Goal: Contribute content: Contribute content

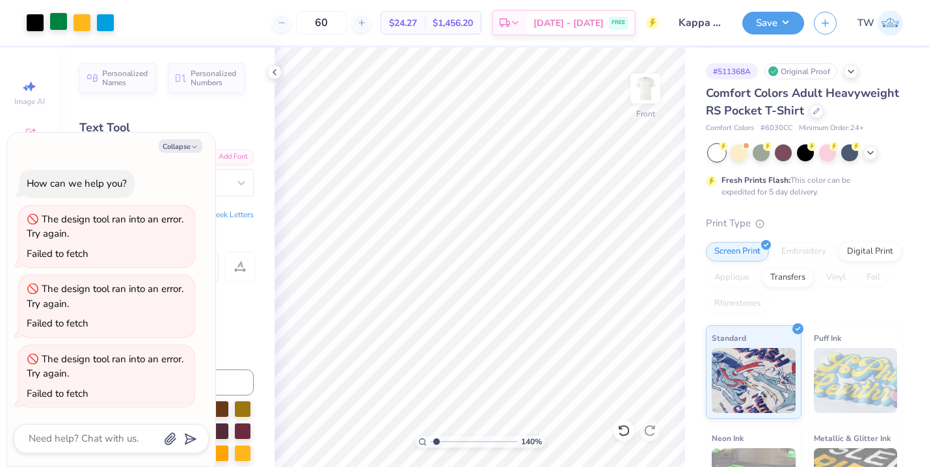
scroll to position [324, 0]
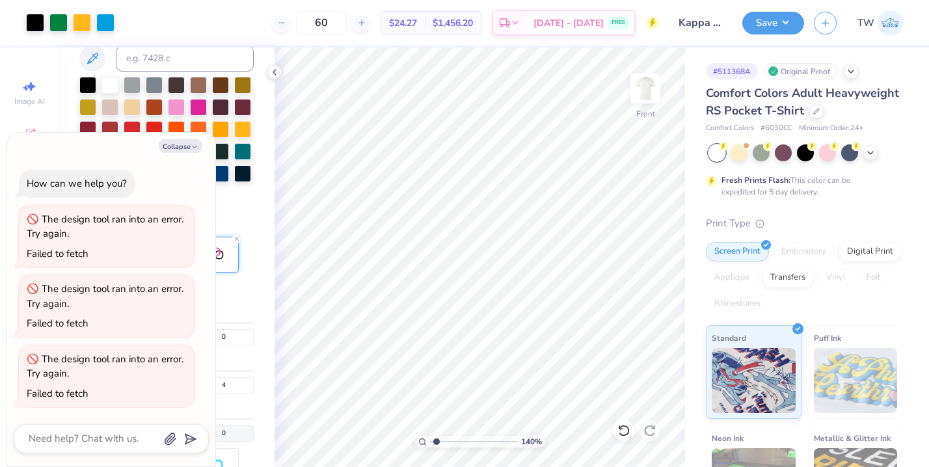
type textarea "x"
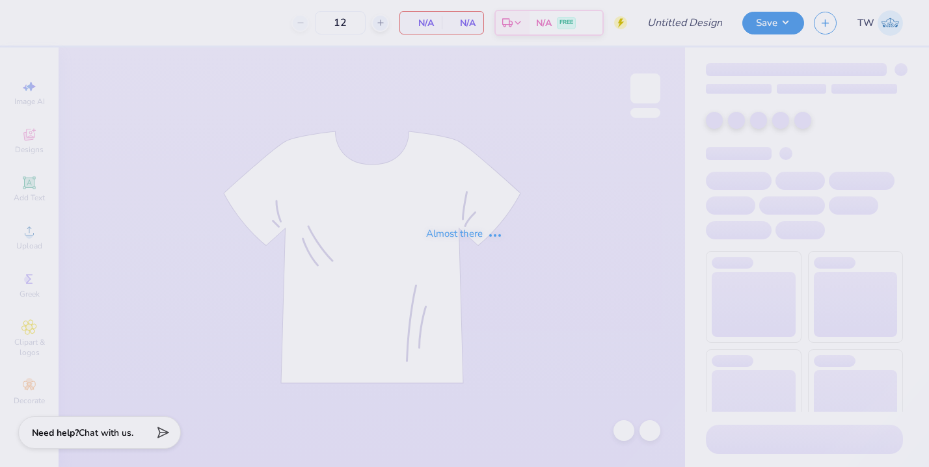
type input "Kappa Sigma Southseas"
type input "60"
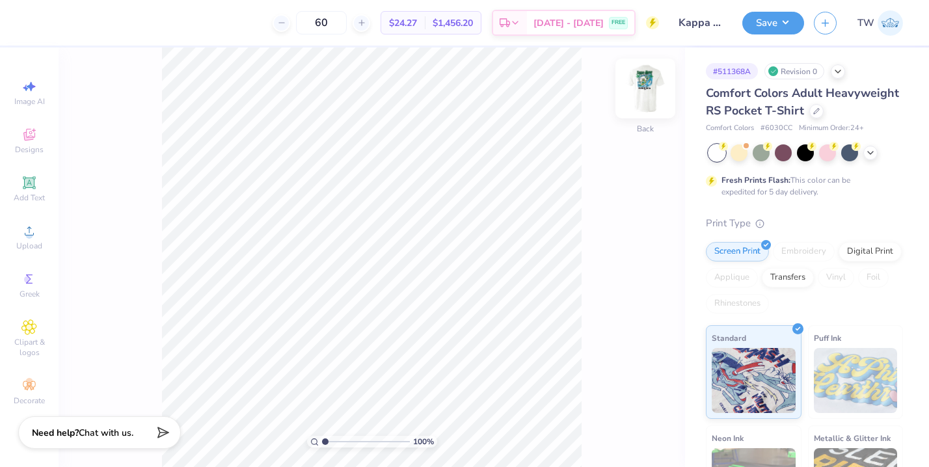
click at [643, 88] on img at bounding box center [645, 88] width 52 height 52
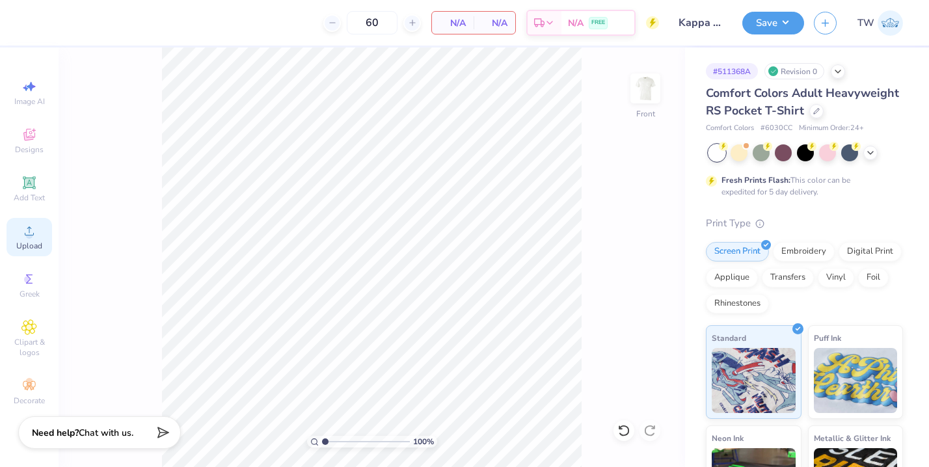
click at [29, 249] on span "Upload" at bounding box center [29, 246] width 26 height 10
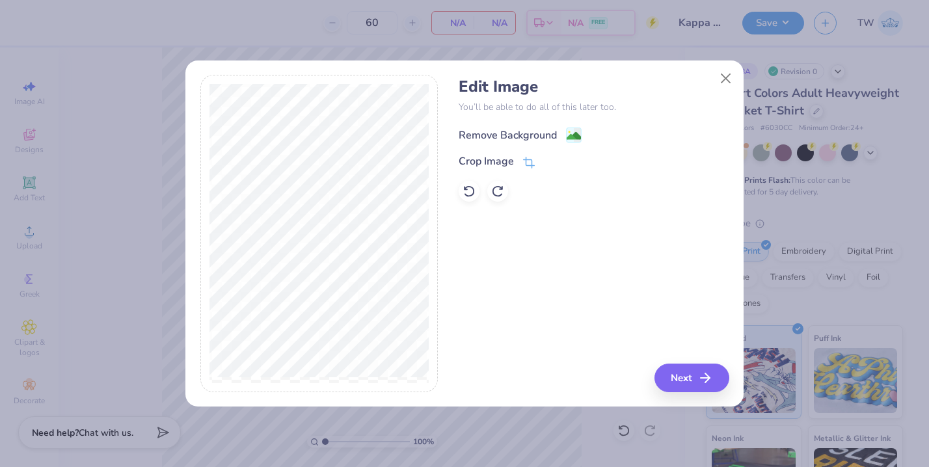
click at [548, 129] on div "Remove Background" at bounding box center [508, 136] width 98 height 16
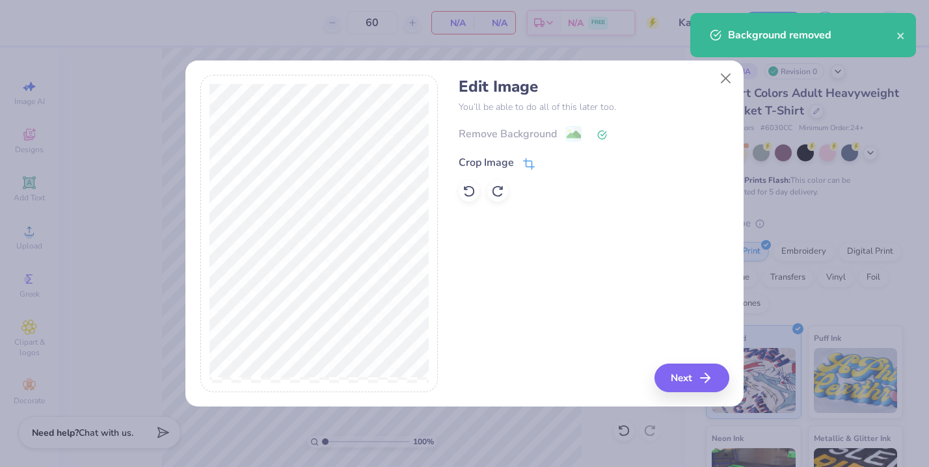
click at [504, 167] on div "Crop Image" at bounding box center [486, 163] width 55 height 16
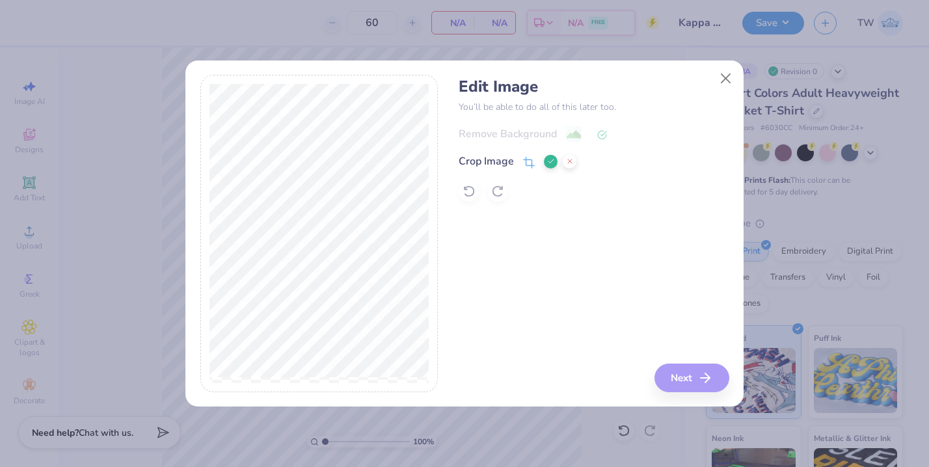
click at [551, 163] on icon at bounding box center [551, 161] width 8 height 8
click at [684, 377] on button "Next" at bounding box center [693, 378] width 75 height 29
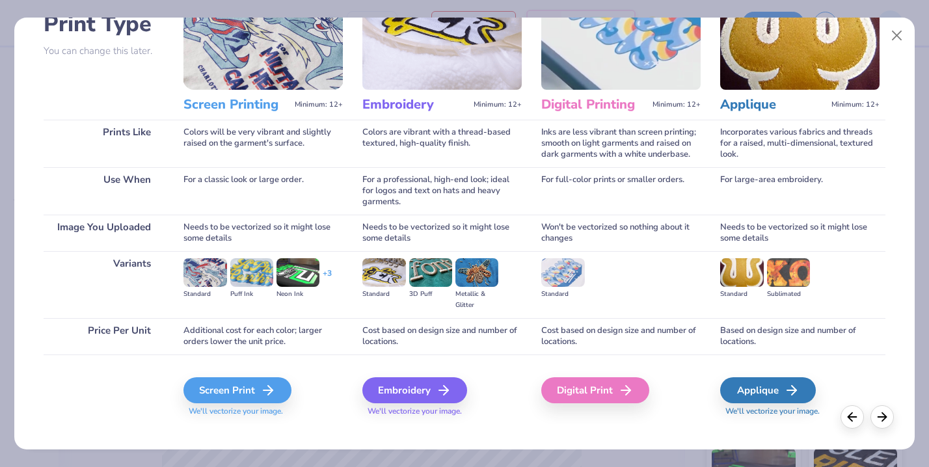
scroll to position [116, 0]
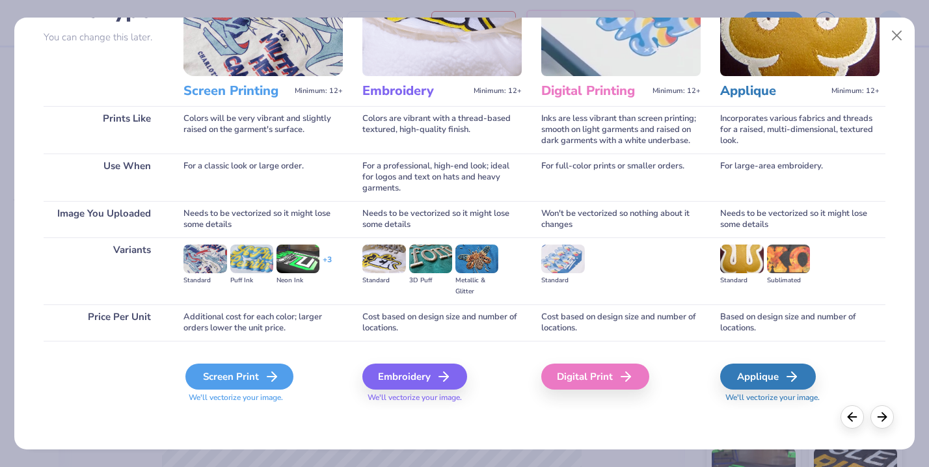
click at [267, 370] on icon at bounding box center [272, 377] width 16 height 16
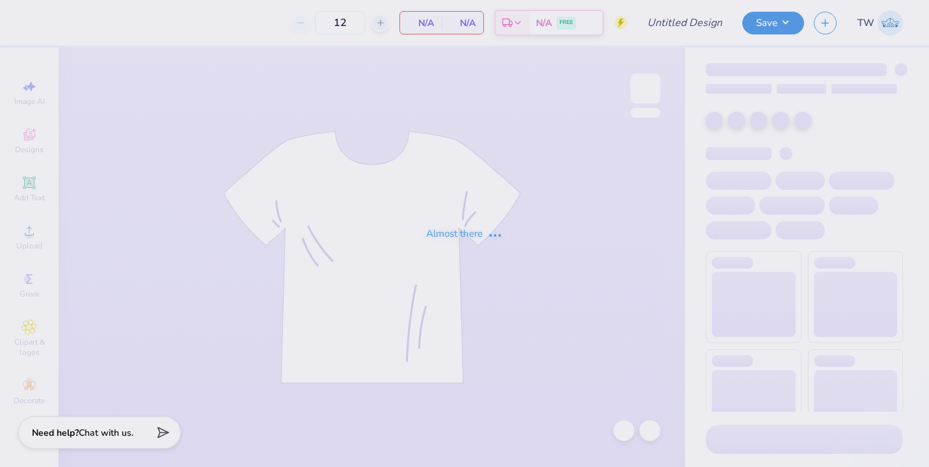
type input "Kappa Sigma Southseas"
type input "60"
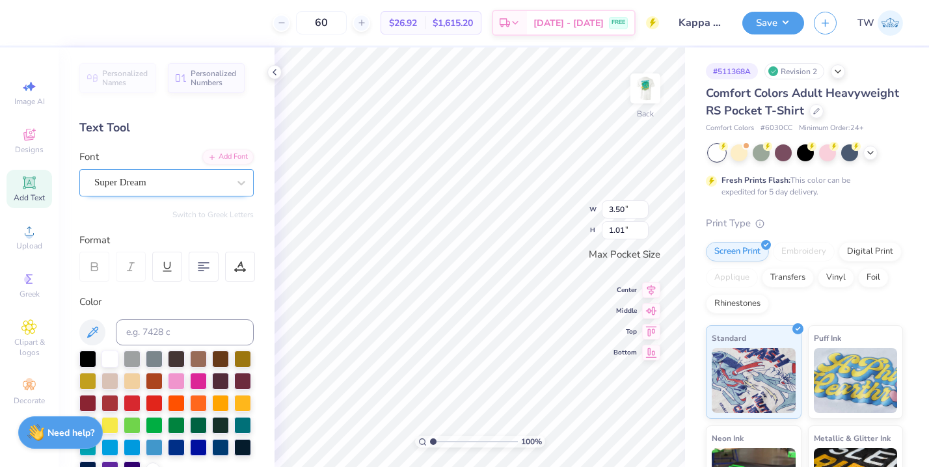
click at [180, 186] on div "Super Dream" at bounding box center [161, 182] width 137 height 20
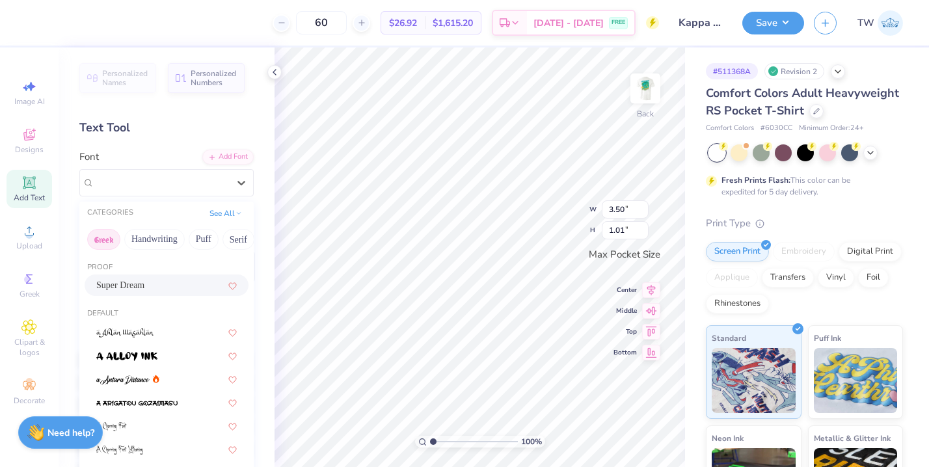
click at [111, 240] on button "Greek" at bounding box center [103, 239] width 33 height 21
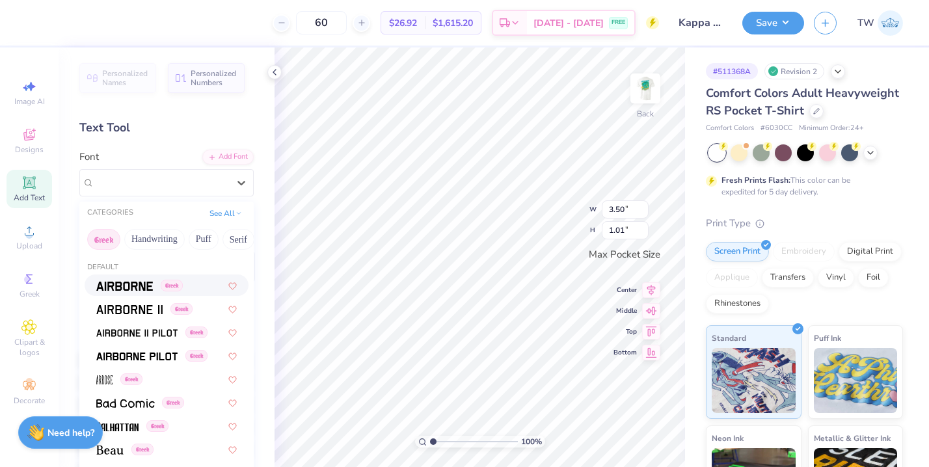
click at [171, 284] on span "Greek" at bounding box center [172, 286] width 22 height 12
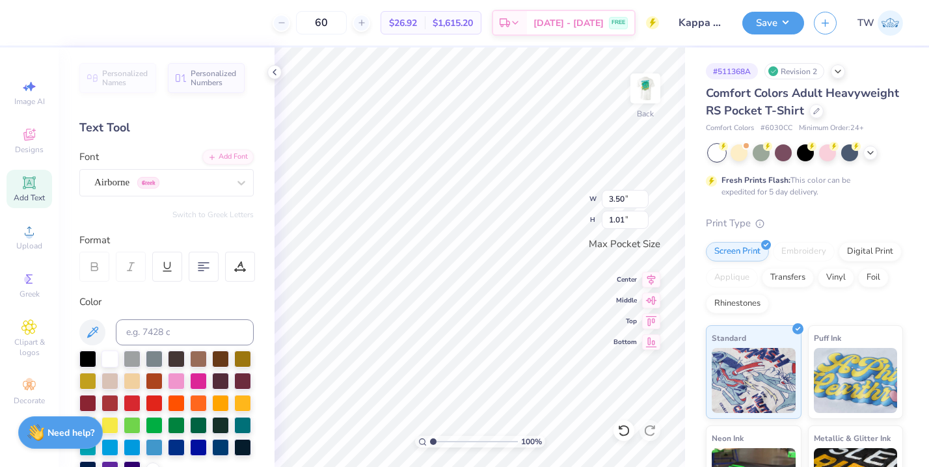
type input "3.35"
type input "1.06"
type textarea "KE"
click at [177, 168] on div "Font Airborne Greek" at bounding box center [166, 173] width 174 height 47
click at [200, 213] on button "Switch to Greek Letters" at bounding box center [212, 214] width 81 height 10
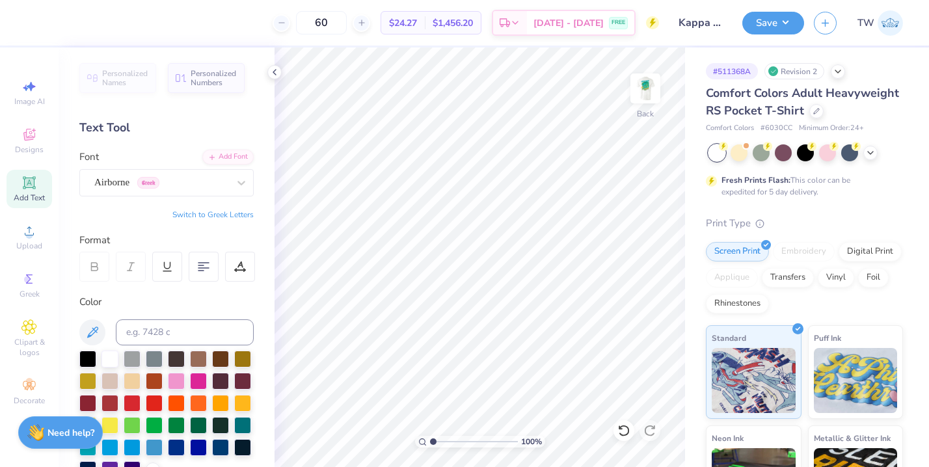
click at [215, 215] on button "Switch to Greek Letters" at bounding box center [212, 214] width 81 height 10
click at [27, 190] on icon at bounding box center [29, 183] width 16 height 16
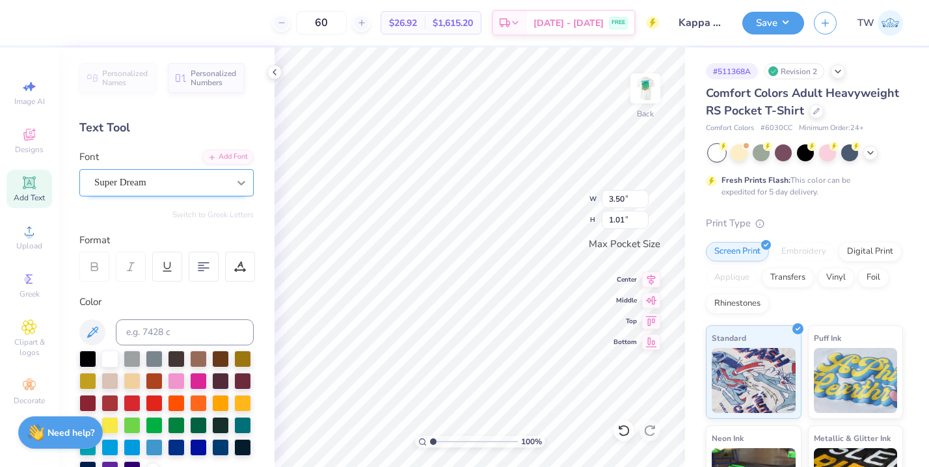
click at [232, 181] on div at bounding box center [241, 182] width 23 height 23
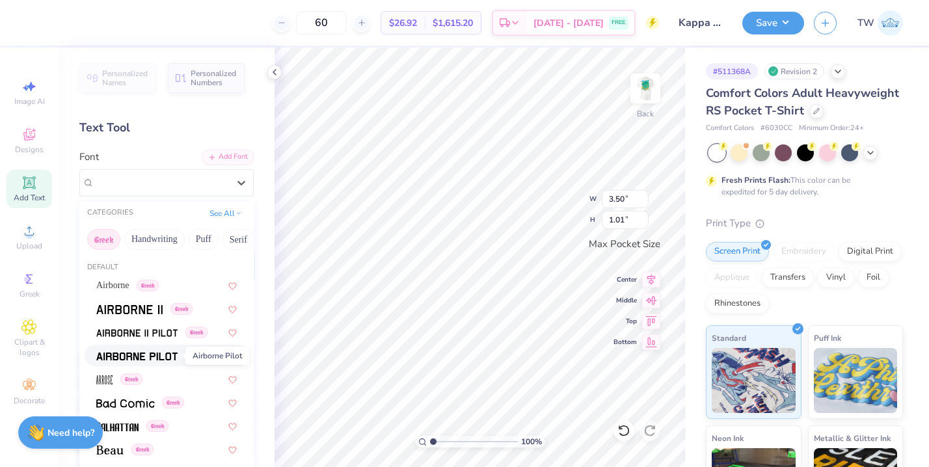
click at [168, 351] on span at bounding box center [136, 356] width 81 height 14
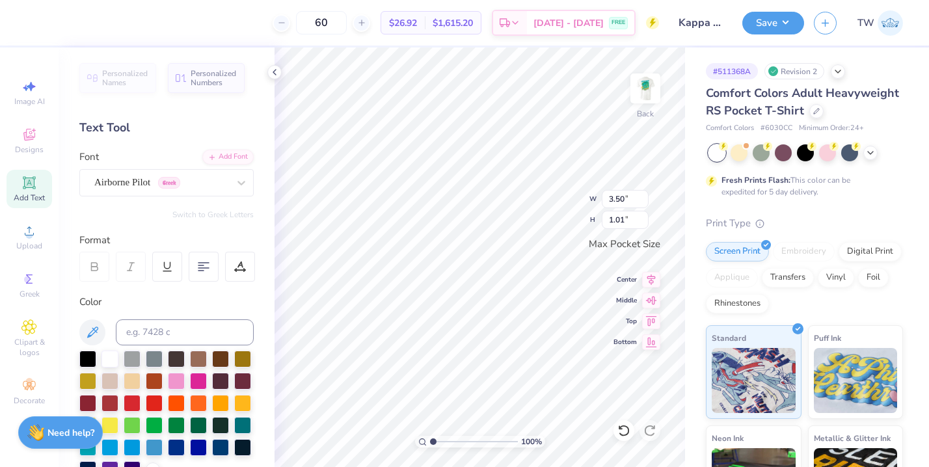
type input "3.35"
type input "1.06"
click at [219, 213] on button "Switch to Greek Letters" at bounding box center [212, 214] width 81 height 10
type input "3.34"
type textarea "ΚΕ"
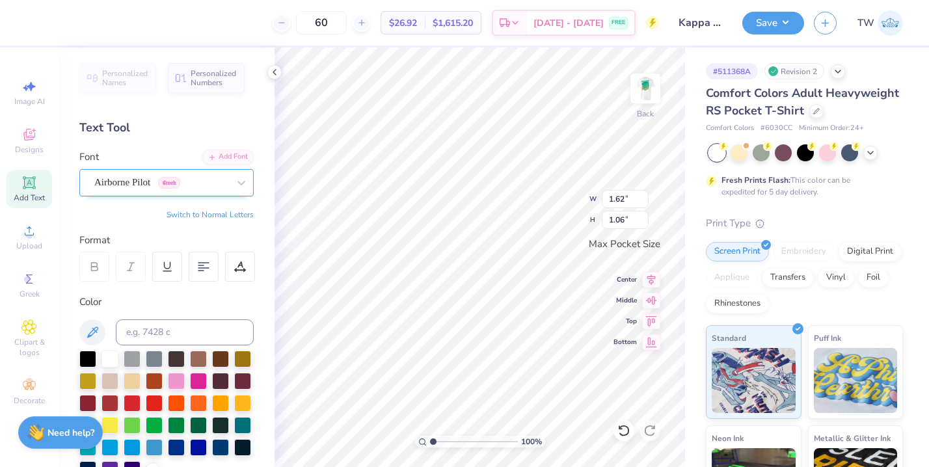
click at [213, 183] on div "Airborne Pilot Greek" at bounding box center [161, 182] width 137 height 20
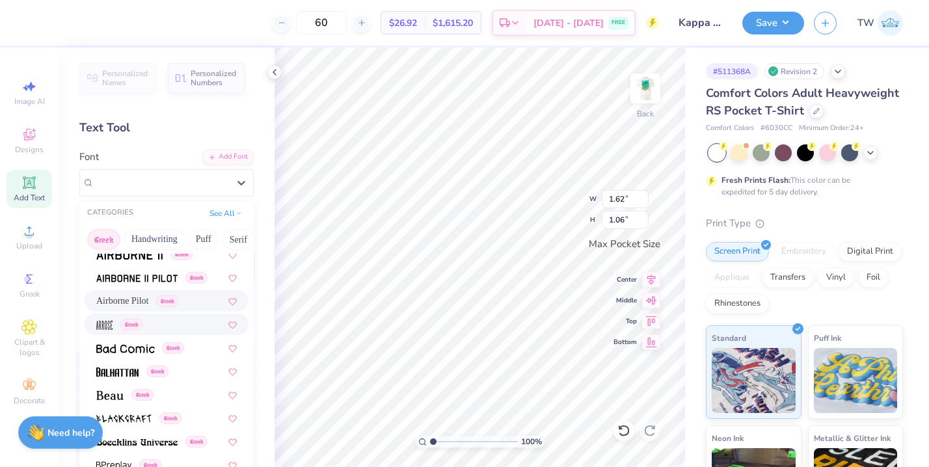
scroll to position [77, 0]
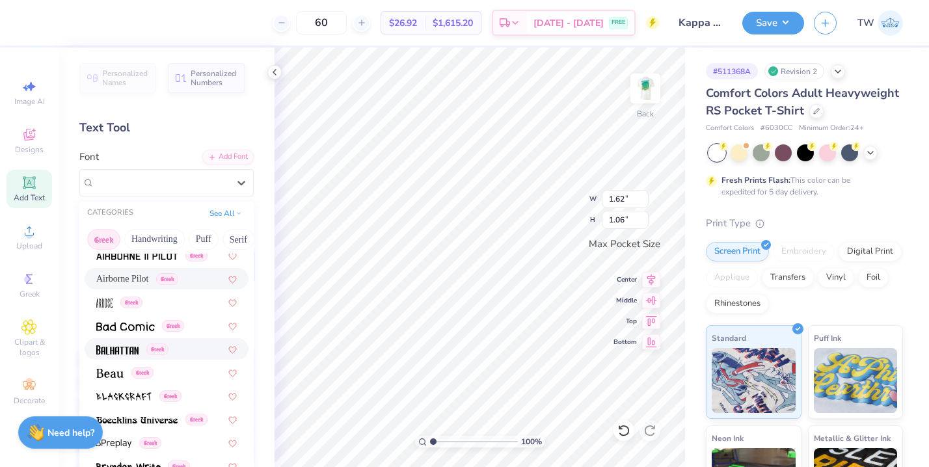
click at [168, 355] on div "Greek" at bounding box center [132, 349] width 72 height 14
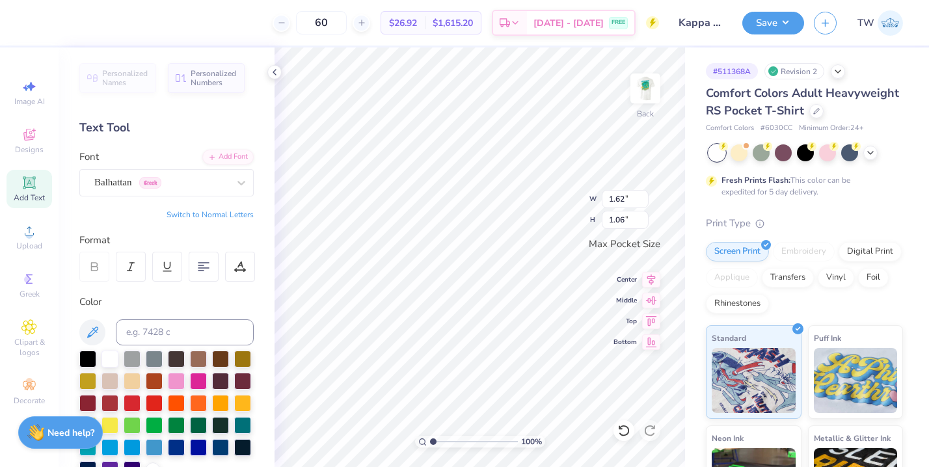
type input "1.18"
type textarea "Κσ"
click at [81, 360] on div at bounding box center [87, 357] width 17 height 17
click at [196, 191] on div "Balhattan Greek" at bounding box center [161, 182] width 137 height 20
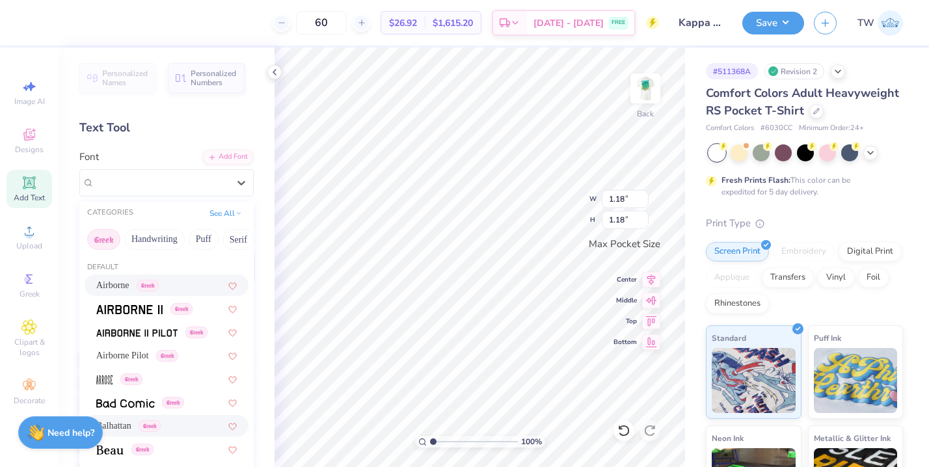
click at [129, 291] on span "Airborne" at bounding box center [112, 285] width 33 height 14
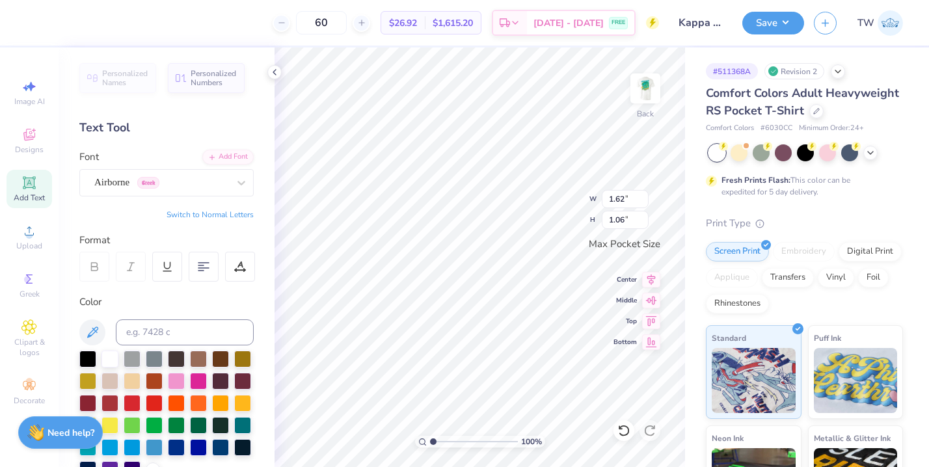
type input "1.62"
type input "1.06"
type input "1.21"
type input "0.79"
type input "1.61"
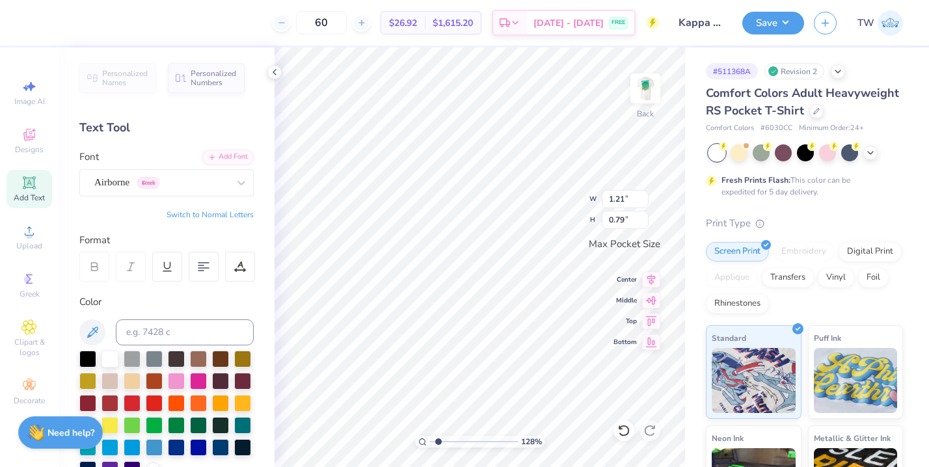
click at [438, 438] on input "range" at bounding box center [474, 442] width 88 height 12
click at [42, 187] on div "Add Text" at bounding box center [30, 189] width 46 height 38
type textarea "a"
click at [239, 176] on icon at bounding box center [241, 182] width 13 height 13
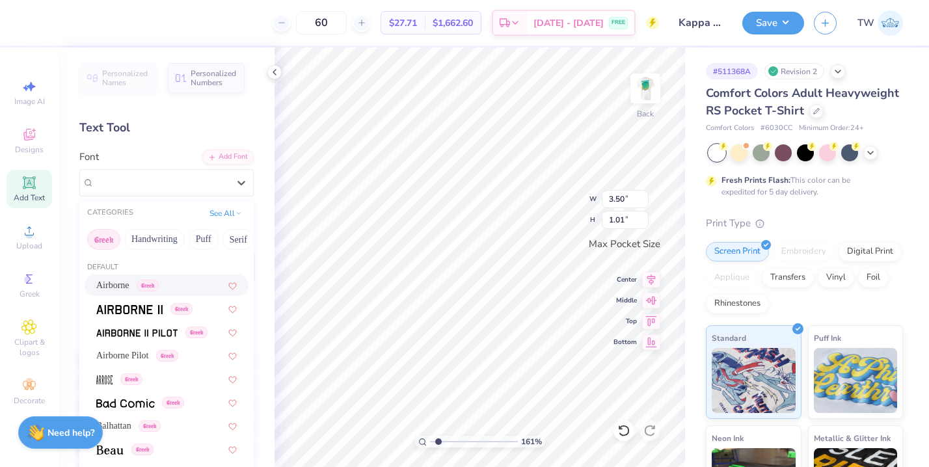
click at [126, 283] on span "Airborne" at bounding box center [112, 285] width 33 height 14
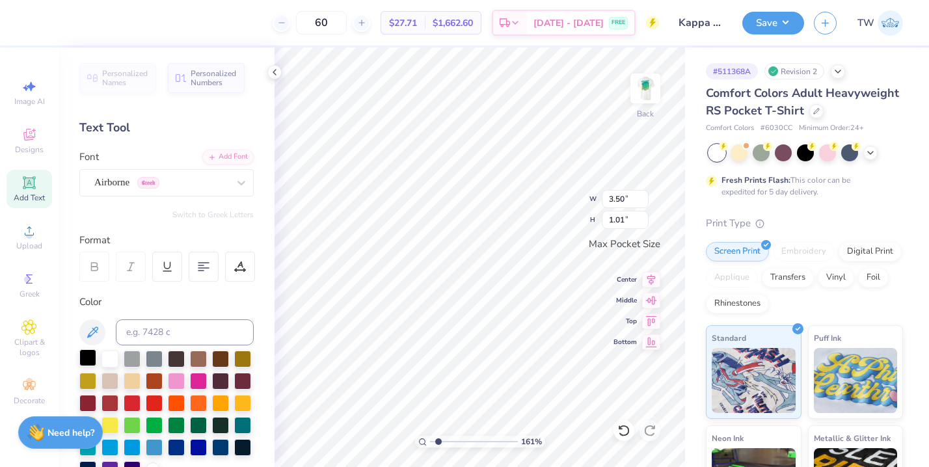
type textarea "x"
click at [79, 356] on div at bounding box center [87, 357] width 17 height 17
type input "0.20"
type input "0.26"
type input "0.30"
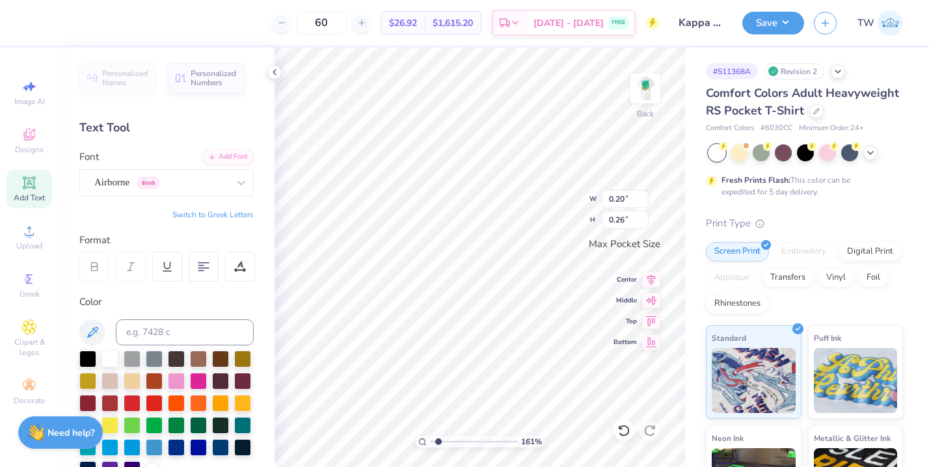
type input "0.38"
click at [33, 193] on span "Add Text" at bounding box center [29, 198] width 31 height 10
click at [228, 178] on div "Super Dream" at bounding box center [161, 182] width 137 height 20
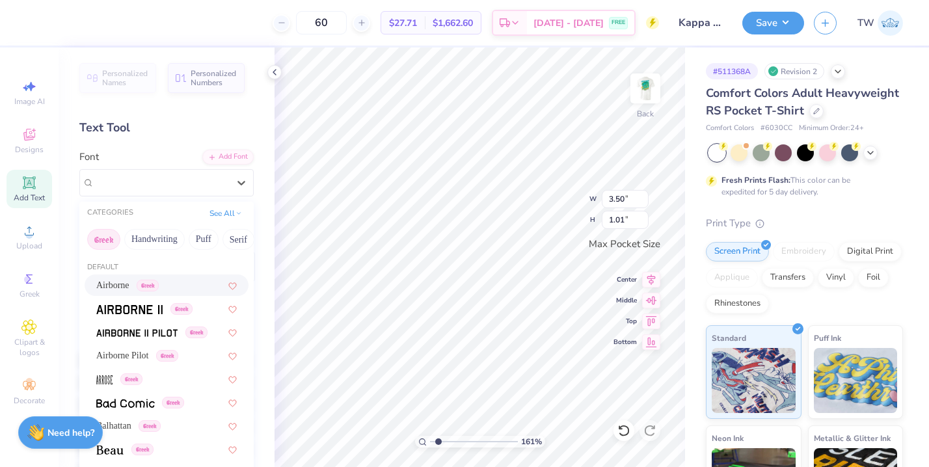
click at [182, 288] on div "Airborne Greek" at bounding box center [166, 285] width 141 height 14
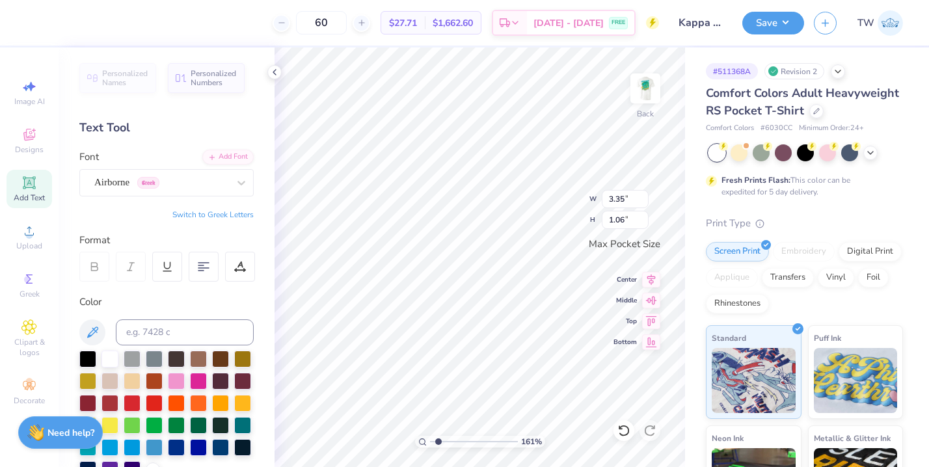
type input "3.35"
type input "1.06"
type textarea "KD"
click at [246, 214] on button "Switch to Greek Letters" at bounding box center [212, 214] width 81 height 10
click at [94, 355] on div at bounding box center [87, 357] width 17 height 17
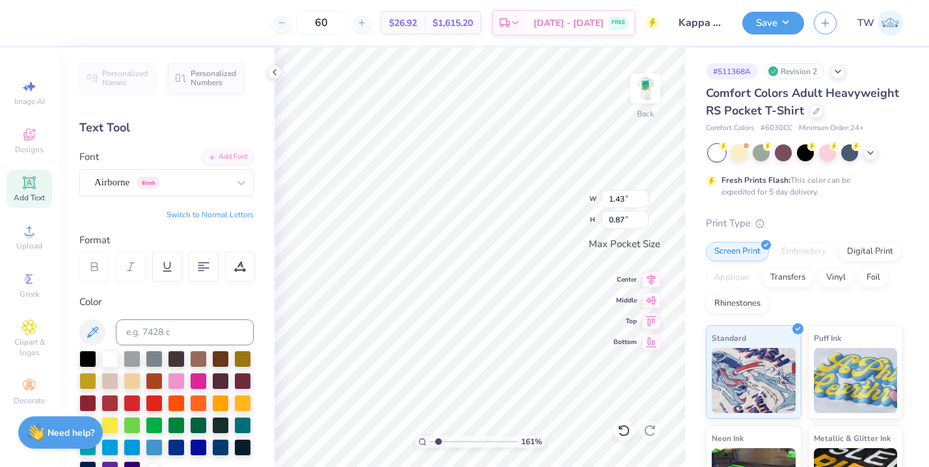
type input "1.43"
type input "0.87"
type input "1.29"
type input "0.79"
type input "1.21"
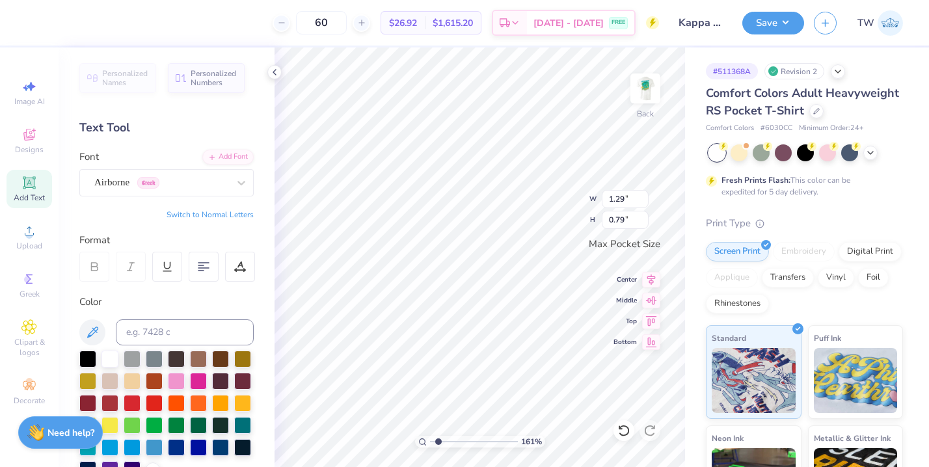
type input "0.74"
type input "1.31"
type input "0.80"
type input "1.21"
type input "0.79"
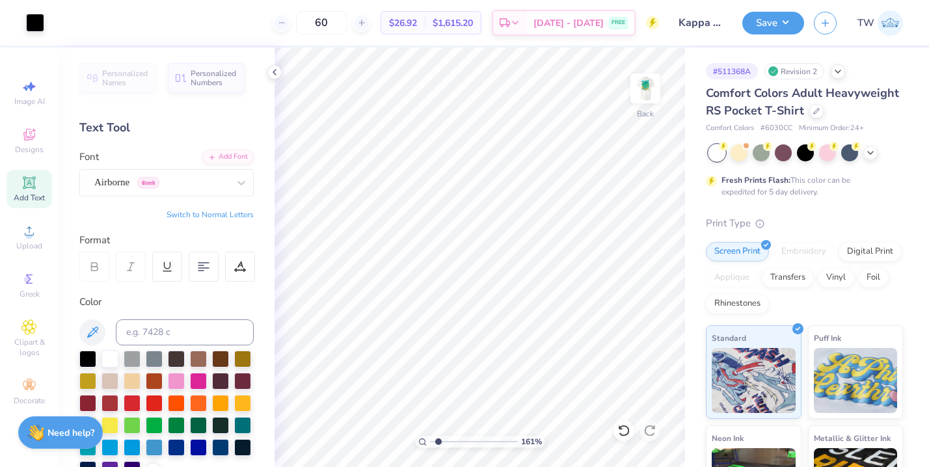
click at [35, 189] on icon at bounding box center [29, 183] width 16 height 16
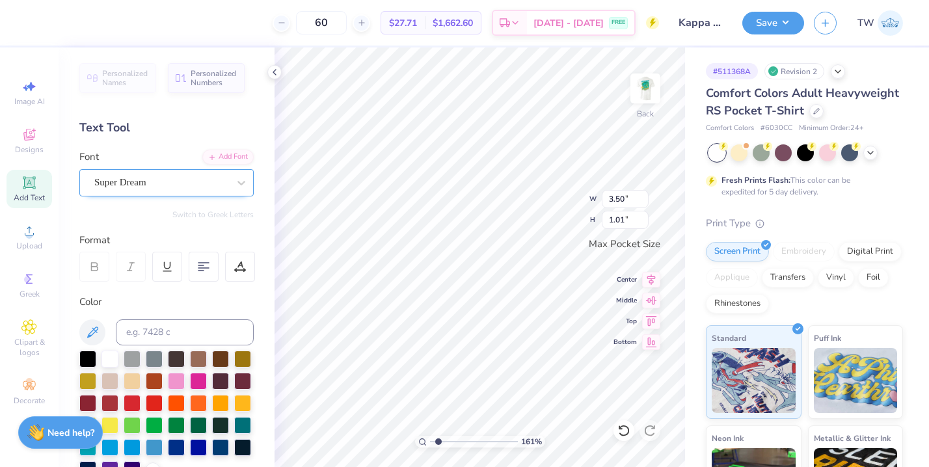
type textarea "South Seas"
click at [196, 180] on div "Super Dream" at bounding box center [161, 182] width 137 height 20
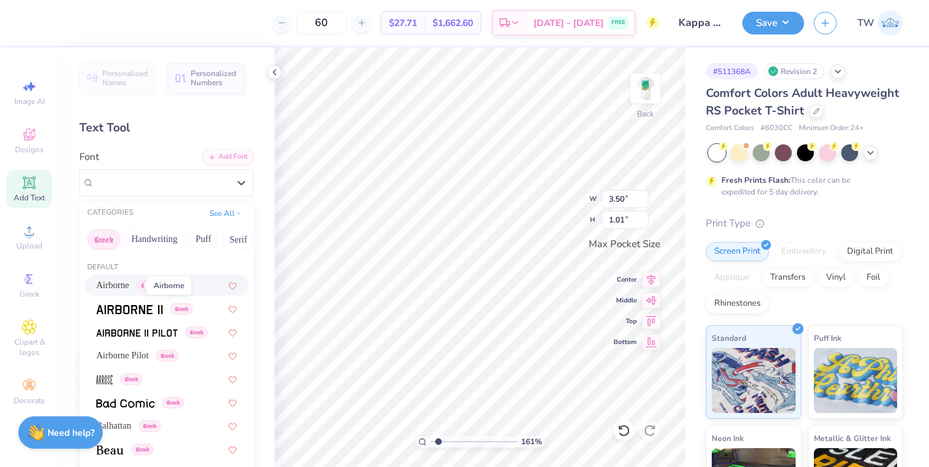
click at [128, 286] on span "Airborne" at bounding box center [112, 285] width 33 height 14
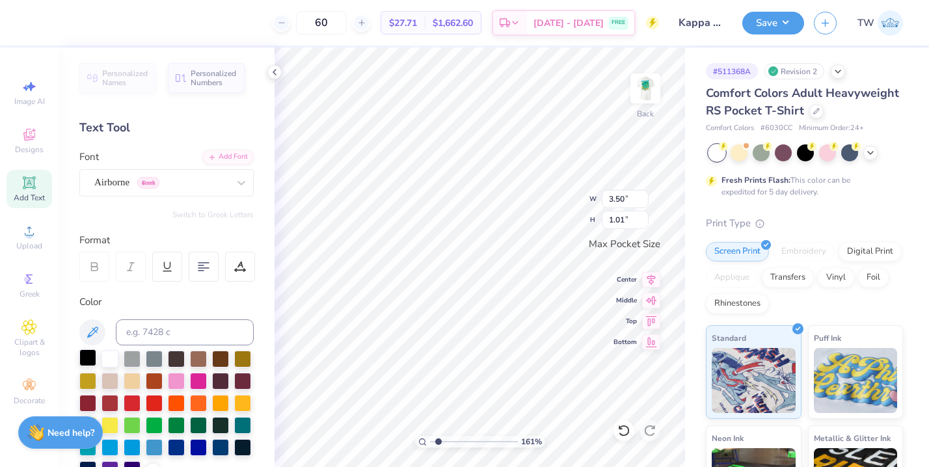
click at [84, 356] on div at bounding box center [87, 357] width 17 height 17
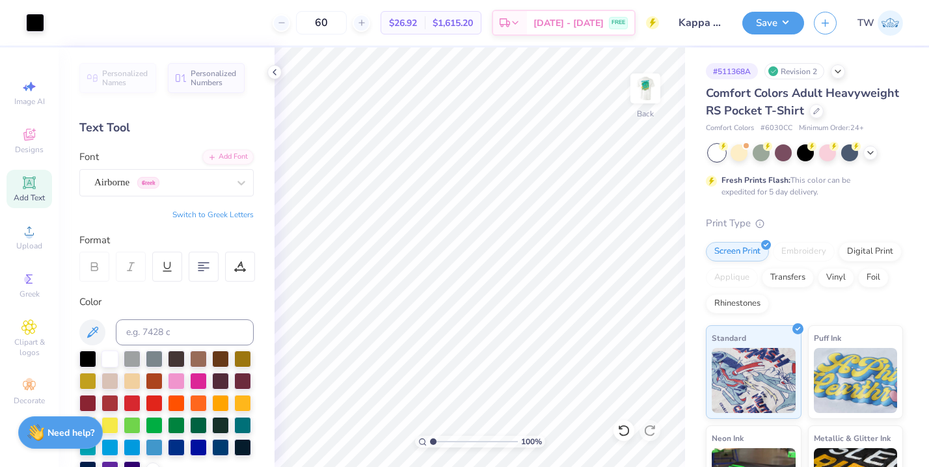
drag, startPoint x: 437, startPoint y: 438, endPoint x: 427, endPoint y: 437, distance: 9.8
click at [430, 437] on input "range" at bounding box center [474, 442] width 88 height 12
drag, startPoint x: 433, startPoint y: 442, endPoint x: 442, endPoint y: 442, distance: 8.5
click at [442, 442] on input "range" at bounding box center [474, 442] width 88 height 12
click at [872, 152] on icon at bounding box center [870, 151] width 10 height 10
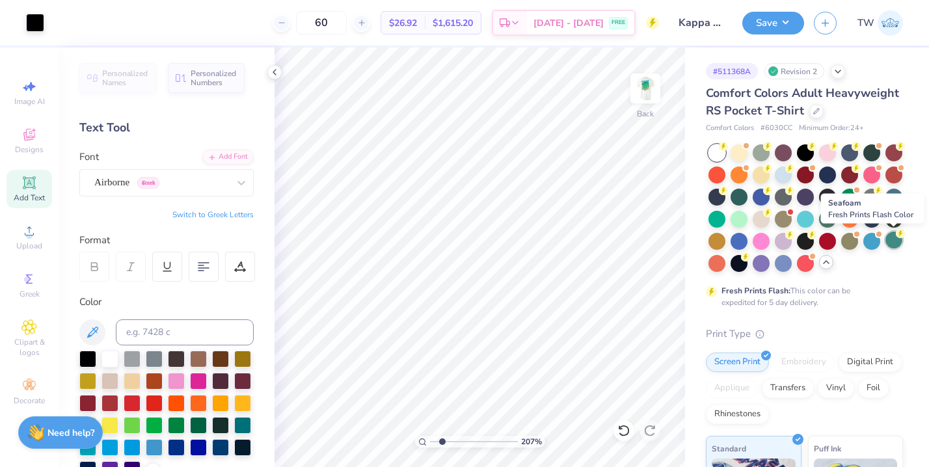
click at [893, 243] on div at bounding box center [893, 240] width 17 height 17
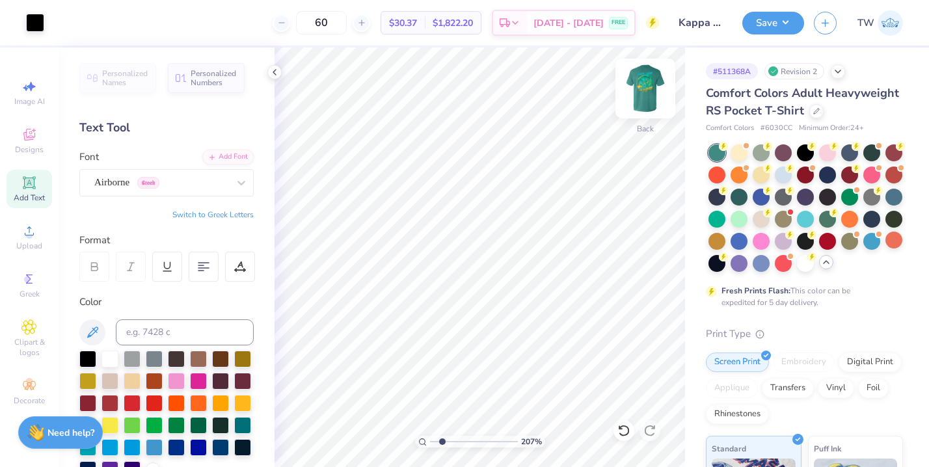
click at [654, 99] on img at bounding box center [645, 88] width 52 height 52
drag, startPoint x: 441, startPoint y: 441, endPoint x: 430, endPoint y: 442, distance: 11.1
type input "1"
click at [430, 442] on input "range" at bounding box center [474, 442] width 88 height 12
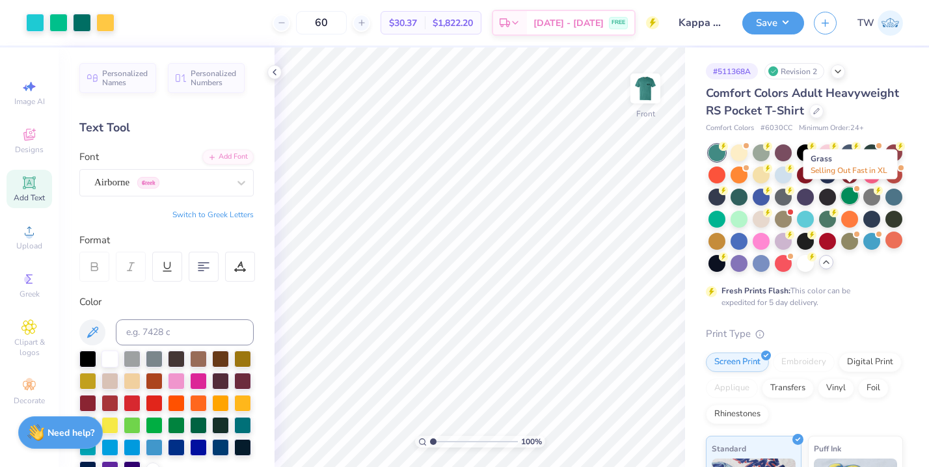
click at [849, 192] on div at bounding box center [849, 195] width 17 height 17
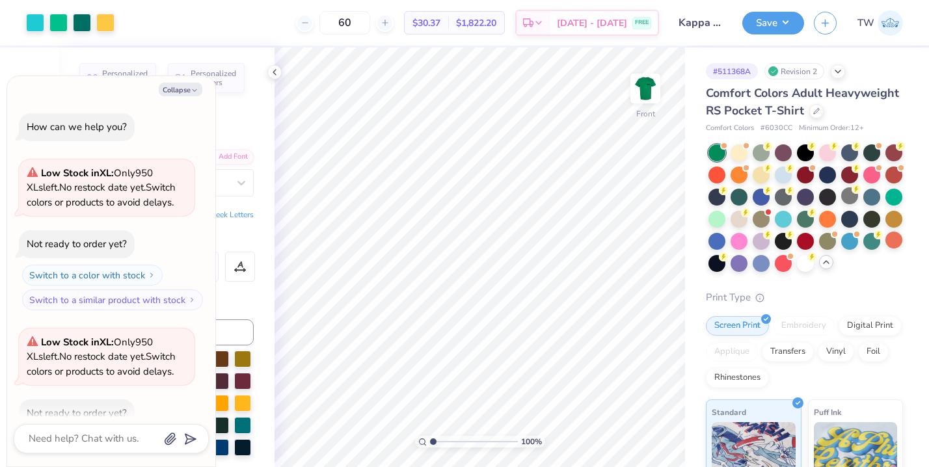
scroll to position [72, 0]
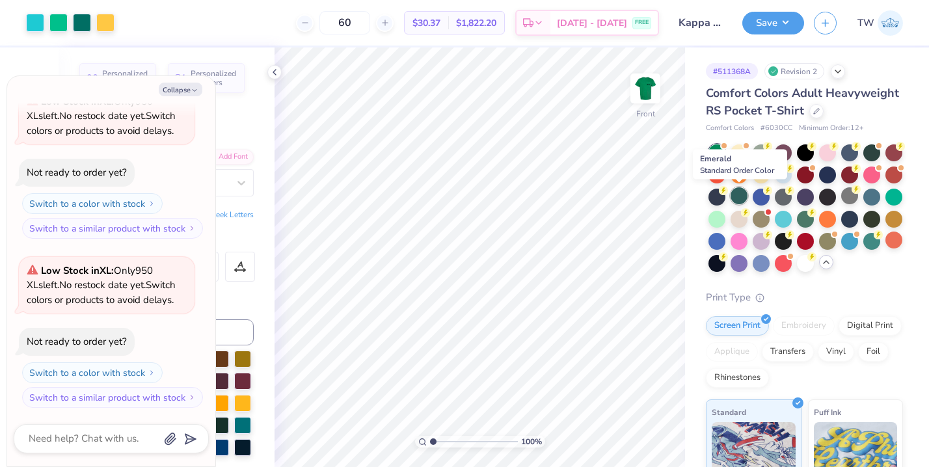
click at [736, 193] on div at bounding box center [739, 195] width 17 height 17
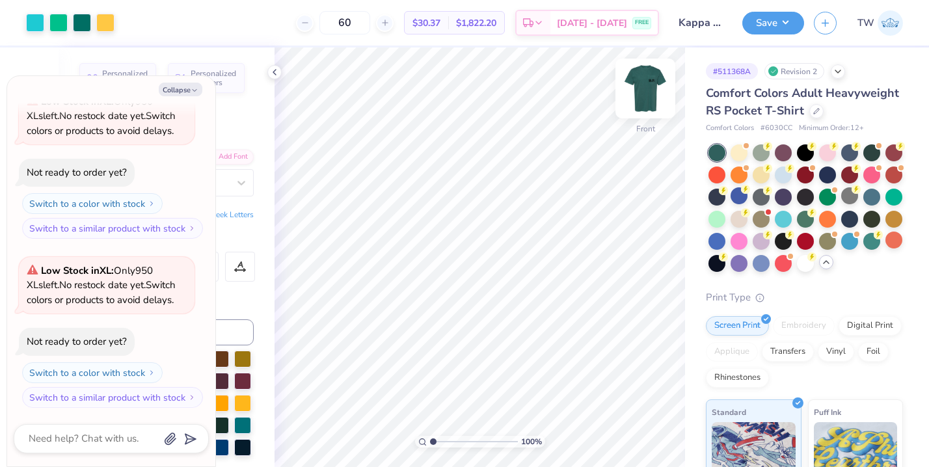
click at [642, 94] on img at bounding box center [645, 88] width 52 height 52
type textarea "x"
drag, startPoint x: 434, startPoint y: 438, endPoint x: 445, endPoint y: 438, distance: 11.1
type input "2.39"
click at [445, 438] on input "range" at bounding box center [474, 442] width 88 height 12
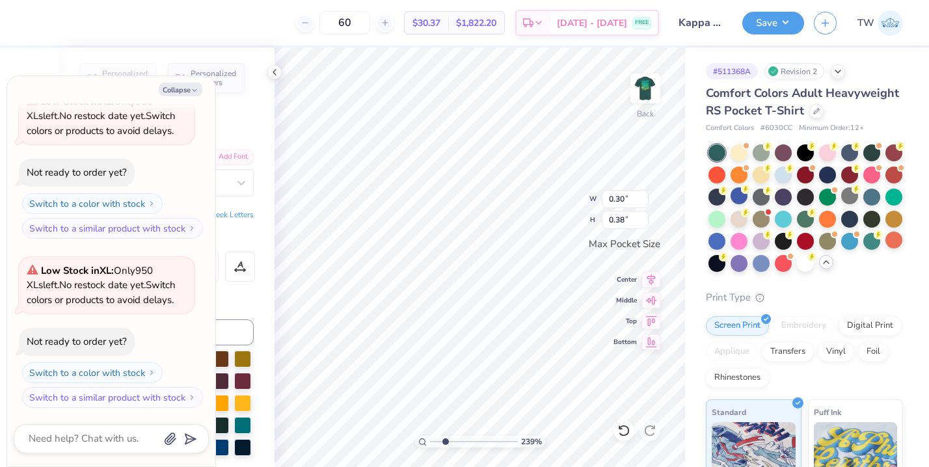
type textarea "x"
type input "1.21"
type input "0.79"
type textarea "x"
type input "1.31"
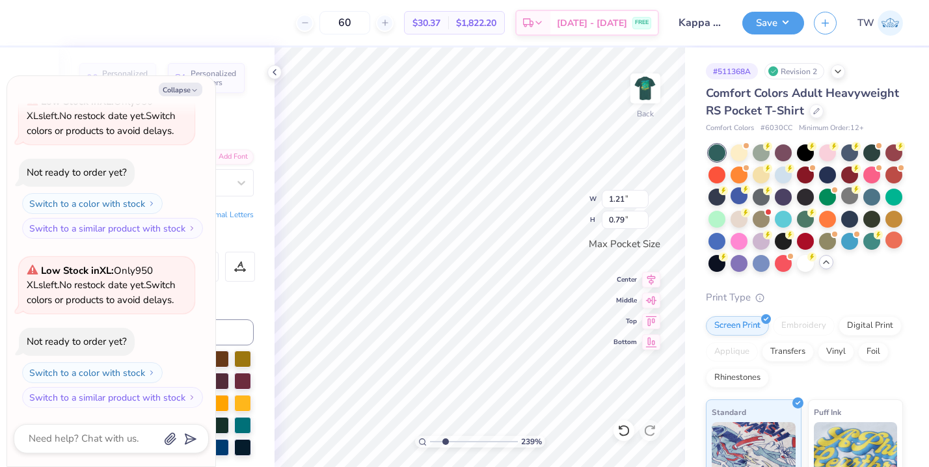
type input "0.80"
type textarea "x"
type input "1.24"
type input "0.76"
type textarea "x"
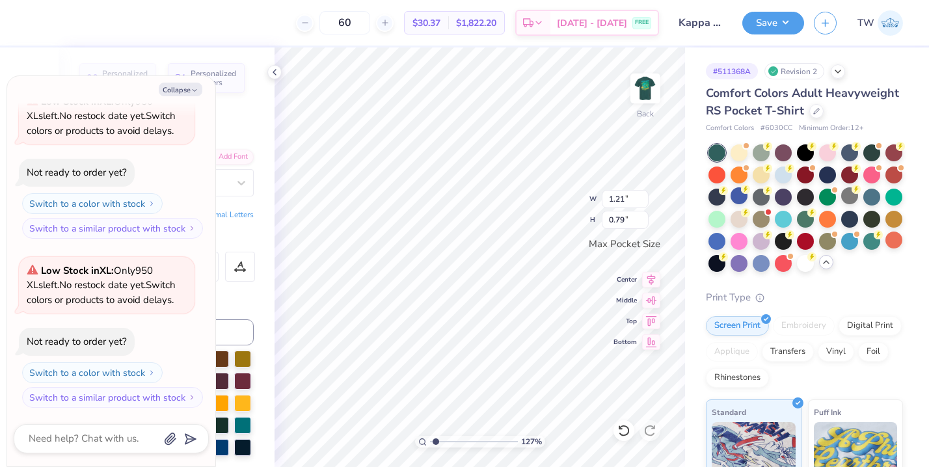
drag, startPoint x: 444, startPoint y: 442, endPoint x: 435, endPoint y: 442, distance: 9.1
type input "1.27"
click at [435, 442] on input "range" at bounding box center [474, 442] width 88 height 12
click at [192, 90] on icon "button" at bounding box center [195, 91] width 8 height 8
type textarea "x"
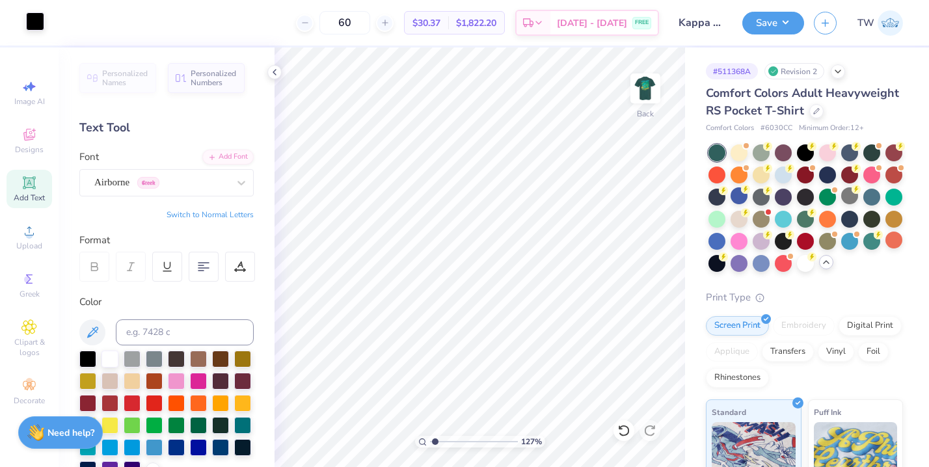
click at [39, 23] on div at bounding box center [35, 21] width 18 height 18
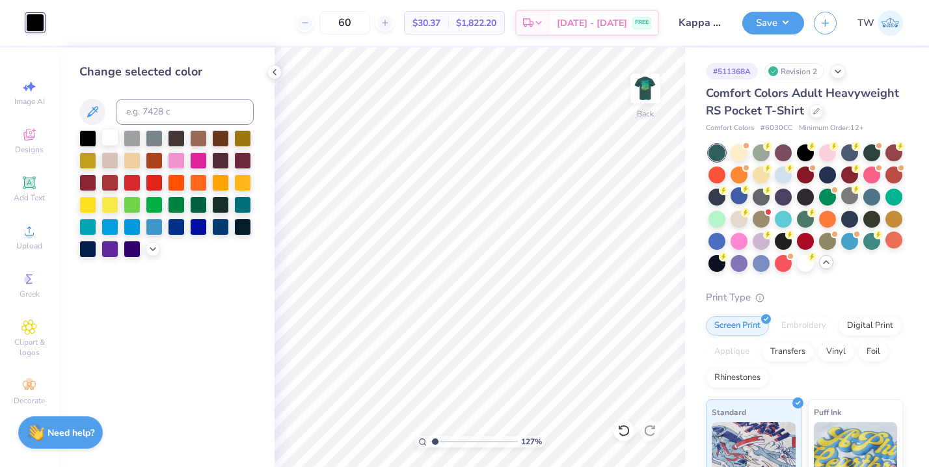
click at [114, 139] on div at bounding box center [109, 137] width 17 height 17
click at [273, 71] on icon at bounding box center [274, 72] width 10 height 10
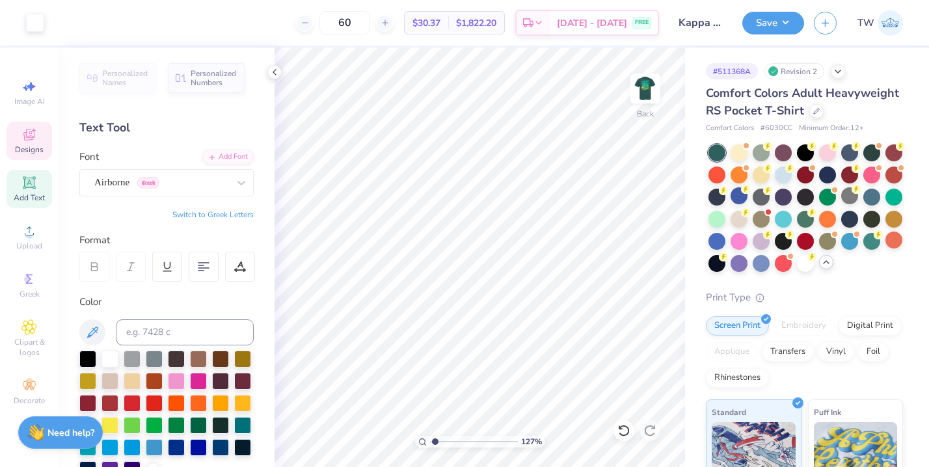
click at [20, 144] on div "Designs" at bounding box center [30, 141] width 46 height 38
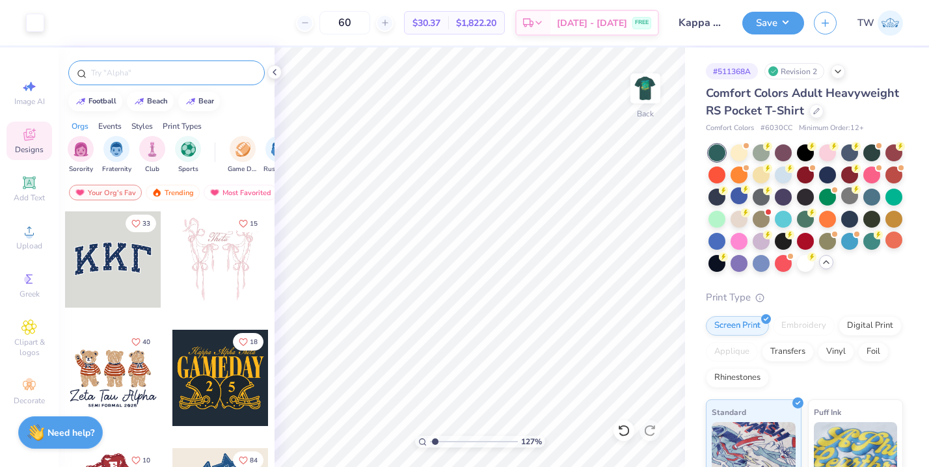
click at [116, 71] on input "text" at bounding box center [173, 72] width 167 height 13
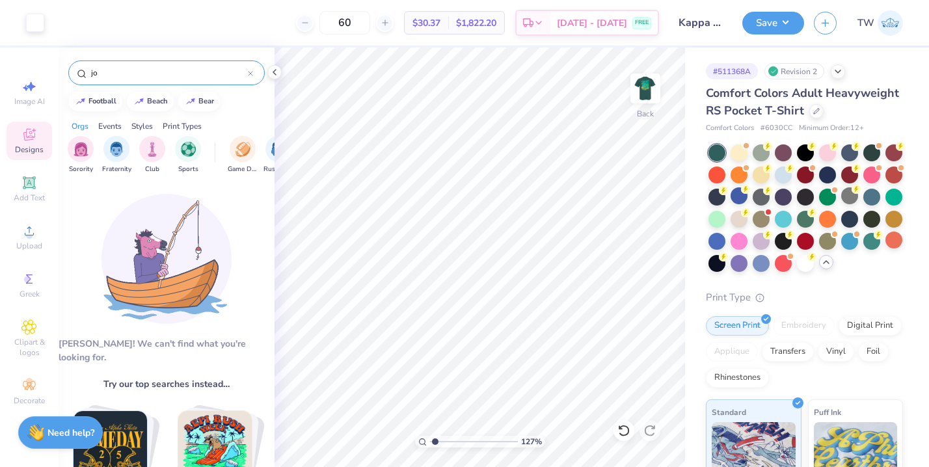
type input "j"
type input "c"
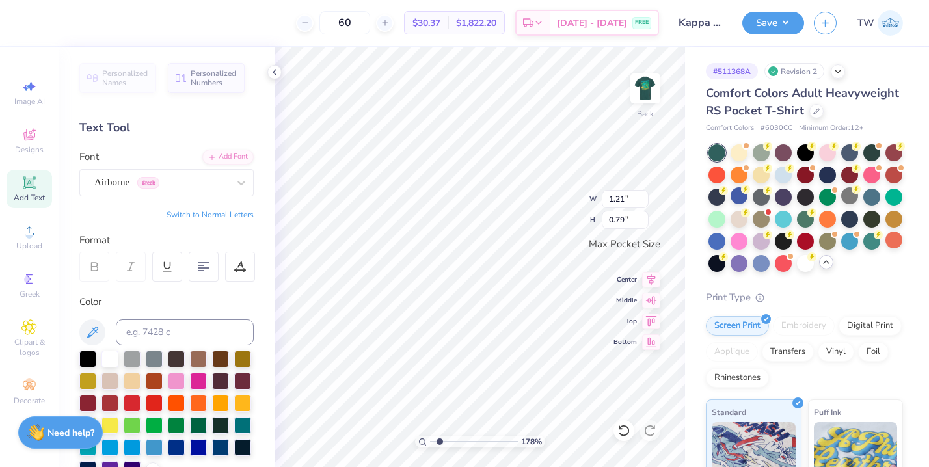
type input "1.78"
click at [439, 438] on input "range" at bounding box center [474, 442] width 88 height 12
type input "1.24"
type input "0.76"
type input "0.30"
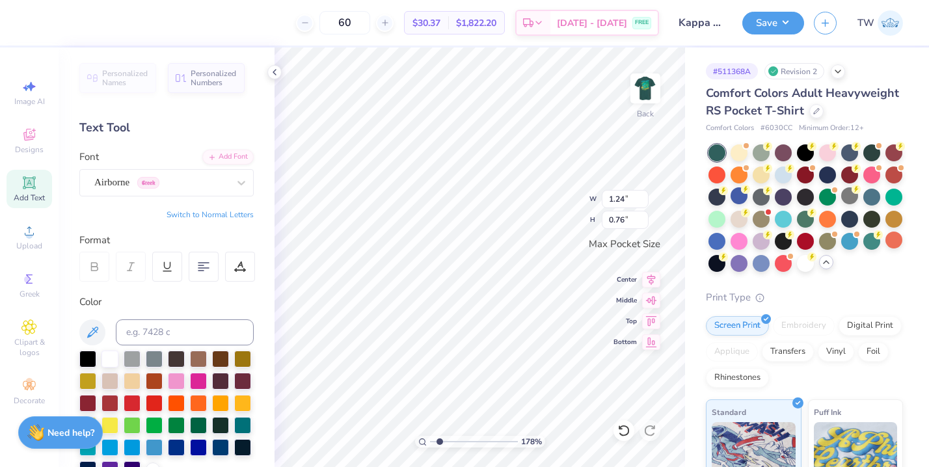
type input "0.38"
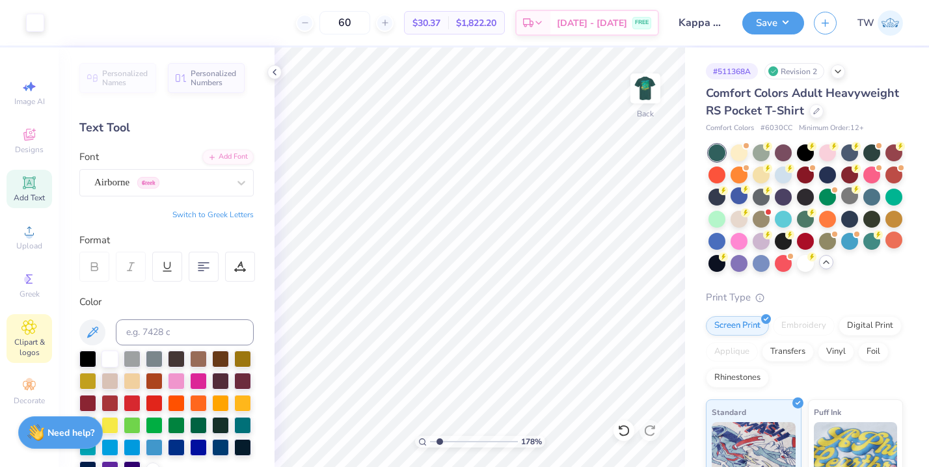
click at [22, 338] on span "Clipart & logos" at bounding box center [30, 347] width 46 height 21
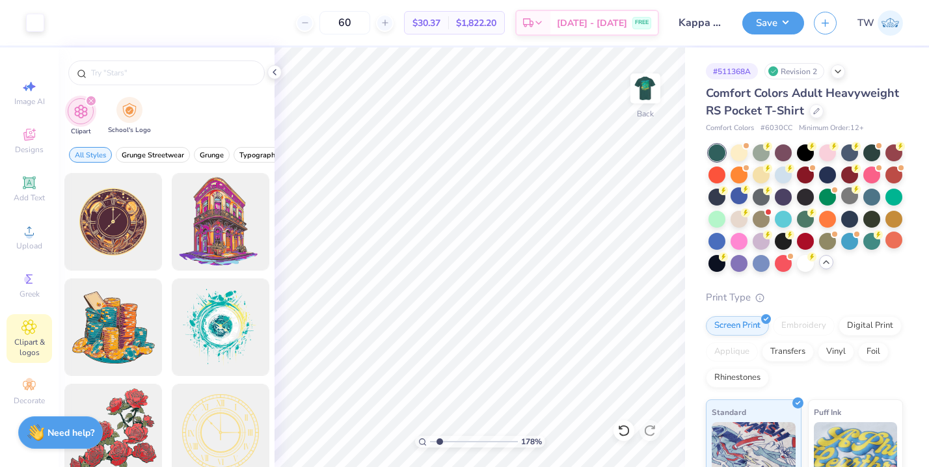
type input "x"
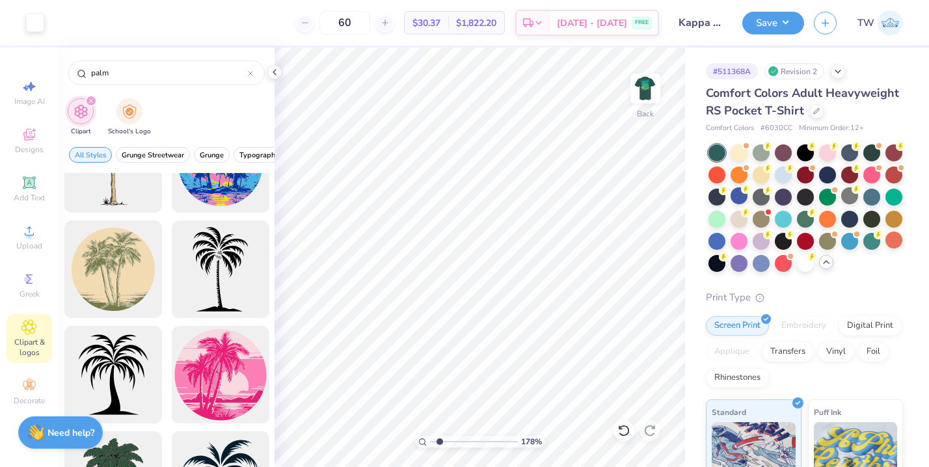
scroll to position [278, 0]
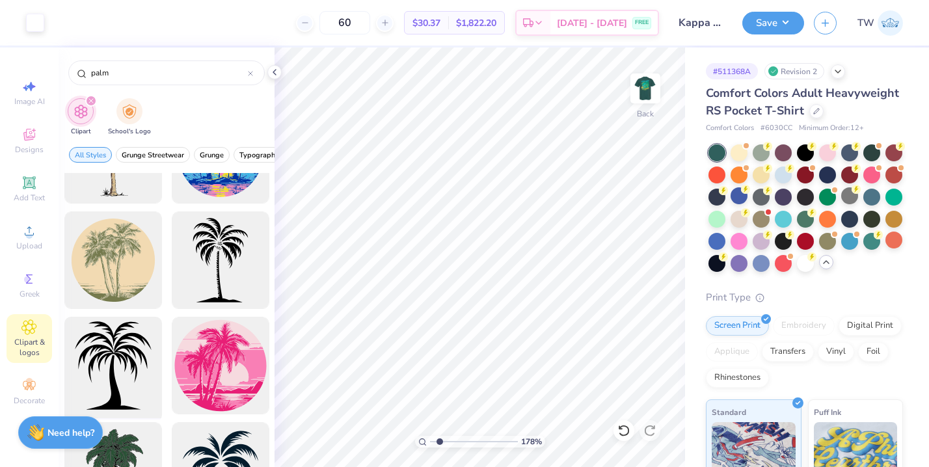
type input "palm"
click at [119, 371] on div at bounding box center [112, 365] width 107 height 107
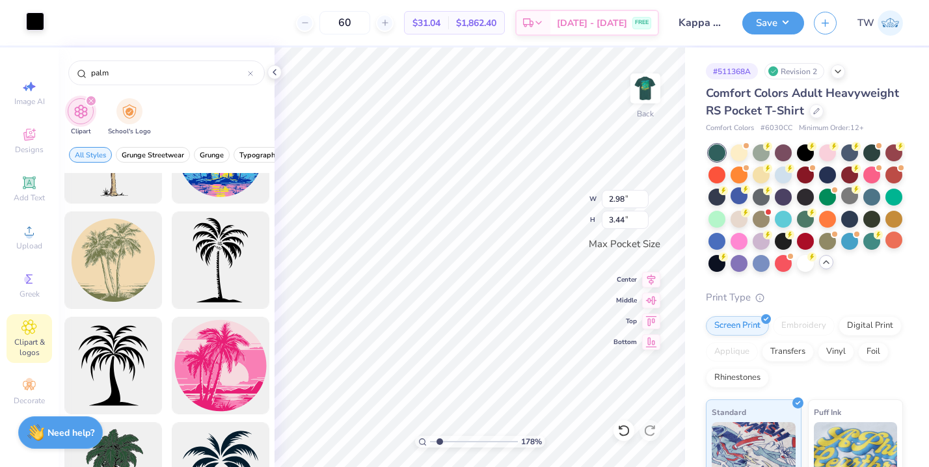
click at [40, 21] on div at bounding box center [35, 21] width 18 height 18
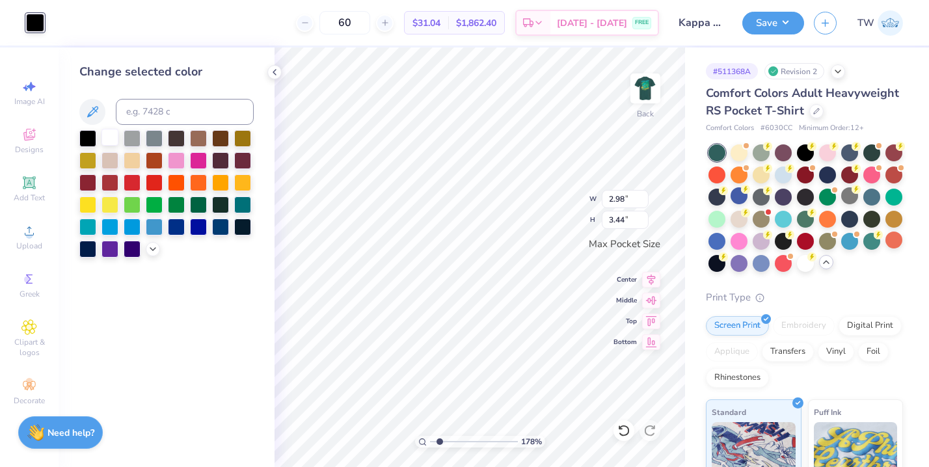
click at [109, 134] on div at bounding box center [109, 137] width 17 height 17
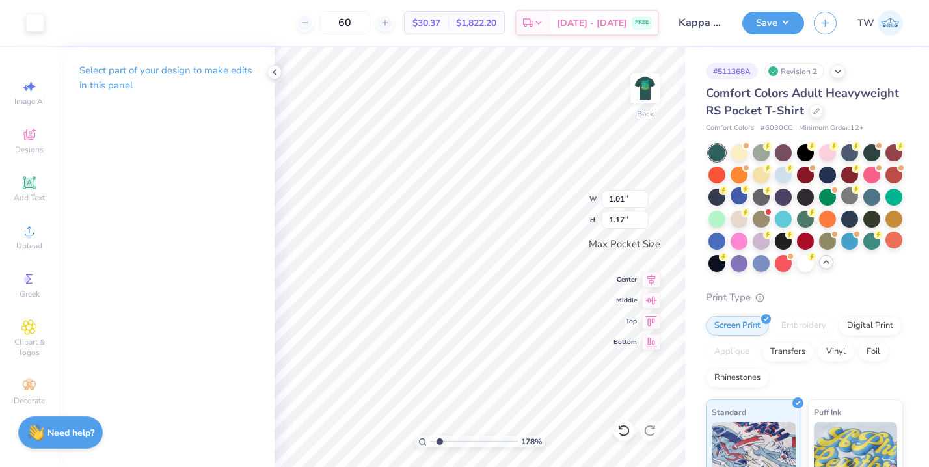
type input "1.01"
type input "1.17"
type input "0.30"
type input "0.38"
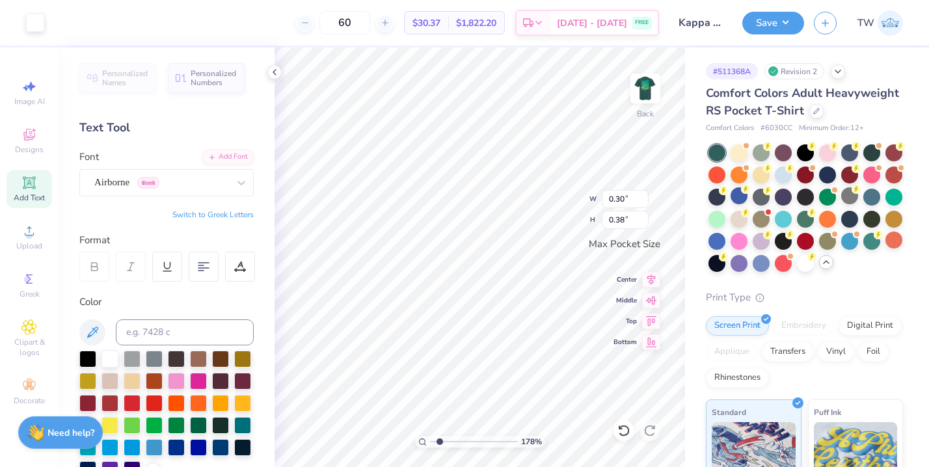
type input "1.01"
type input "1.17"
type input "0.78"
type input "0.91"
type input "1.21"
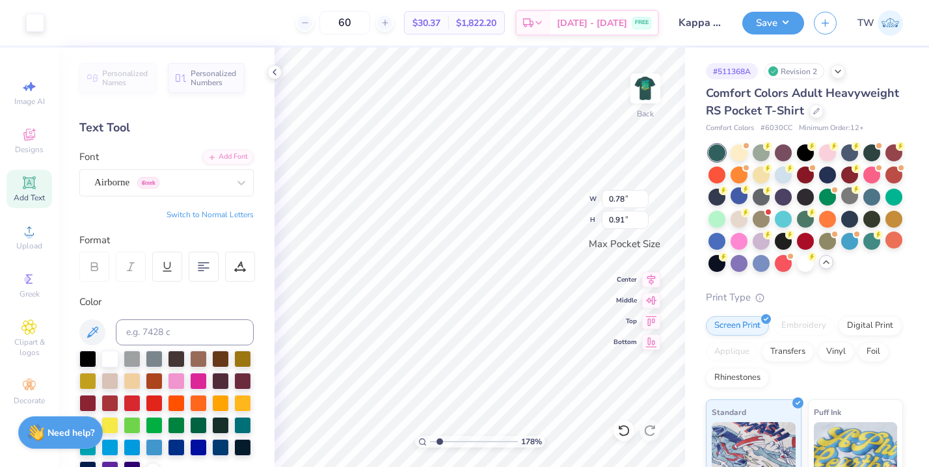
type input "0.79"
type input "1.24"
type input "0.76"
click at [764, 31] on button "Save" at bounding box center [773, 21] width 62 height 23
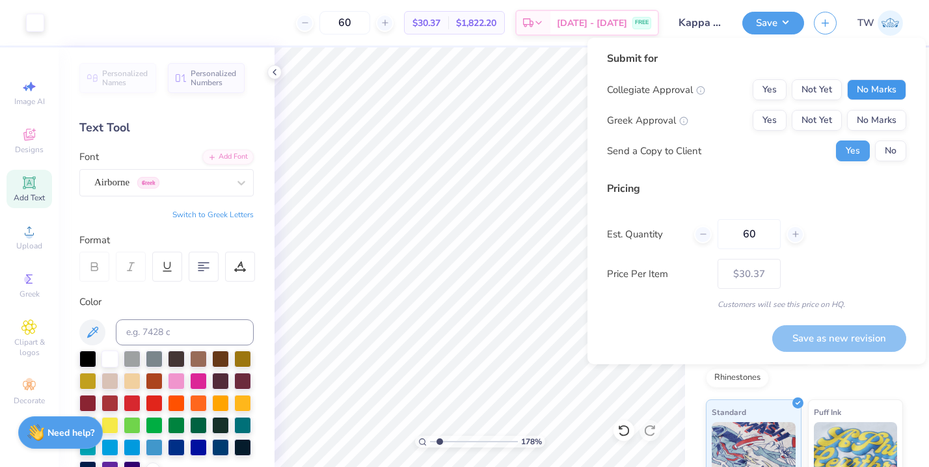
click at [859, 87] on button "No Marks" at bounding box center [876, 89] width 59 height 21
click at [778, 123] on button "Yes" at bounding box center [770, 120] width 34 height 21
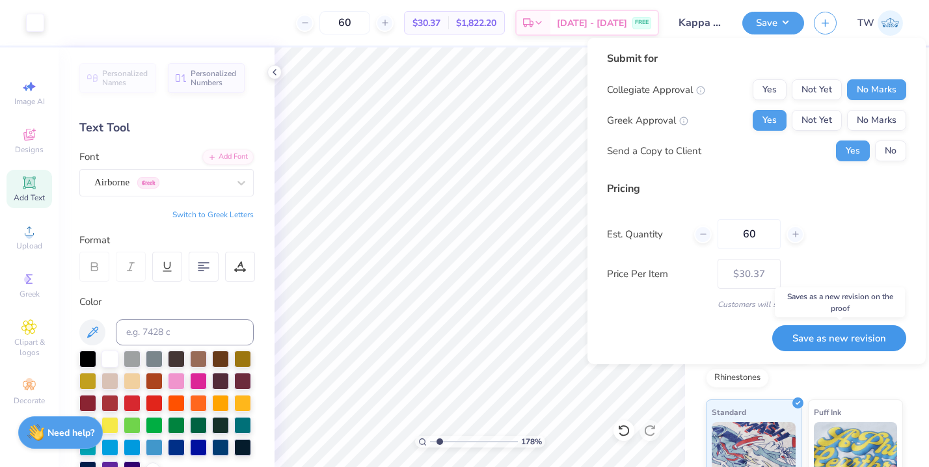
click at [829, 339] on button "Save as new revision" at bounding box center [839, 338] width 134 height 27
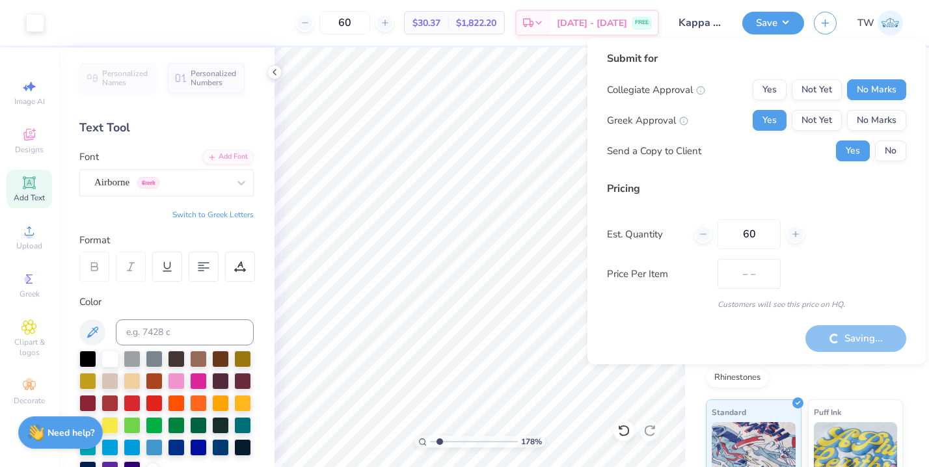
type input "$30.37"
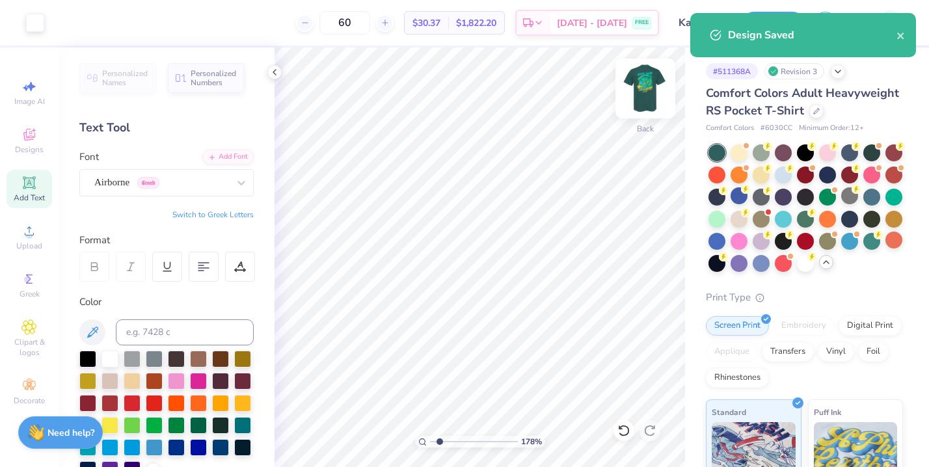
click at [640, 96] on img at bounding box center [645, 88] width 52 height 52
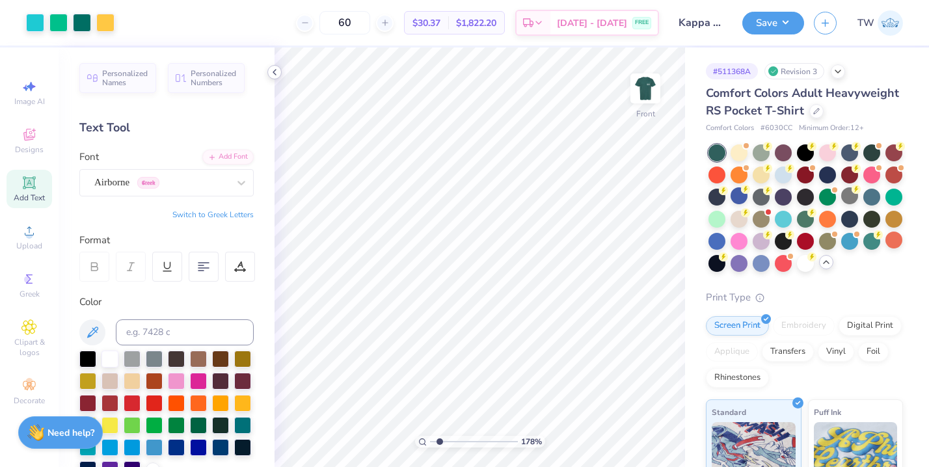
click at [277, 75] on icon at bounding box center [274, 72] width 10 height 10
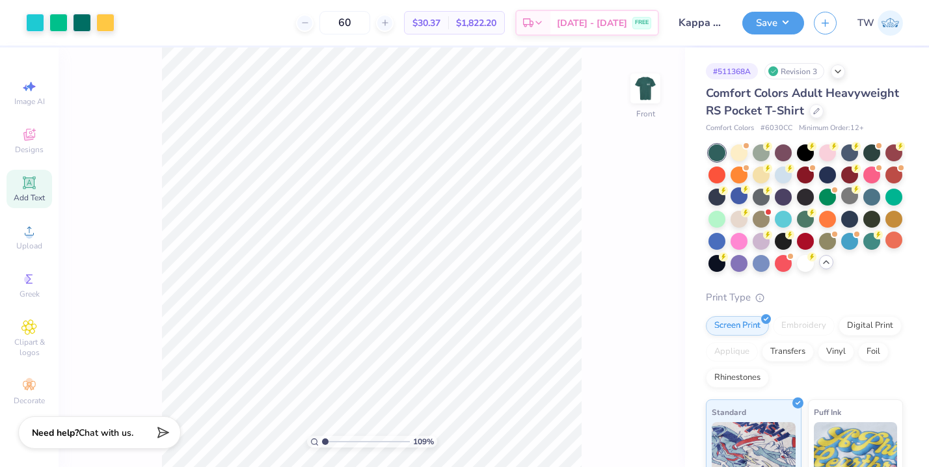
drag, startPoint x: 332, startPoint y: 441, endPoint x: 325, endPoint y: 441, distance: 7.2
type input "1.01"
click at [325, 441] on input "range" at bounding box center [366, 442] width 88 height 12
click at [632, 90] on img at bounding box center [645, 88] width 52 height 52
click at [632, 90] on img at bounding box center [645, 88] width 26 height 26
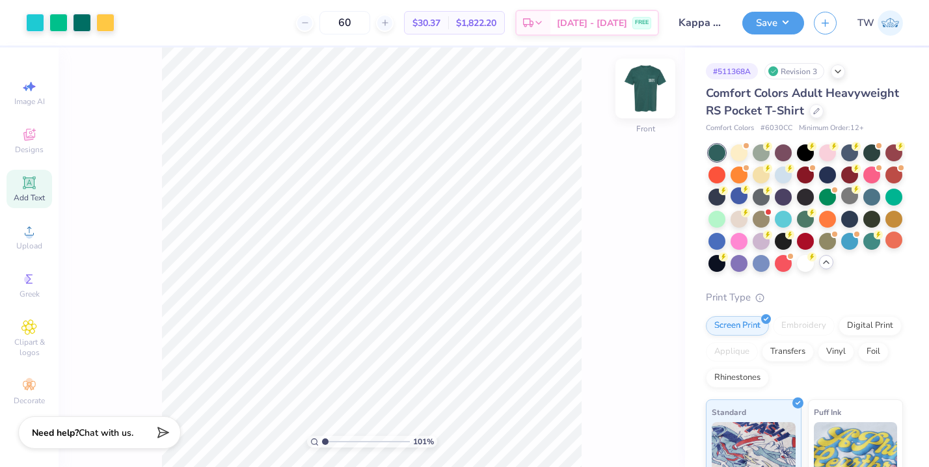
click at [635, 90] on img at bounding box center [645, 88] width 52 height 52
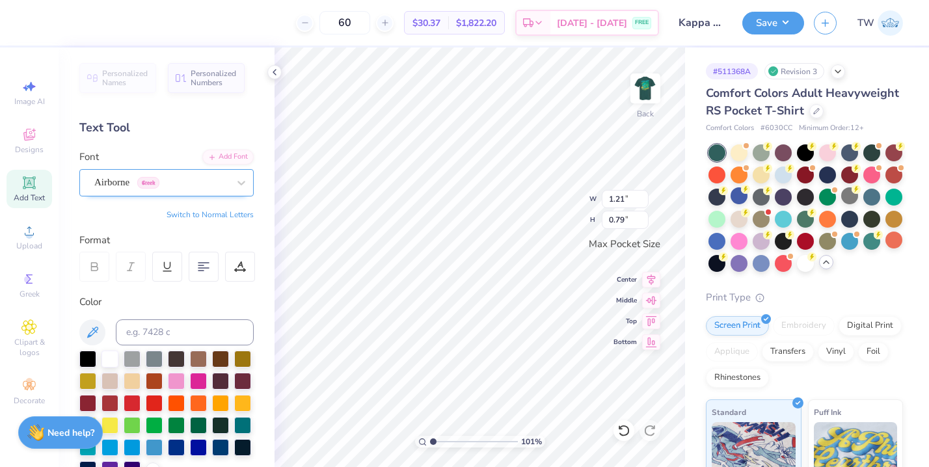
click at [218, 191] on div at bounding box center [161, 183] width 134 height 18
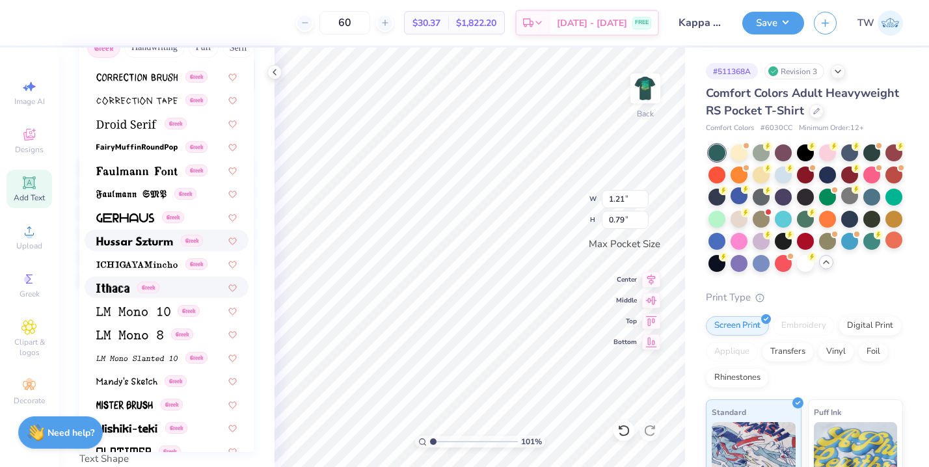
scroll to position [344, 0]
click at [156, 238] on img at bounding box center [134, 242] width 77 height 9
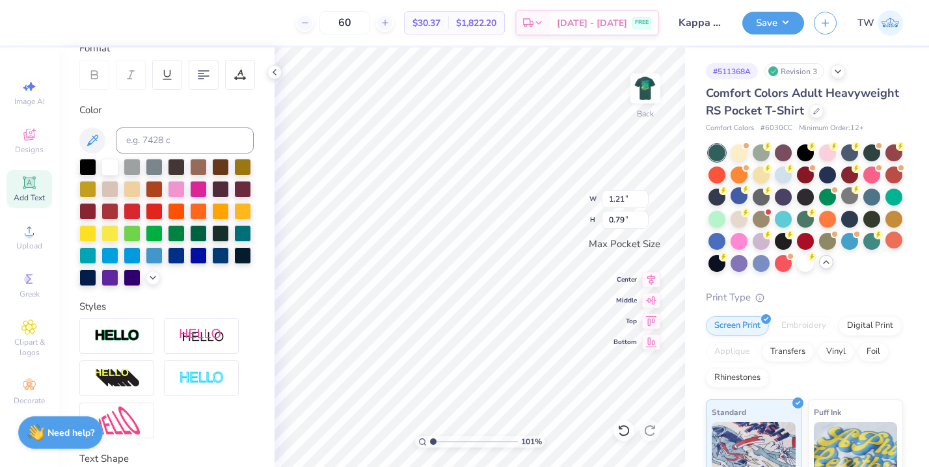
type input "1.86"
type input "0.98"
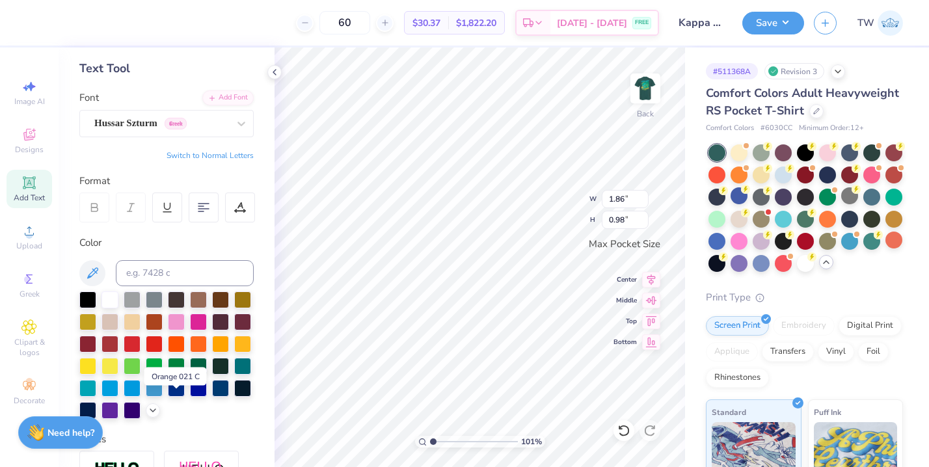
scroll to position [0, 0]
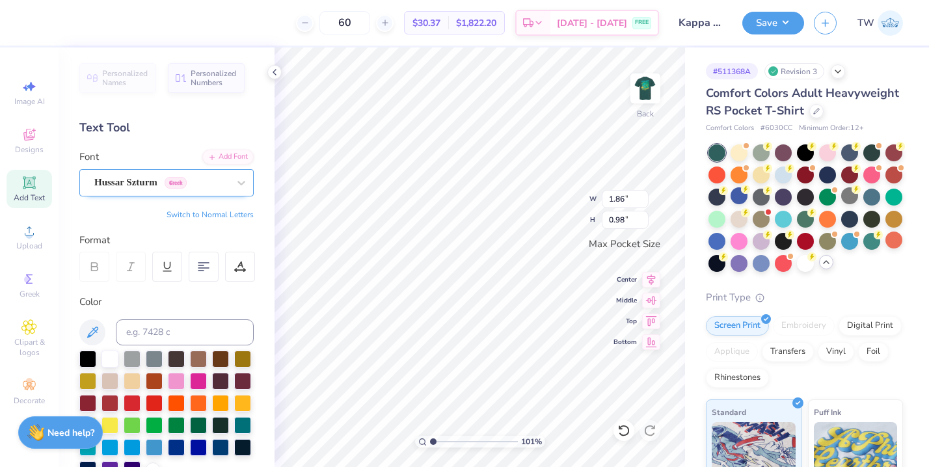
click at [146, 185] on div "Hussar Szturm Greek" at bounding box center [161, 182] width 137 height 20
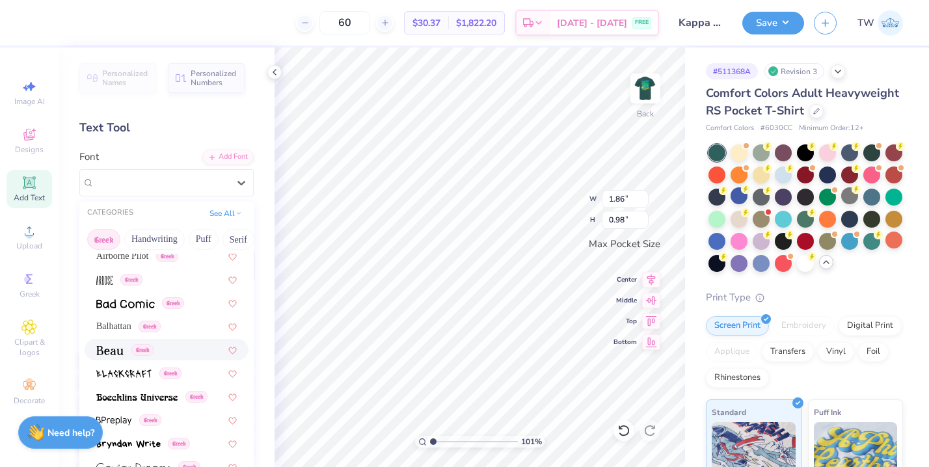
scroll to position [101, 0]
click at [142, 392] on img at bounding box center [136, 396] width 81 height 9
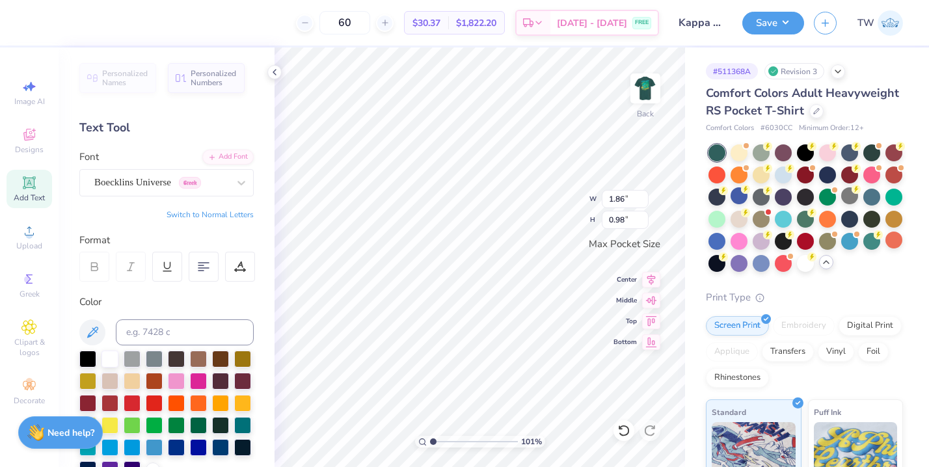
type input "1.53"
type input "0.78"
click at [188, 185] on div "Boecklins Universe Greek" at bounding box center [161, 182] width 137 height 20
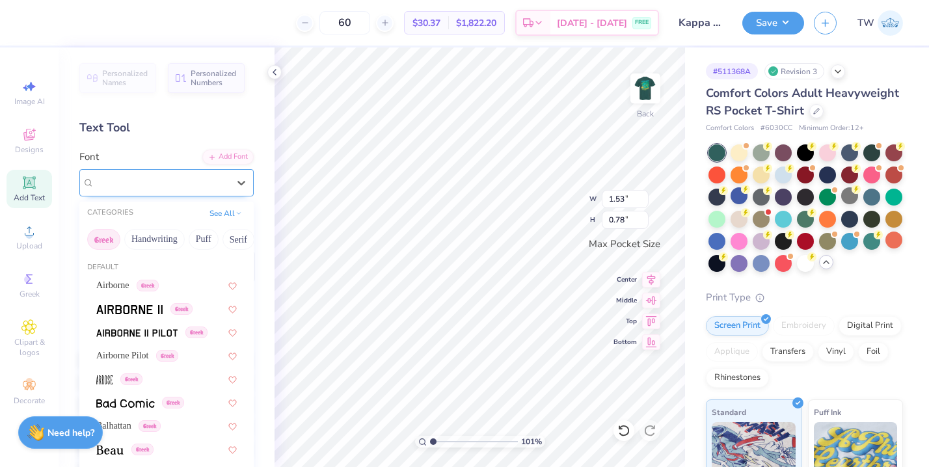
click at [188, 185] on div "Boecklins Universe Greek" at bounding box center [161, 182] width 134 height 15
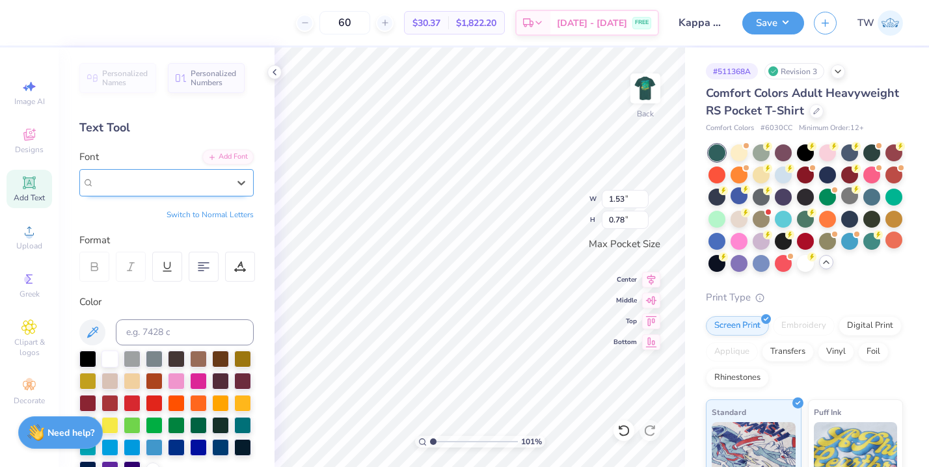
click at [188, 185] on div "Boecklins Universe Greek" at bounding box center [161, 182] width 134 height 15
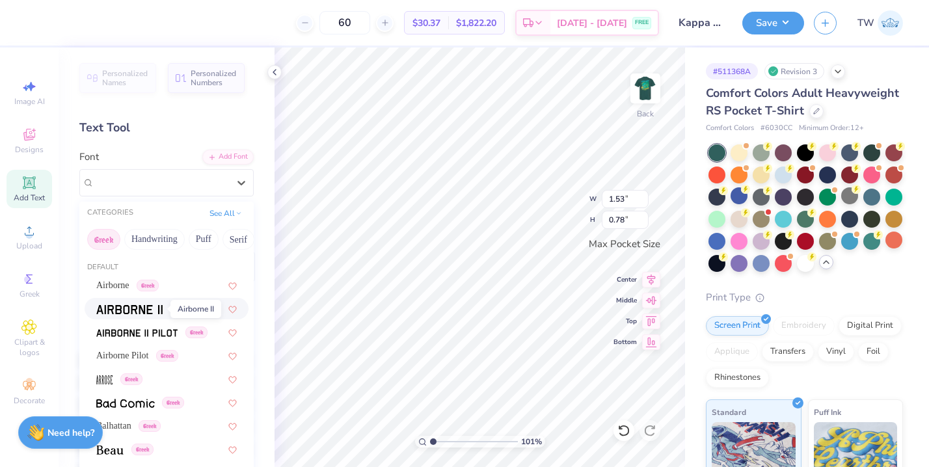
click at [144, 309] on img at bounding box center [129, 309] width 66 height 9
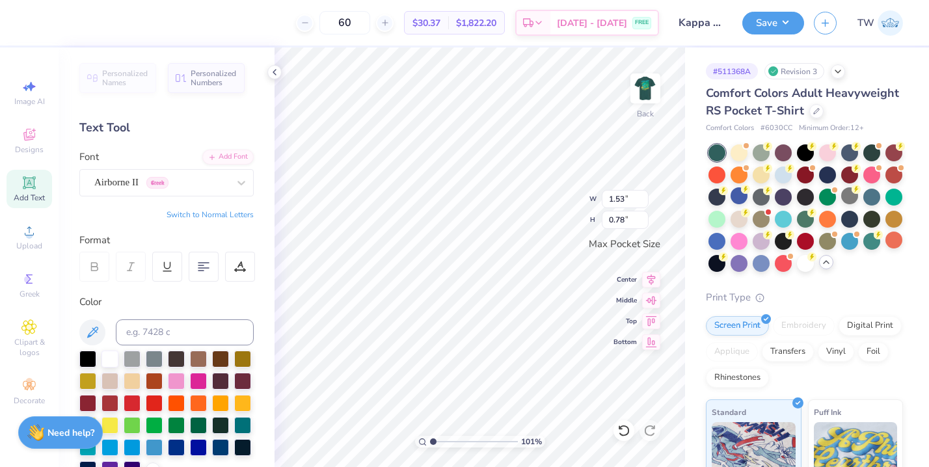
type input "1.18"
type input "0.79"
click at [147, 178] on div "Airborne II Greek" at bounding box center [161, 182] width 137 height 20
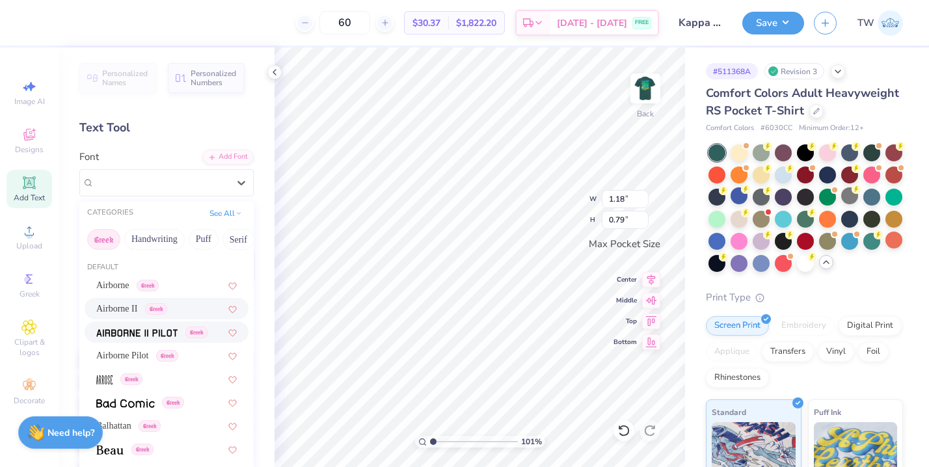
click at [160, 337] on img at bounding box center [136, 333] width 81 height 9
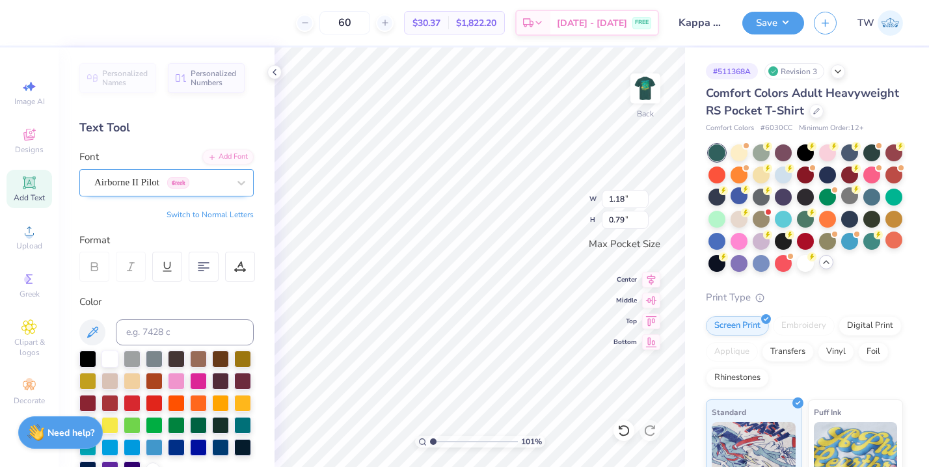
click at [168, 188] on div "Airborne II Pilot Greek" at bounding box center [161, 182] width 137 height 20
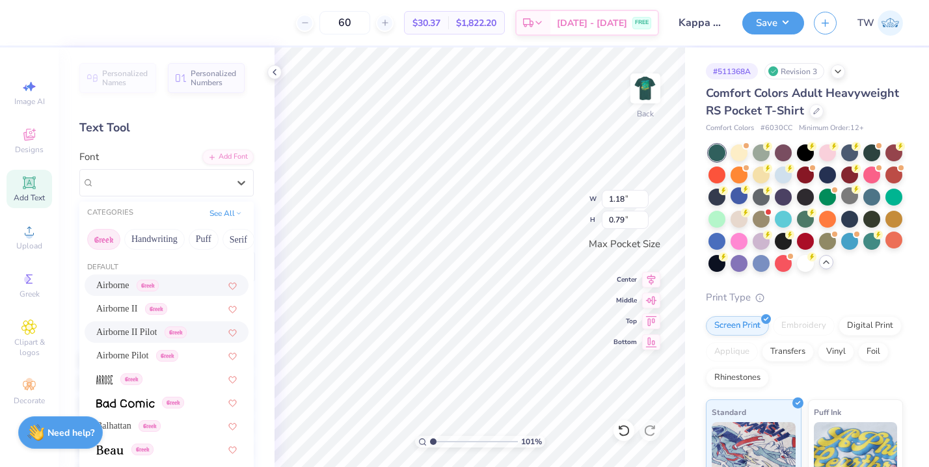
click at [129, 290] on span "Airborne" at bounding box center [112, 285] width 33 height 14
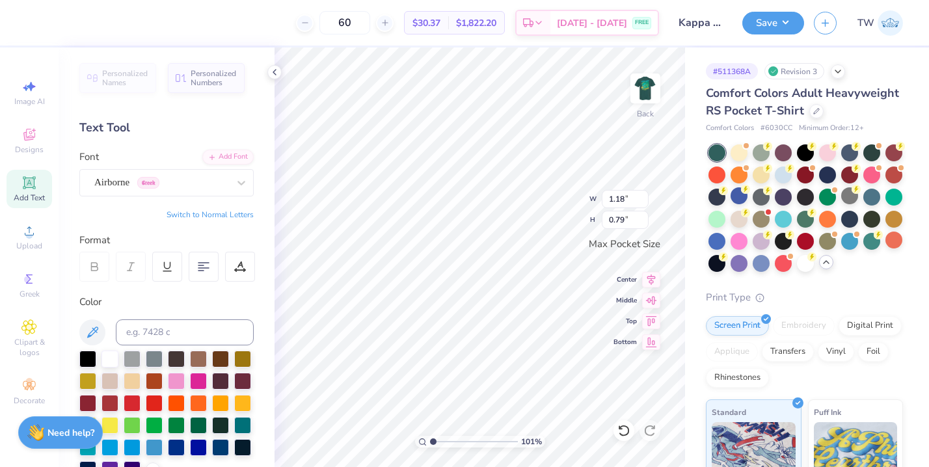
type input "1.21"
drag, startPoint x: 430, startPoint y: 441, endPoint x: 438, endPoint y: 441, distance: 8.5
type input "1.67"
click at [438, 441] on input "range" at bounding box center [474, 442] width 88 height 12
type input "1.21"
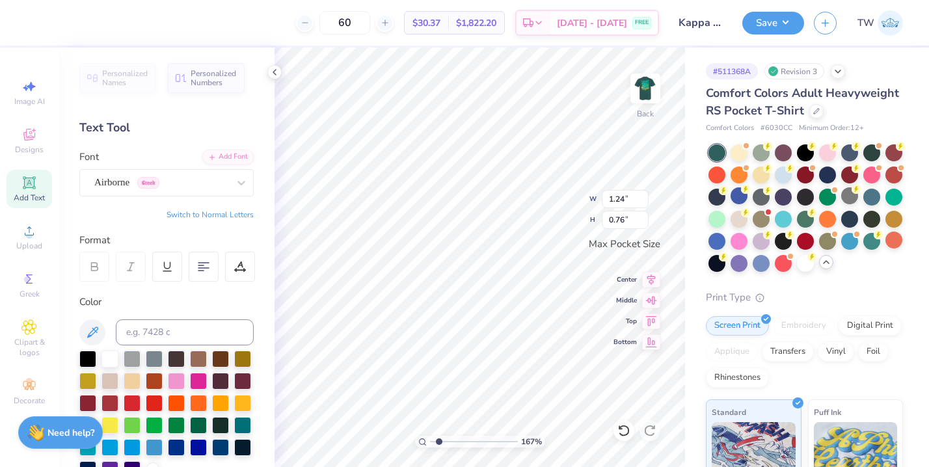
type input "0.79"
click at [193, 191] on div at bounding box center [161, 183] width 134 height 18
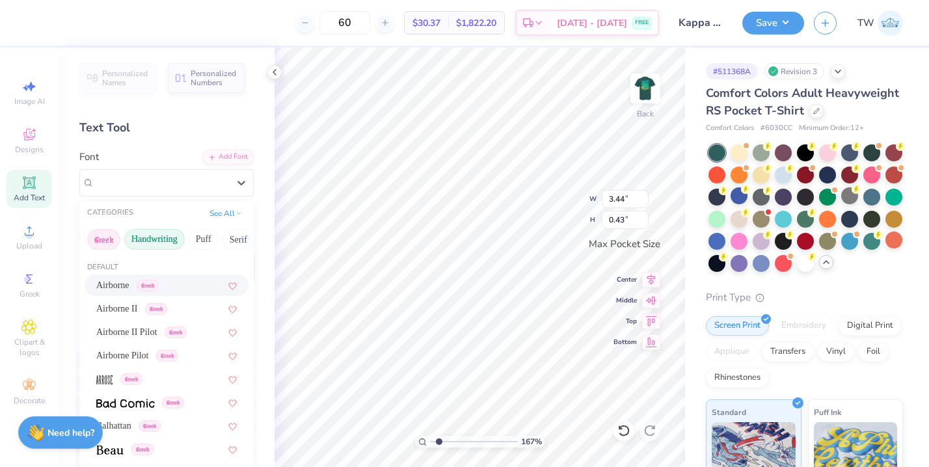
drag, startPoint x: 109, startPoint y: 238, endPoint x: 129, endPoint y: 238, distance: 20.2
click at [109, 238] on button "Greek" at bounding box center [103, 239] width 33 height 21
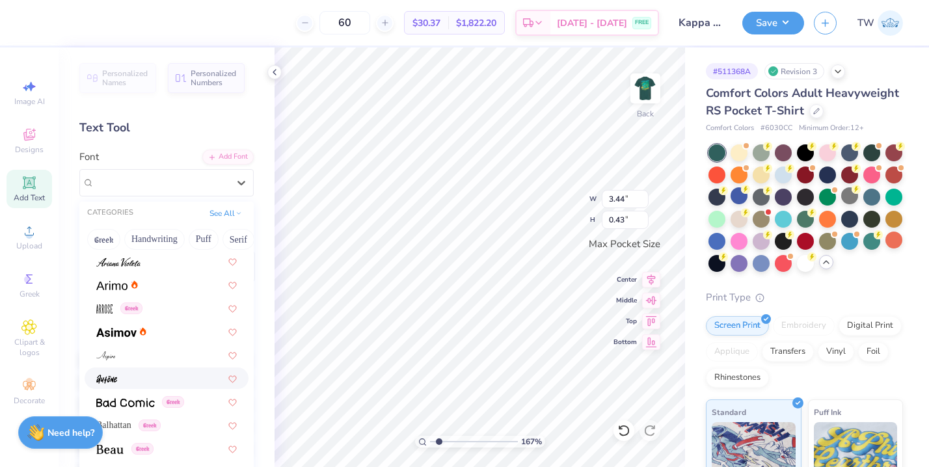
scroll to position [474, 0]
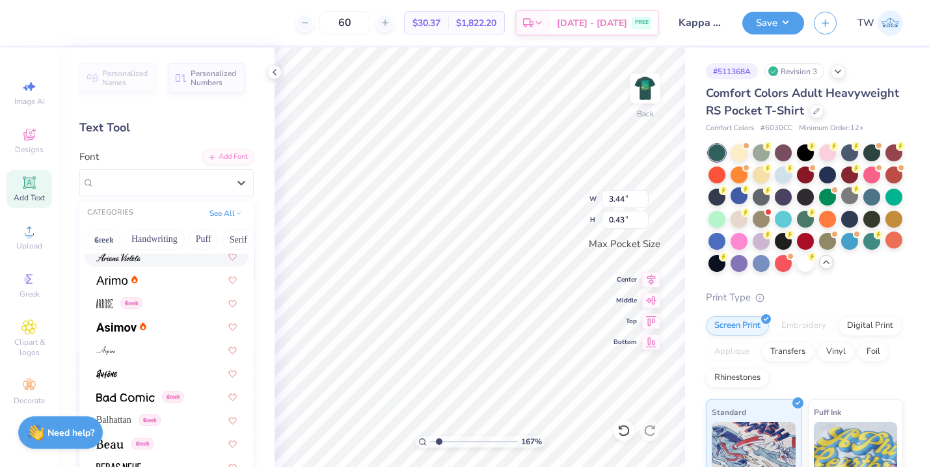
click at [143, 258] on div at bounding box center [166, 256] width 141 height 14
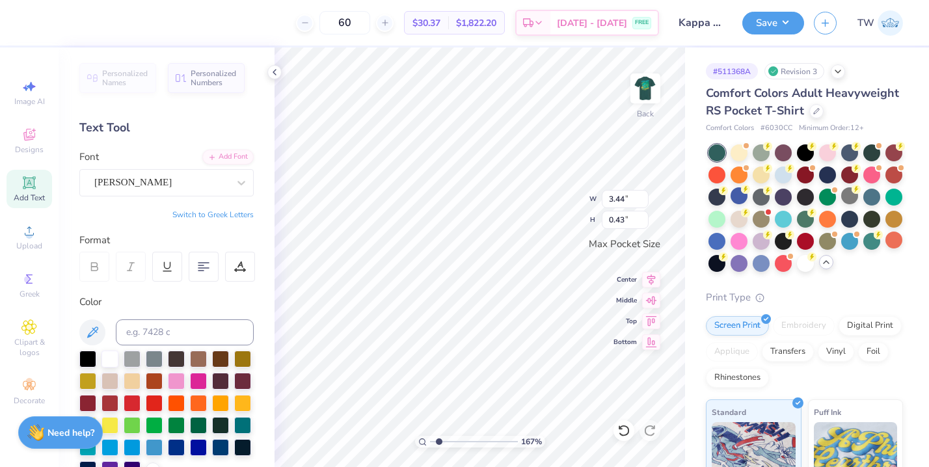
type input "1.78"
type input "0.49"
click at [157, 191] on div "Ariana Violeta" at bounding box center [161, 182] width 137 height 20
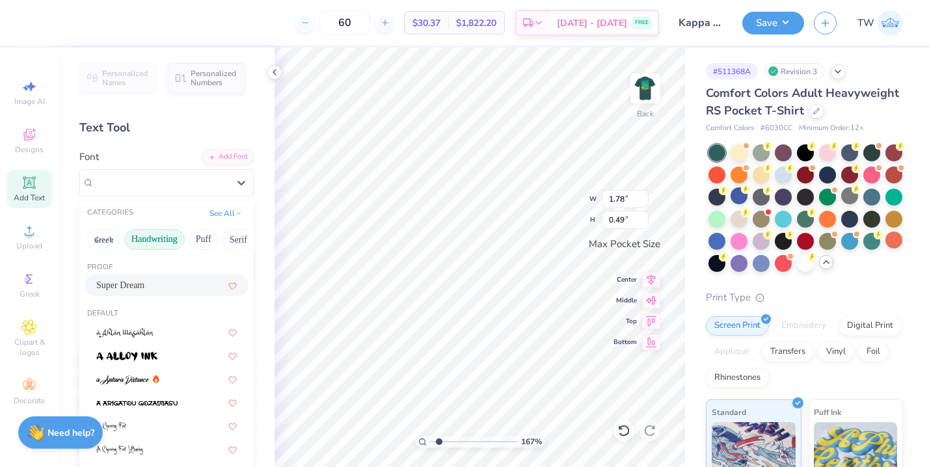
click at [150, 237] on button "Handwriting" at bounding box center [154, 239] width 61 height 21
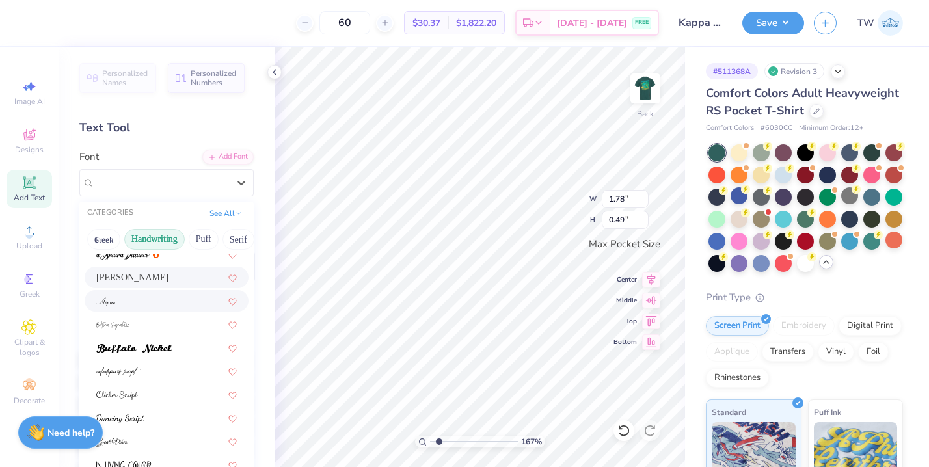
scroll to position [49, 0]
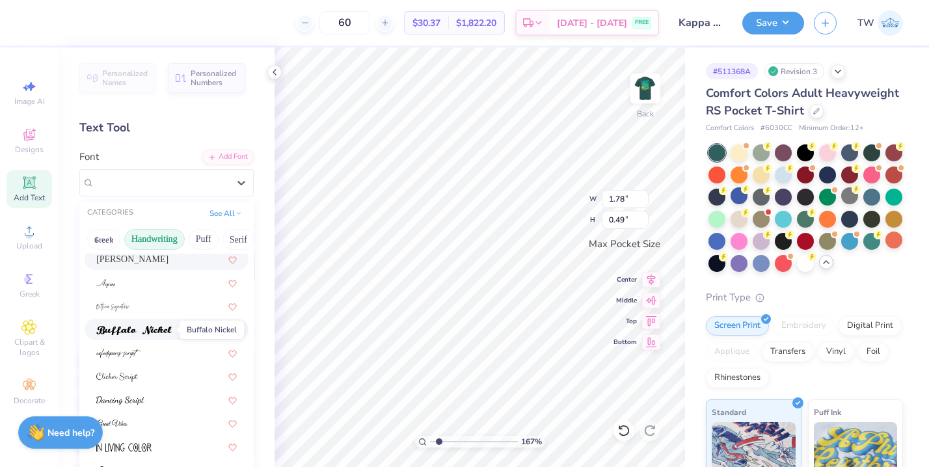
click at [161, 330] on img at bounding box center [133, 330] width 75 height 9
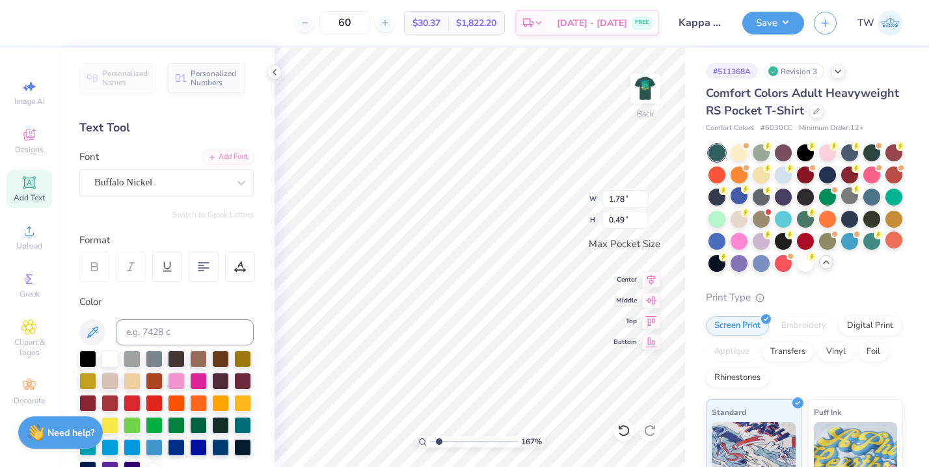
type input "2.59"
type input "0.41"
type input "3.04"
type input "0.49"
type input "3.45"
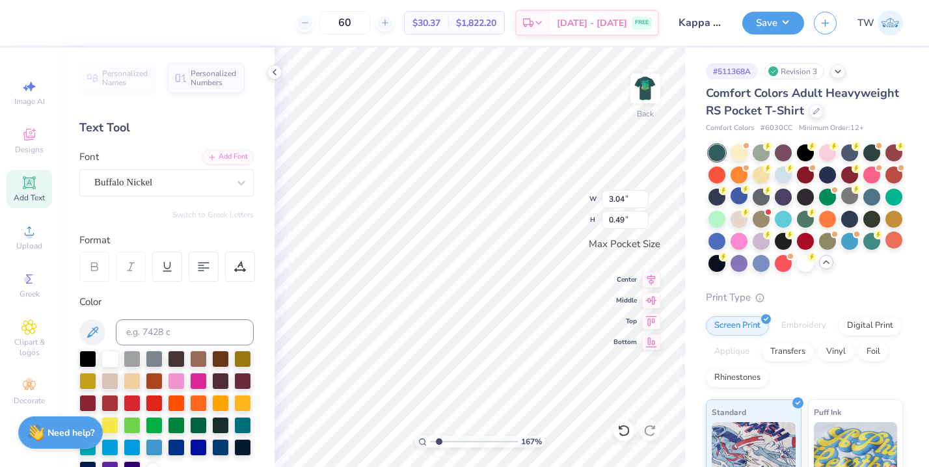
type input "0.55"
type textarea "SouthSeas"
type input "3.14"
type input "0.57"
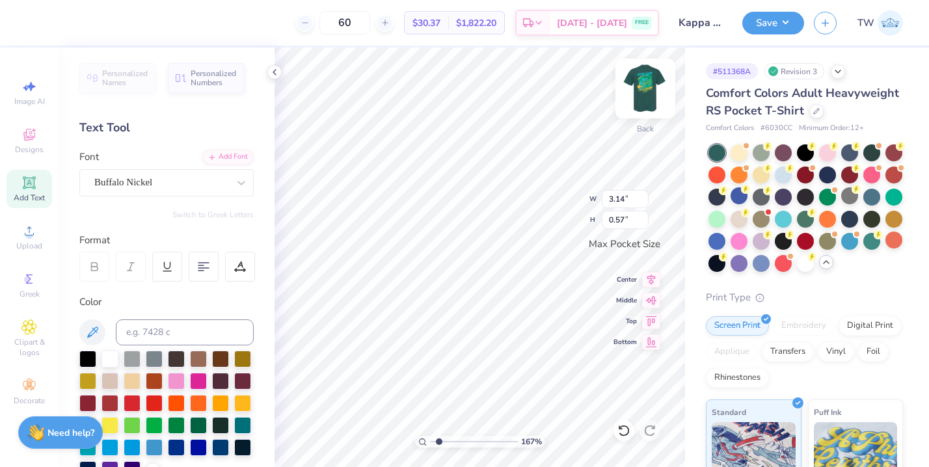
type input "3.35"
type input "0.60"
type input "1.01"
type input "0.62"
type input "1.21"
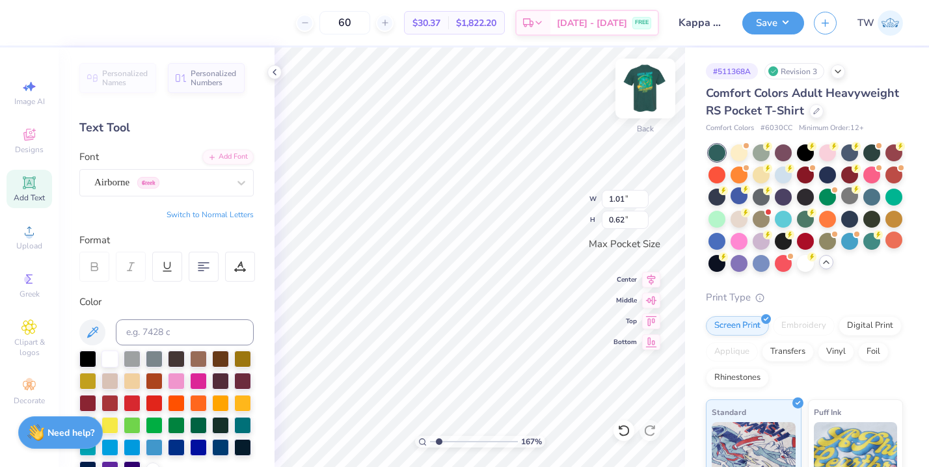
type input "0.79"
type input "0.96"
type input "0.62"
click at [439, 436] on input "range" at bounding box center [474, 442] width 88 height 12
type input "2.31"
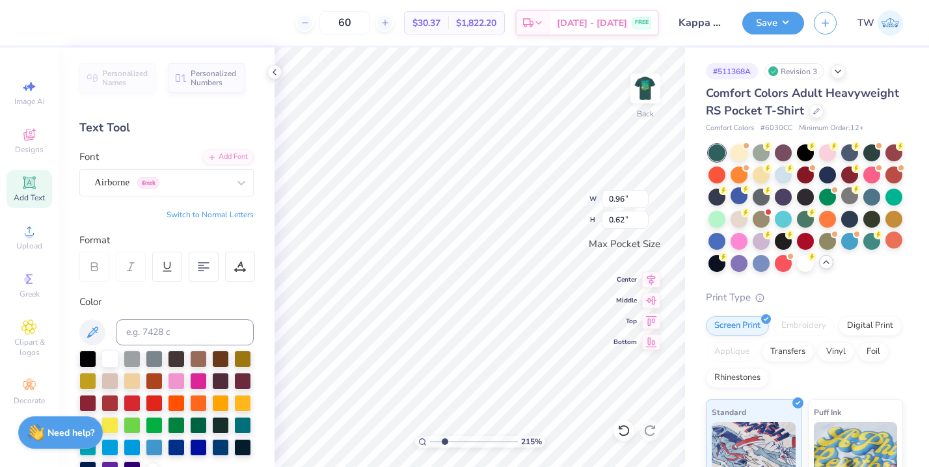
click at [444, 442] on input "range" at bounding box center [474, 442] width 88 height 12
type input "1.01"
click at [783, 20] on button "Save" at bounding box center [773, 21] width 62 height 23
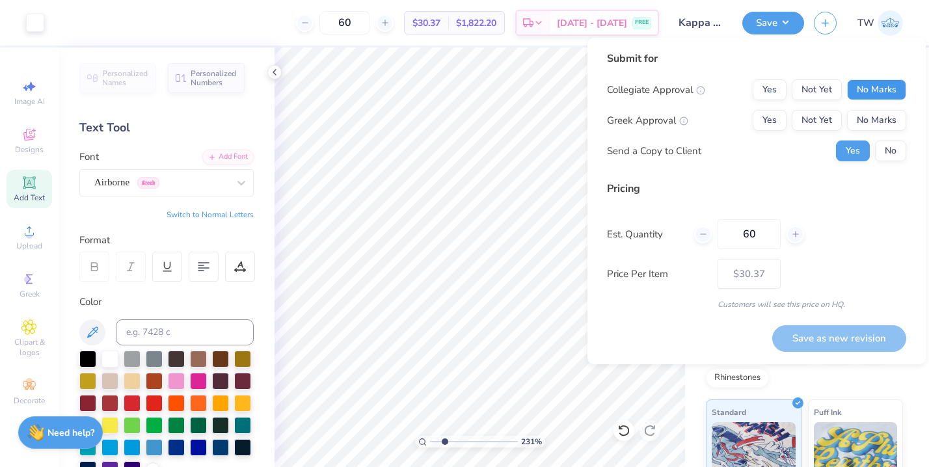
click at [863, 88] on button "No Marks" at bounding box center [876, 89] width 59 height 21
click at [805, 124] on button "Not Yet" at bounding box center [817, 120] width 50 height 21
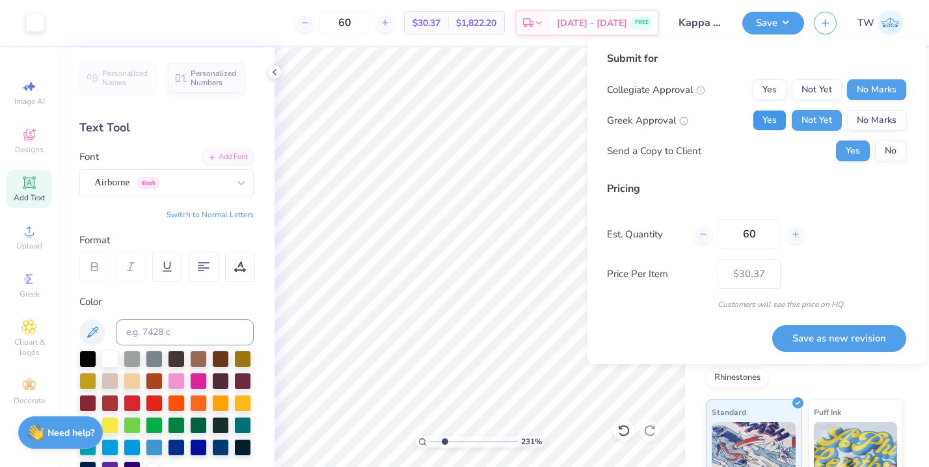
click at [776, 126] on button "Yes" at bounding box center [770, 120] width 34 height 21
click at [846, 352] on div "Submit for Collegiate Approval Yes Not Yet No Marks Greek Approval Yes Not Yet …" at bounding box center [756, 201] width 338 height 327
click at [848, 336] on button "Save as new revision" at bounding box center [839, 338] width 134 height 27
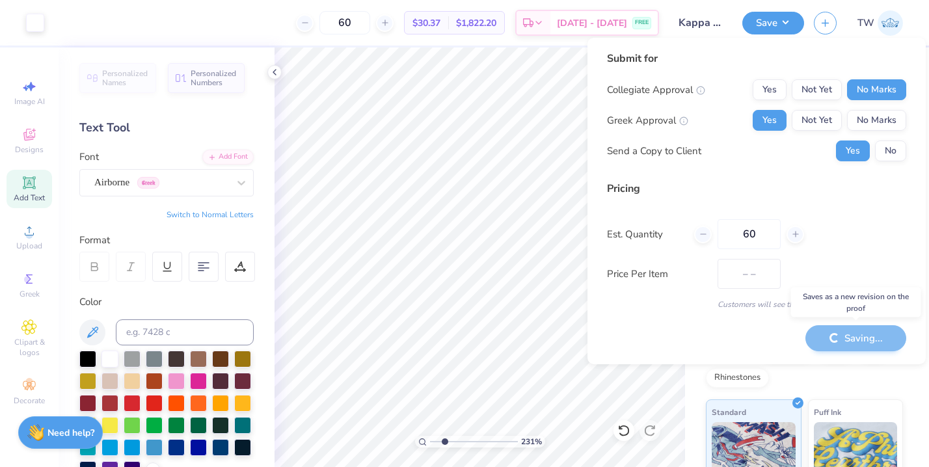
type input "$30.37"
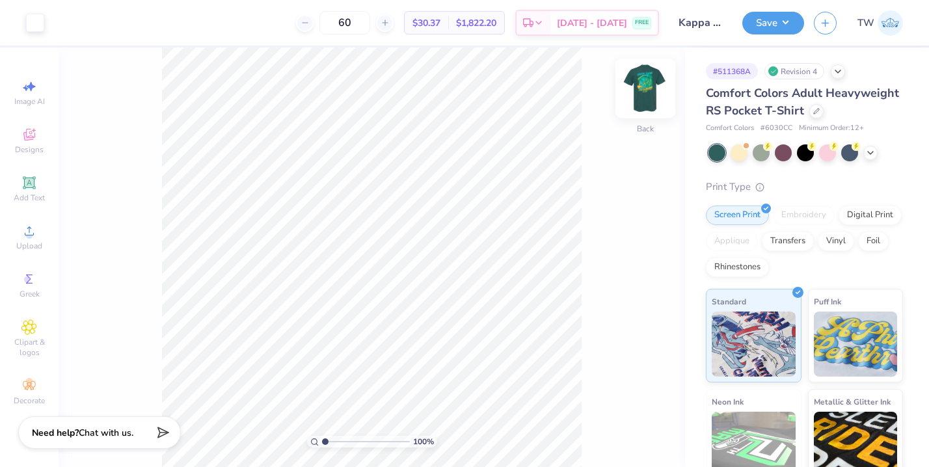
click at [641, 95] on img at bounding box center [645, 88] width 52 height 52
click at [323, 442] on div "100 %" at bounding box center [372, 442] width 130 height 12
drag, startPoint x: 323, startPoint y: 442, endPoint x: 344, endPoint y: 442, distance: 20.2
type input "3.19"
click at [344, 442] on input "range" at bounding box center [366, 442] width 88 height 12
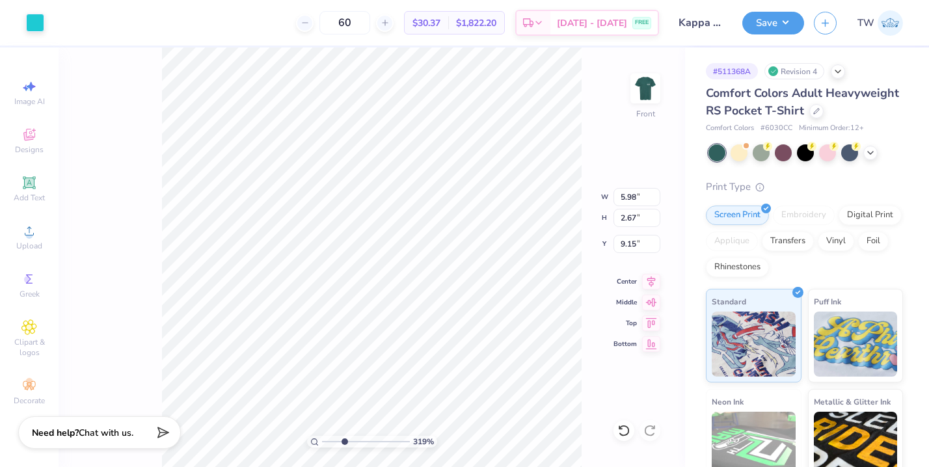
type input "4.43"
type input "1.91"
type input "7.85"
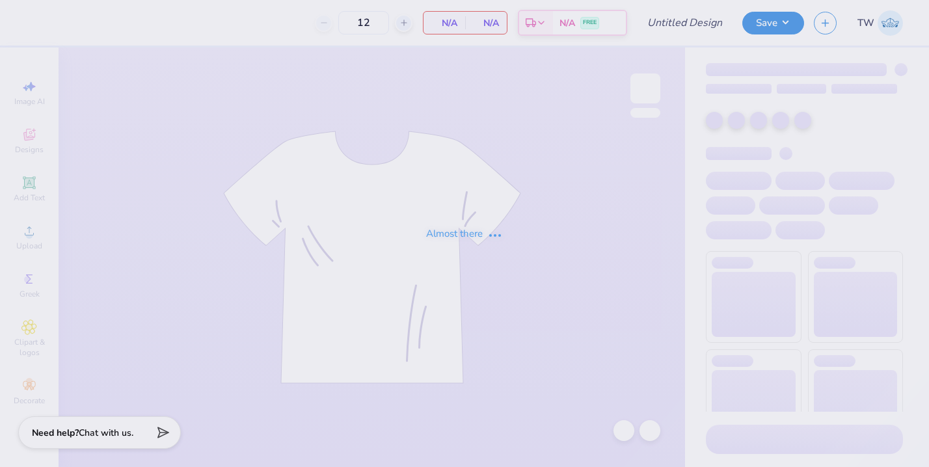
type input "Kappa Sigma Southseas"
type input "60"
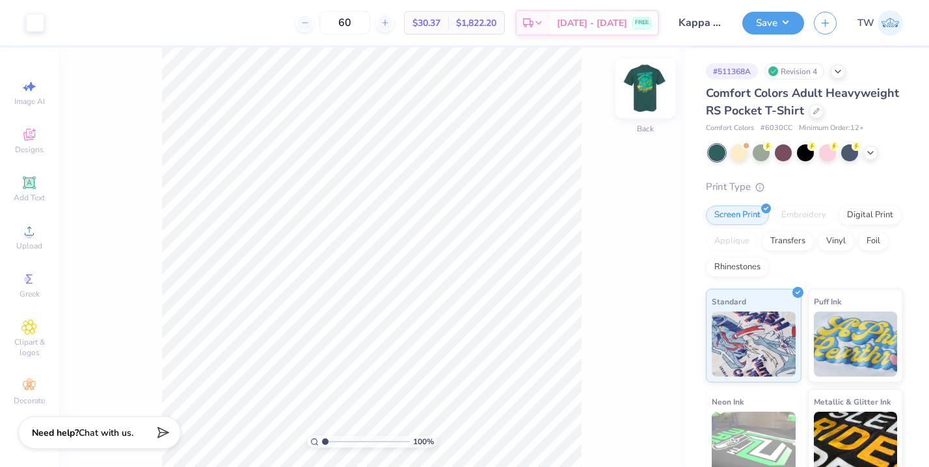
click at [643, 87] on img at bounding box center [645, 88] width 52 height 52
click at [109, 25] on div at bounding box center [105, 21] width 18 height 18
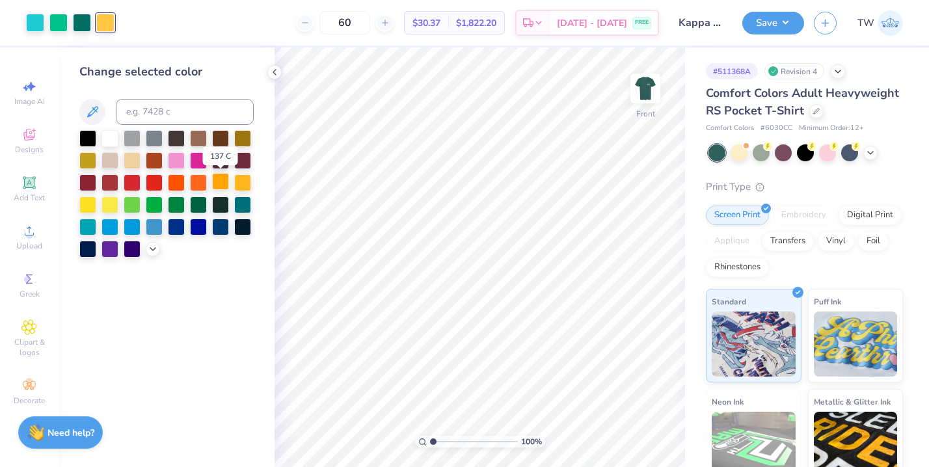
click at [227, 185] on div at bounding box center [220, 181] width 17 height 17
click at [251, 185] on div at bounding box center [242, 181] width 17 height 17
click at [80, 202] on div at bounding box center [87, 203] width 17 height 17
click at [249, 180] on div at bounding box center [242, 181] width 17 height 17
click at [641, 103] on img at bounding box center [645, 88] width 52 height 52
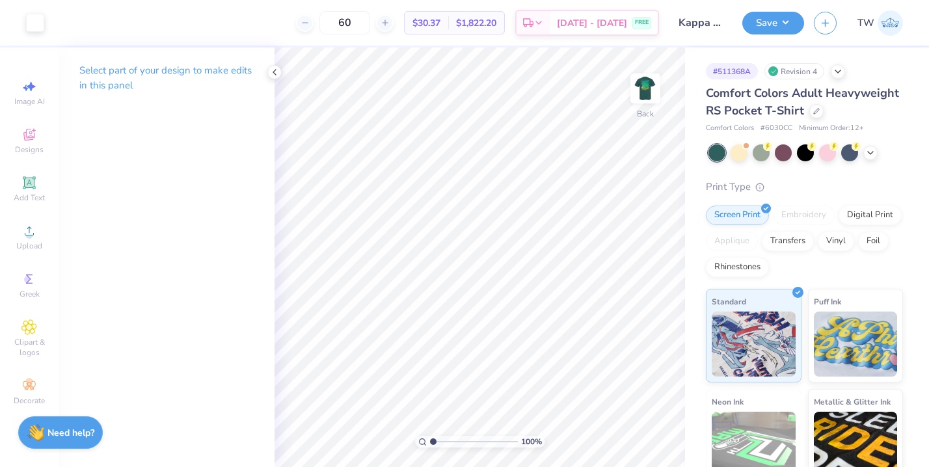
click at [641, 101] on img at bounding box center [645, 88] width 26 height 26
click at [827, 156] on div at bounding box center [827, 151] width 17 height 17
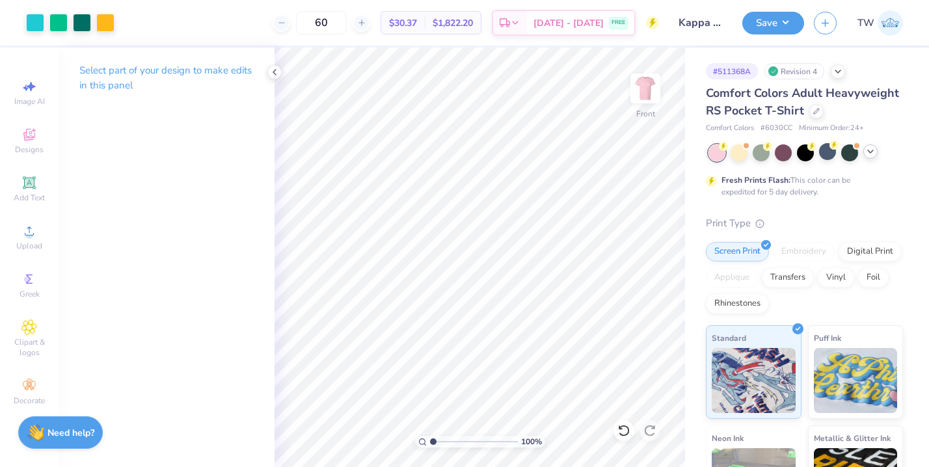
click at [865, 150] on icon at bounding box center [870, 151] width 10 height 10
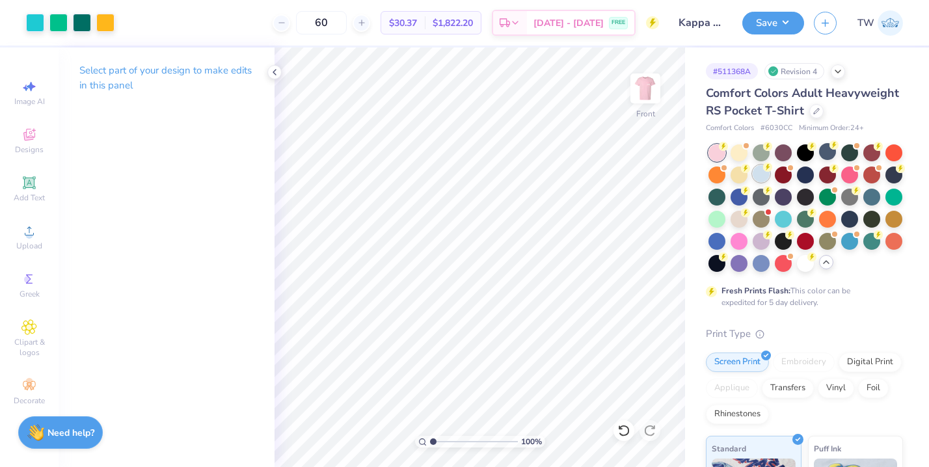
click at [764, 176] on div at bounding box center [761, 173] width 17 height 17
click at [631, 92] on img at bounding box center [645, 88] width 52 height 52
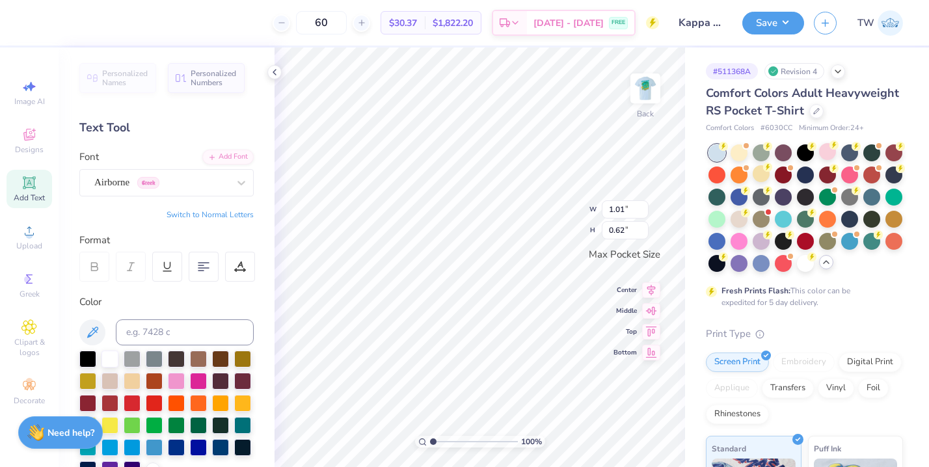
type textarea "ΔΔΔ"
drag, startPoint x: 432, startPoint y: 440, endPoint x: 448, endPoint y: 440, distance: 15.6
type input "2.72"
click at [448, 440] on input "range" at bounding box center [474, 442] width 88 height 12
type input "1.58"
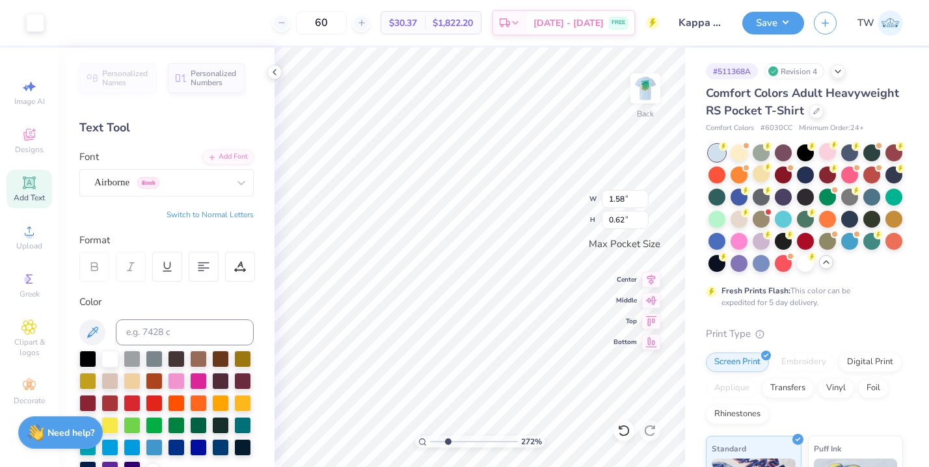
type input "0.62"
type input "1.23"
type input "0.48"
type input "0.96"
type input "0.62"
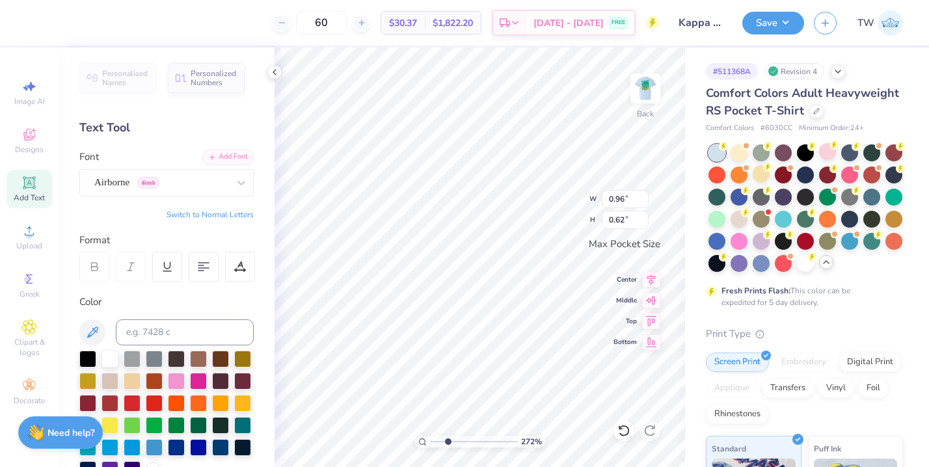
type input "0.71"
type input "0.46"
type input "1.23"
type input "0.48"
type input "0.75"
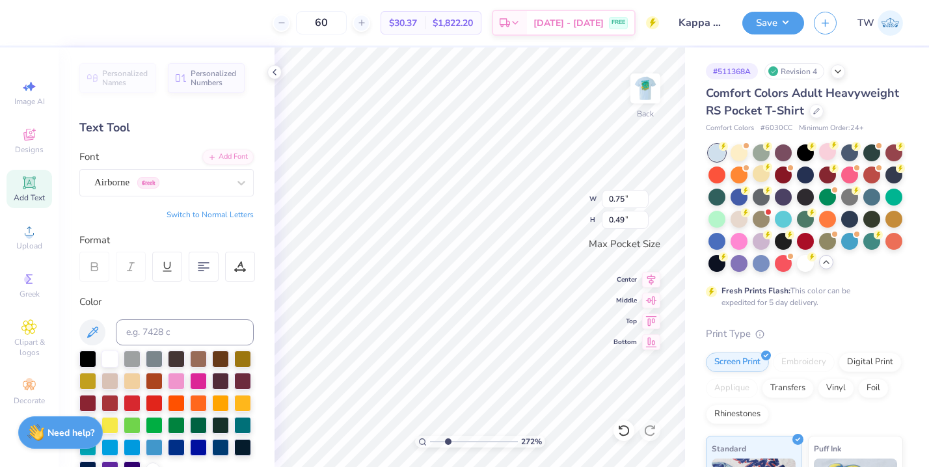
type input "0.49"
click at [649, 87] on img at bounding box center [645, 88] width 52 height 52
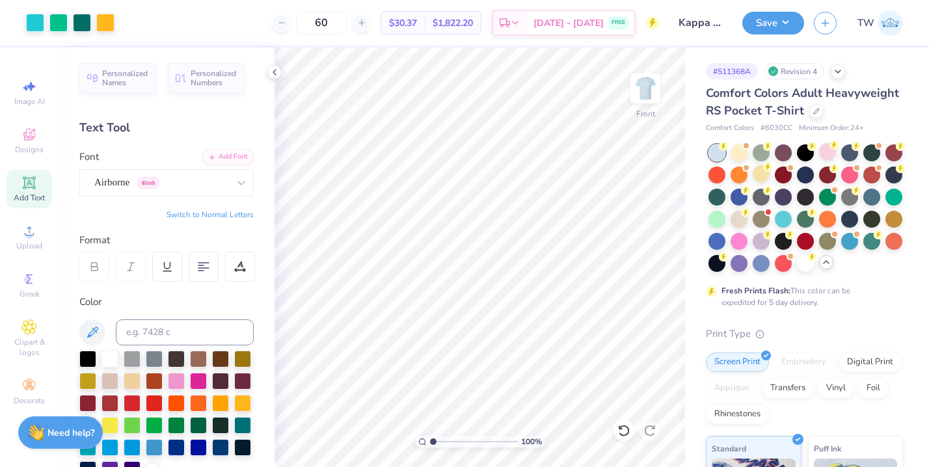
drag, startPoint x: 451, startPoint y: 440, endPoint x: 425, endPoint y: 446, distance: 26.7
type input "1"
click at [430, 446] on input "range" at bounding box center [474, 442] width 88 height 12
click at [774, 25] on button "Save" at bounding box center [773, 21] width 62 height 23
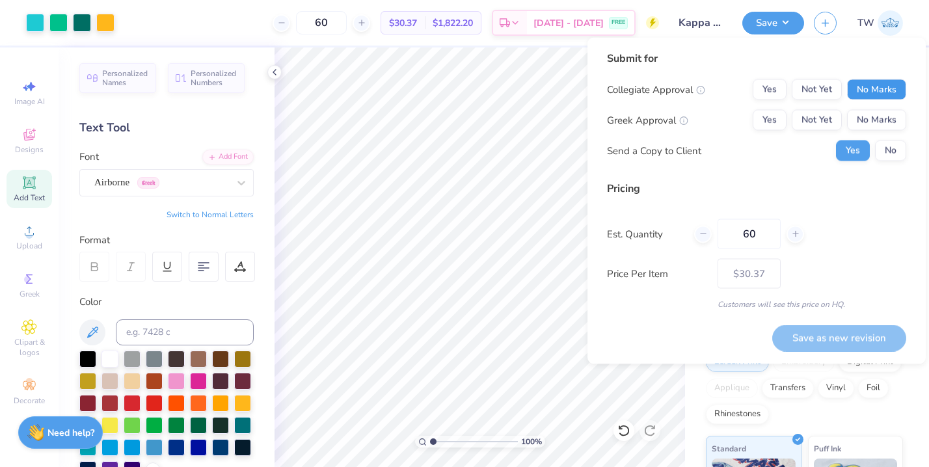
click at [869, 95] on button "No Marks" at bounding box center [876, 89] width 59 height 21
click at [821, 120] on button "Not Yet" at bounding box center [817, 120] width 50 height 21
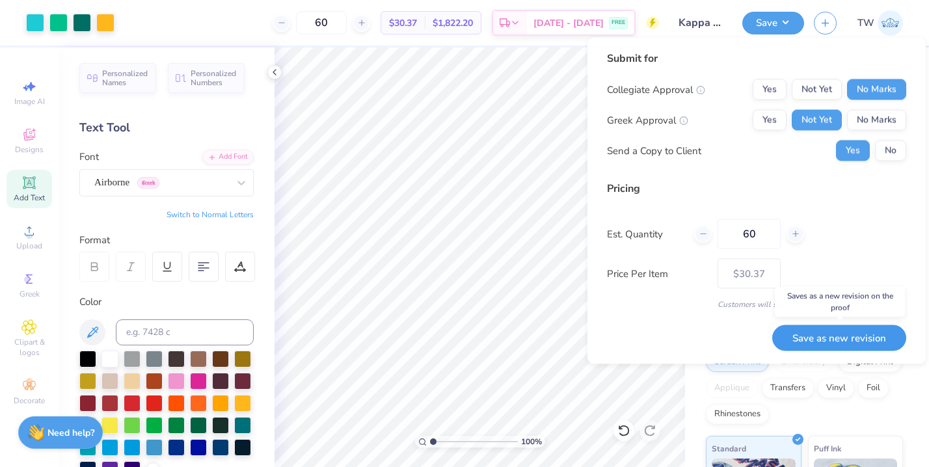
click at [833, 337] on button "Save as new revision" at bounding box center [839, 338] width 134 height 27
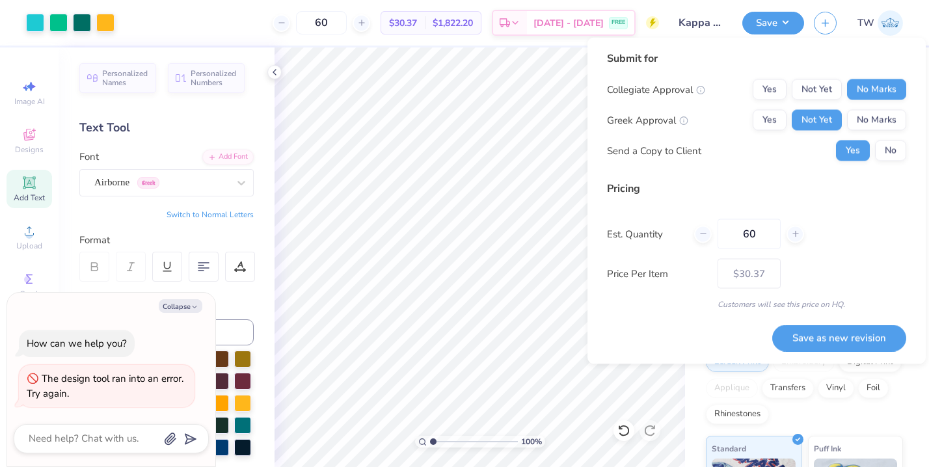
click at [811, 351] on div "Submit for Collegiate Approval Yes Not Yet No Marks Greek Approval Yes Not Yet …" at bounding box center [756, 201] width 338 height 327
click at [815, 338] on button "Save as new revision" at bounding box center [839, 338] width 134 height 27
type input "$30.37"
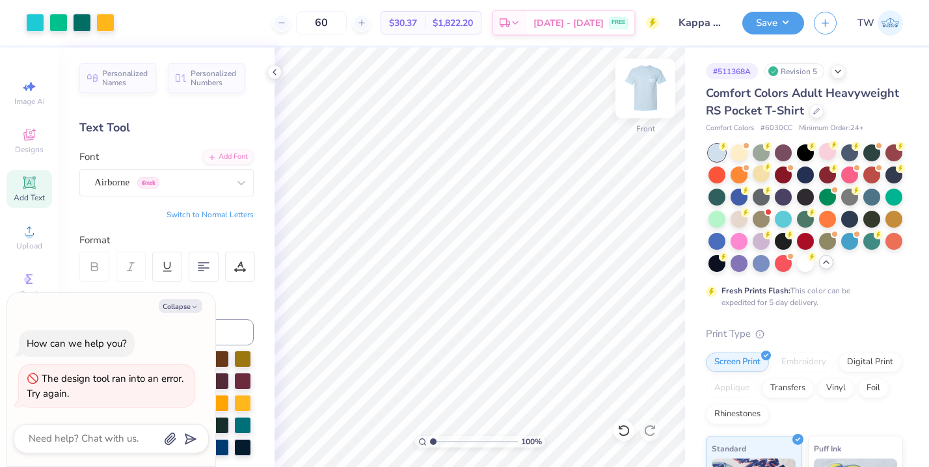
click at [644, 88] on img at bounding box center [645, 88] width 52 height 52
type textarea "x"
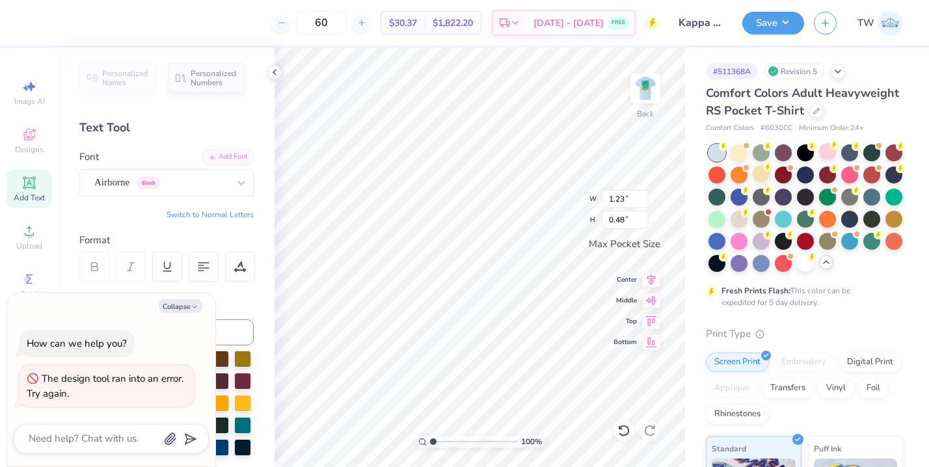
click at [431, 438] on input "range" at bounding box center [474, 442] width 88 height 12
type input "4.25"
drag, startPoint x: 431, startPoint y: 442, endPoint x: 461, endPoint y: 438, distance: 30.7
click at [461, 438] on input "range" at bounding box center [474, 442] width 88 height 12
type textarea "x"
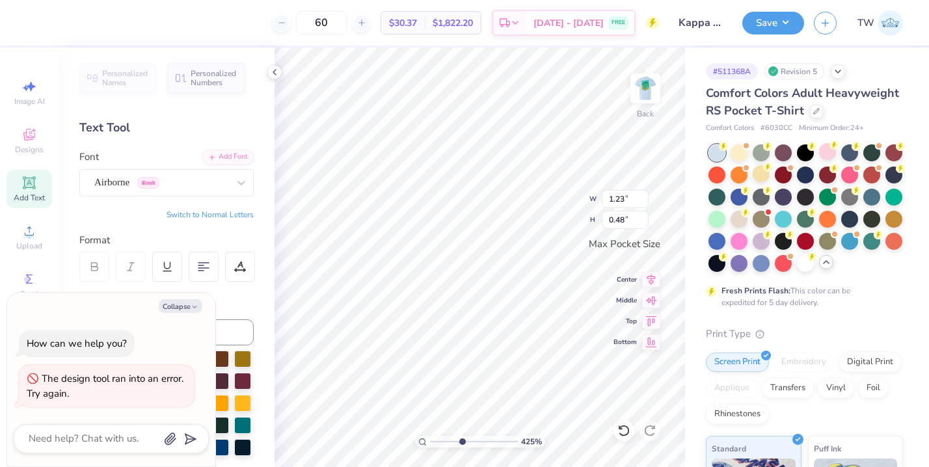
type textarea "ΔΔ"
type textarea "x"
type textarea "Δ"
type textarea "x"
type textarea "ΔΔ"
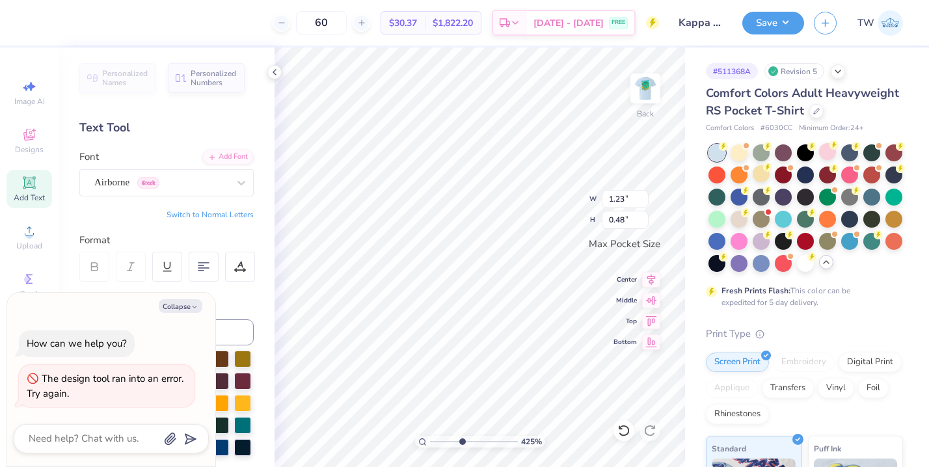
type textarea "x"
type textarea "Δ"
type textarea "x"
type textarea "Α"
type textarea "x"
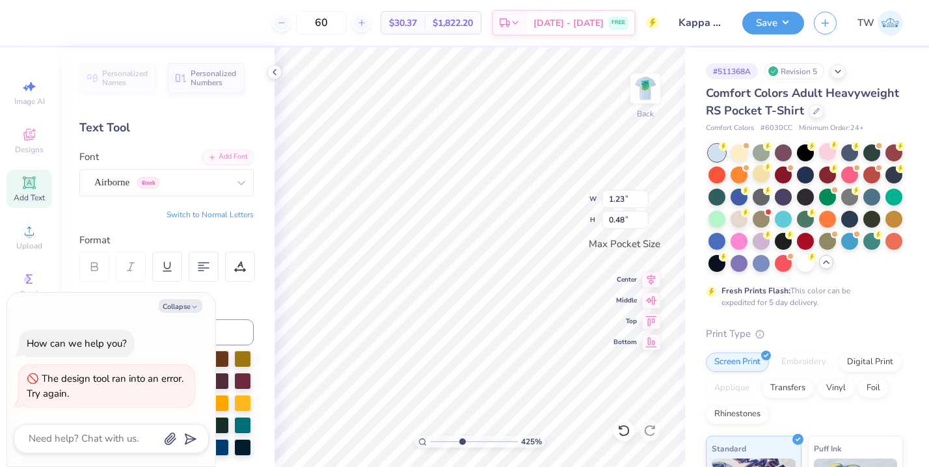
type textarea "ΑΔΠ"
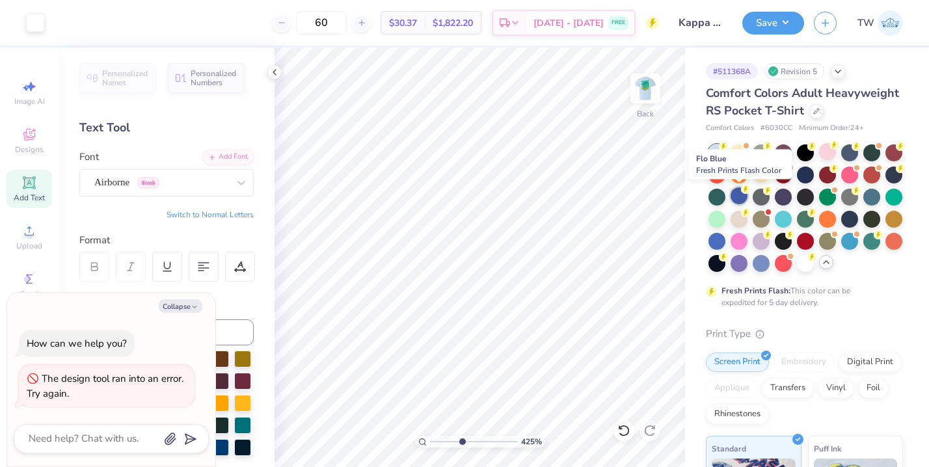
click at [739, 194] on div at bounding box center [739, 195] width 17 height 17
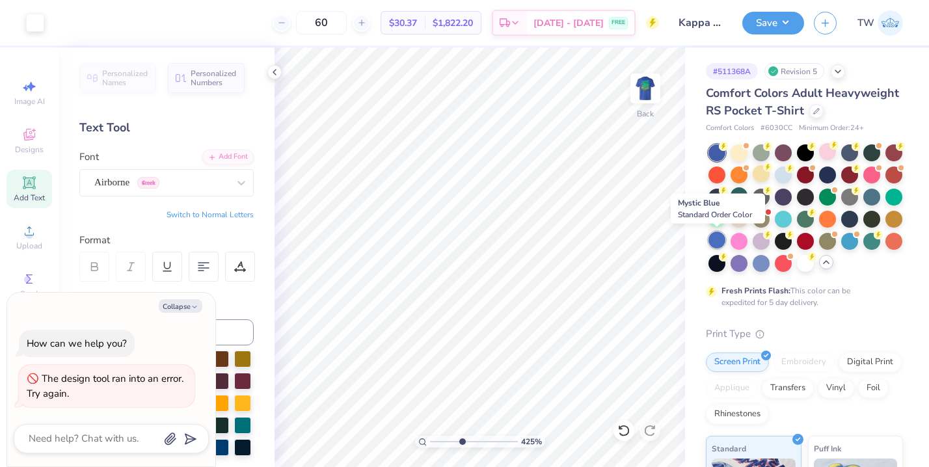
click at [720, 241] on div at bounding box center [716, 240] width 17 height 17
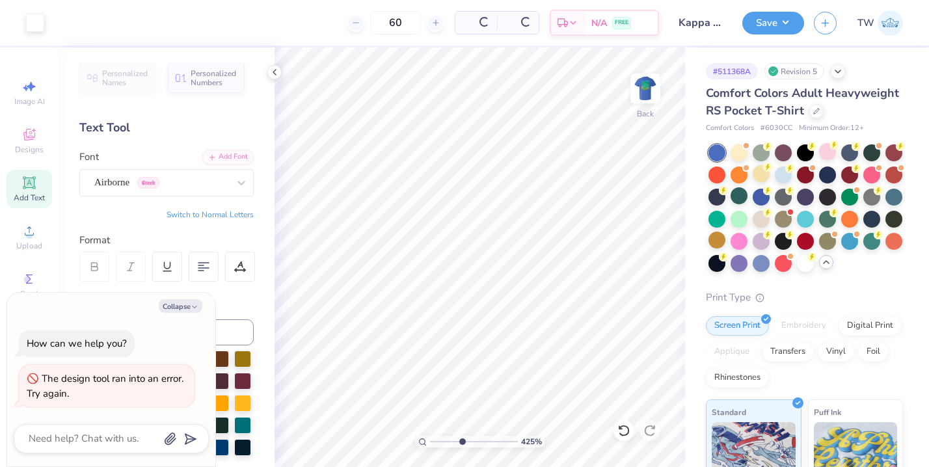
type textarea "x"
type input "1.23"
drag, startPoint x: 462, startPoint y: 442, endPoint x: 435, endPoint y: 442, distance: 26.7
click at [435, 442] on input "range" at bounding box center [474, 442] width 88 height 12
click at [640, 100] on img at bounding box center [645, 88] width 52 height 52
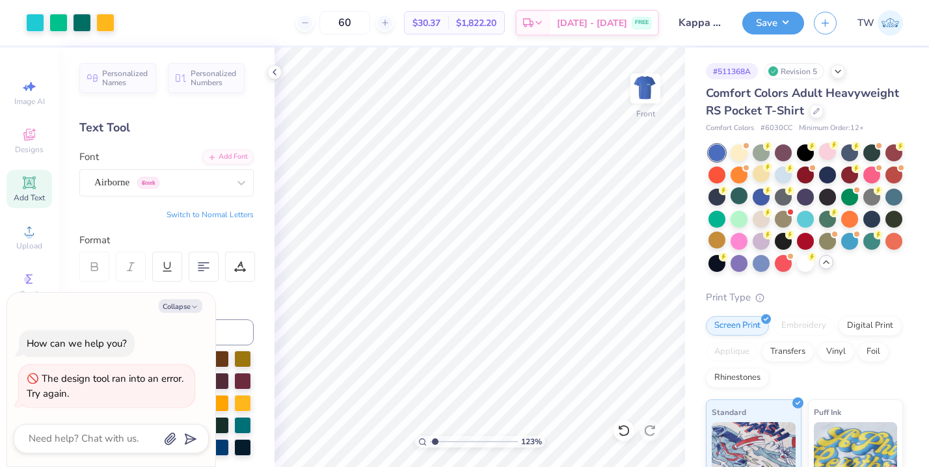
click at [640, 100] on img at bounding box center [645, 88] width 26 height 26
type textarea "x"
drag, startPoint x: 435, startPoint y: 442, endPoint x: 452, endPoint y: 441, distance: 17.6
type input "3.23"
click at [452, 441] on input "range" at bounding box center [474, 442] width 88 height 12
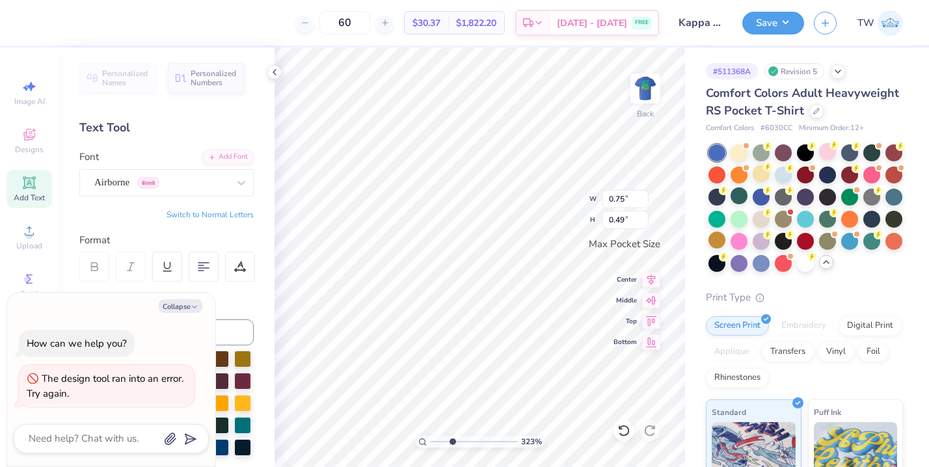
type textarea "x"
type input "0.81"
type input "0.53"
click at [779, 32] on button "Save" at bounding box center [773, 21] width 62 height 23
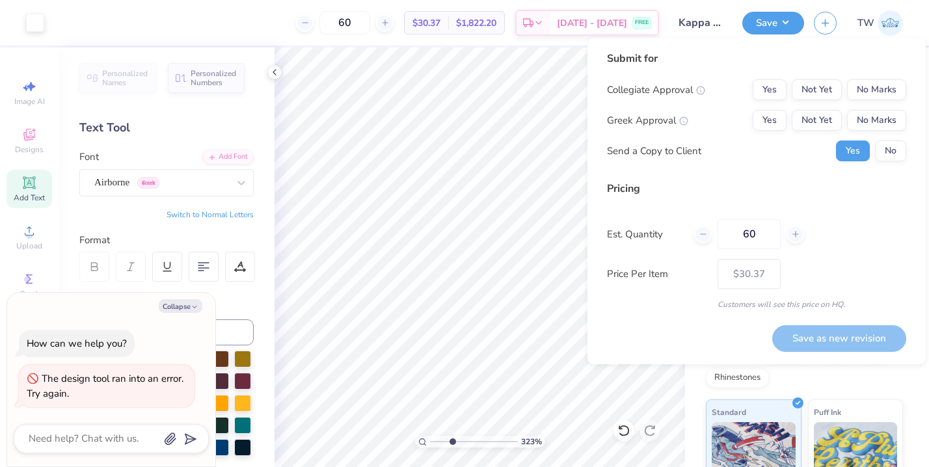
click at [863, 101] on div "Collegiate Approval Yes Not Yet No Marks Greek Approval Yes Not Yet No Marks Se…" at bounding box center [756, 120] width 299 height 82
click at [863, 100] on button "No Marks" at bounding box center [876, 89] width 59 height 21
click at [820, 121] on button "Not Yet" at bounding box center [817, 120] width 50 height 21
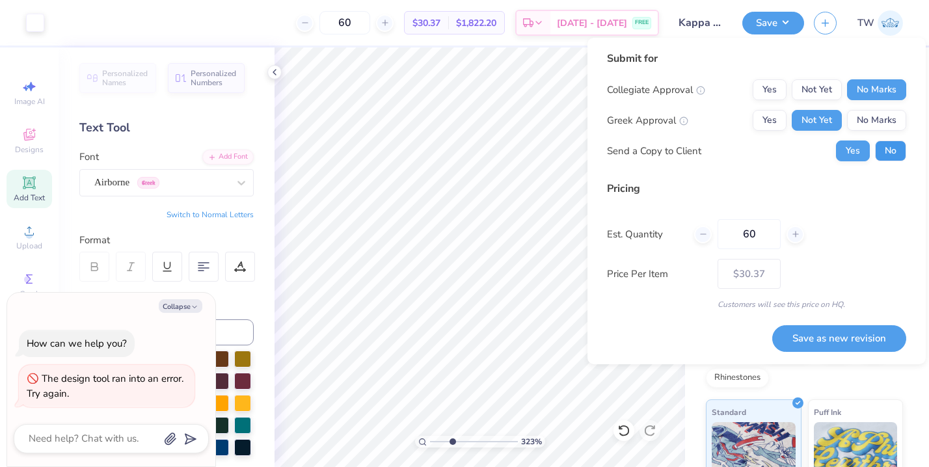
click at [878, 150] on button "No" at bounding box center [890, 151] width 31 height 21
type textarea "x"
click at [844, 334] on button "Save as new revision" at bounding box center [839, 338] width 134 height 27
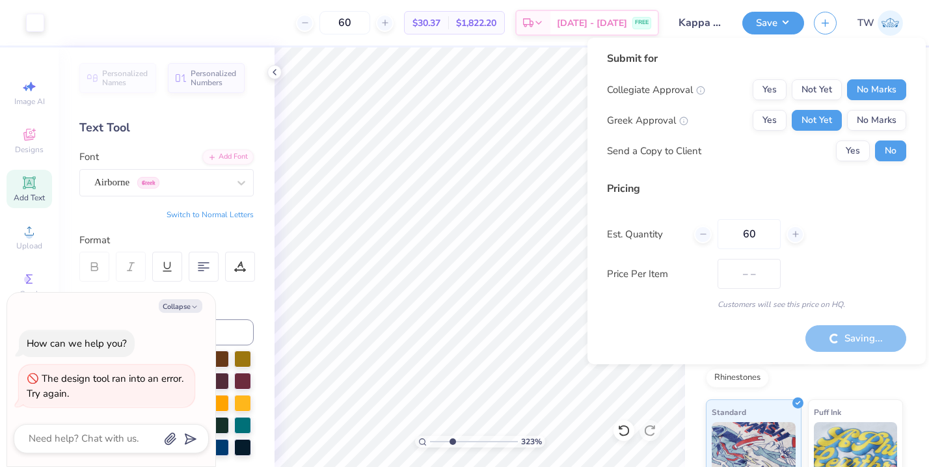
type input "$30.37"
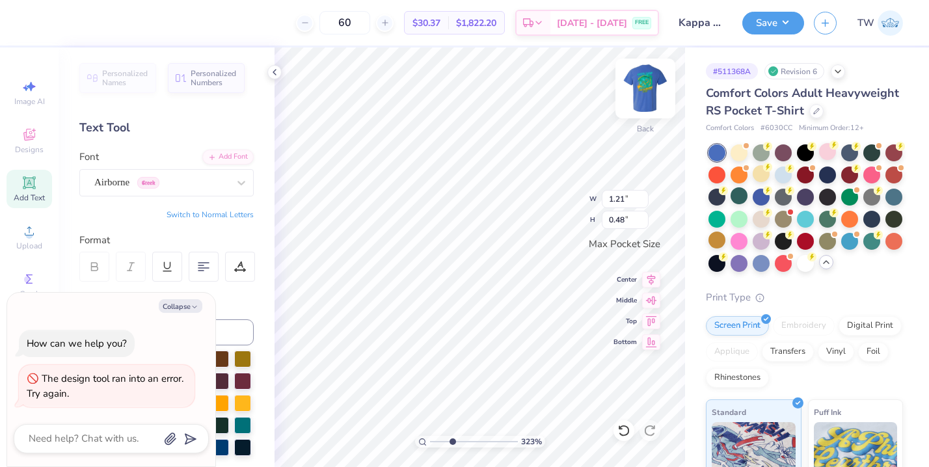
type textarea "x"
type textarea "ΑΠ"
type textarea "x"
type textarea "ΑΟΠ"
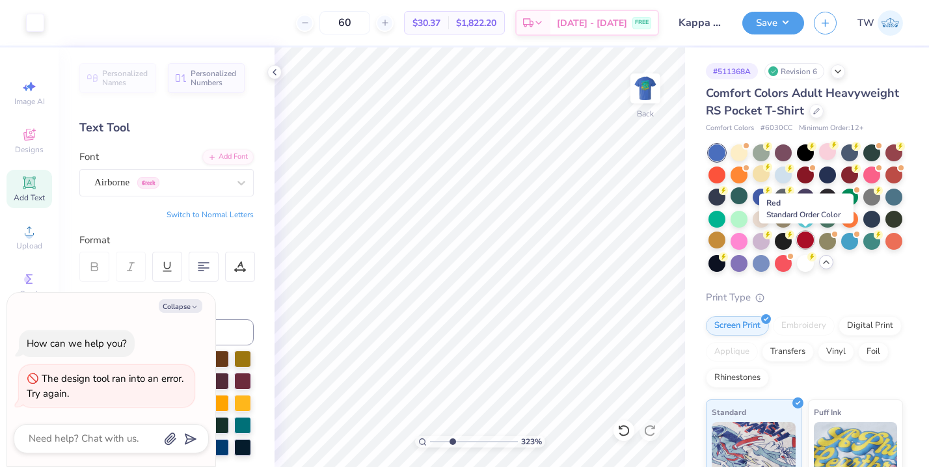
click at [802, 243] on div at bounding box center [805, 240] width 17 height 17
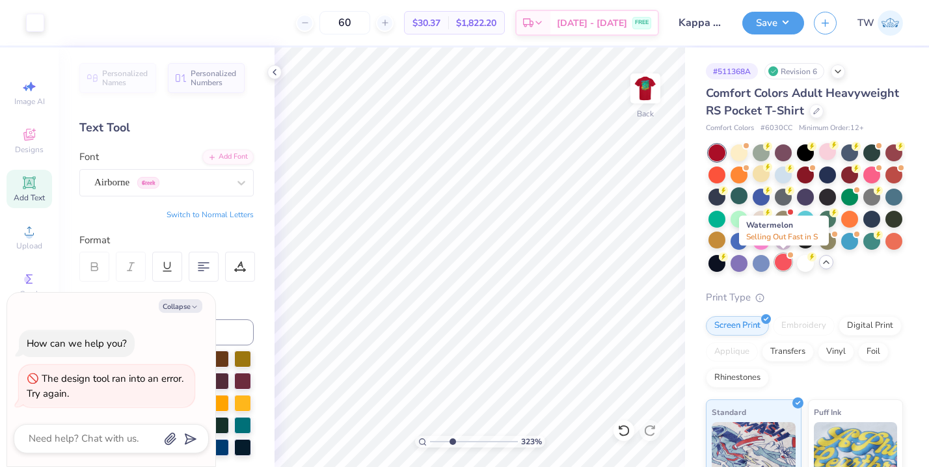
click at [783, 261] on div at bounding box center [783, 262] width 17 height 17
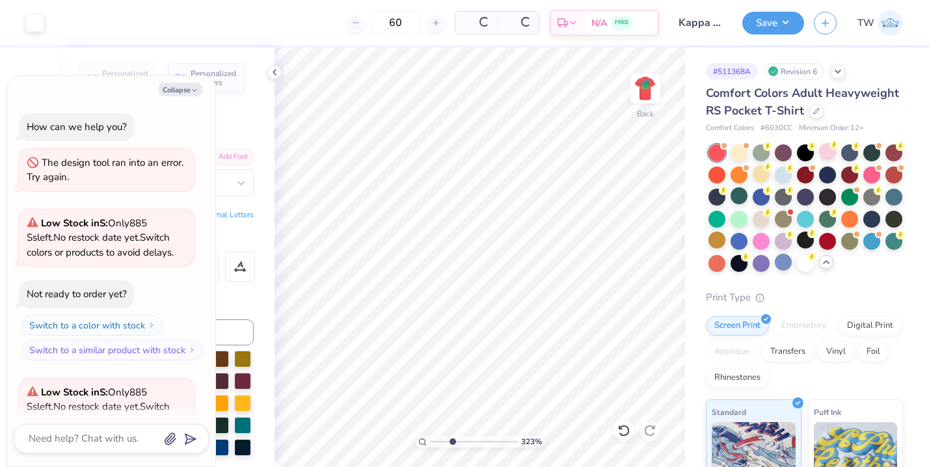
scroll to position [122, 0]
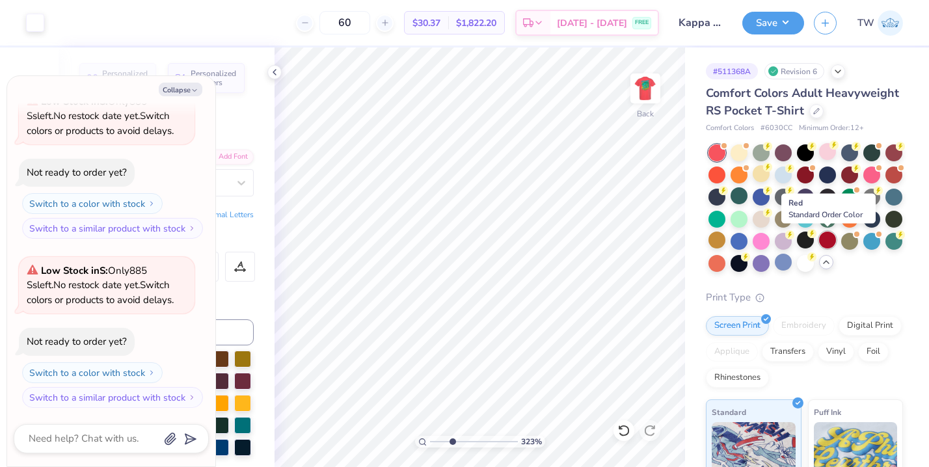
click at [824, 243] on div at bounding box center [827, 240] width 17 height 17
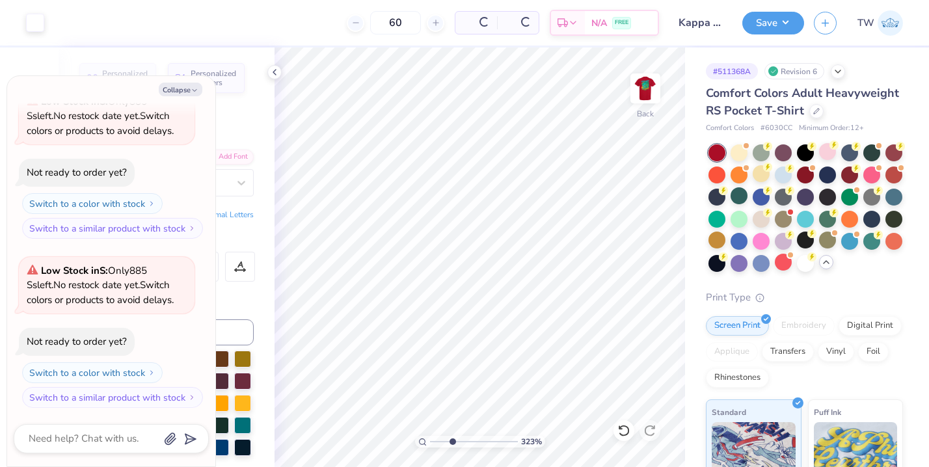
type textarea "x"
drag, startPoint x: 455, startPoint y: 439, endPoint x: 433, endPoint y: 437, distance: 22.9
type input "1"
click at [433, 437] on input "range" at bounding box center [474, 442] width 88 height 12
click at [645, 95] on img at bounding box center [645, 88] width 52 height 52
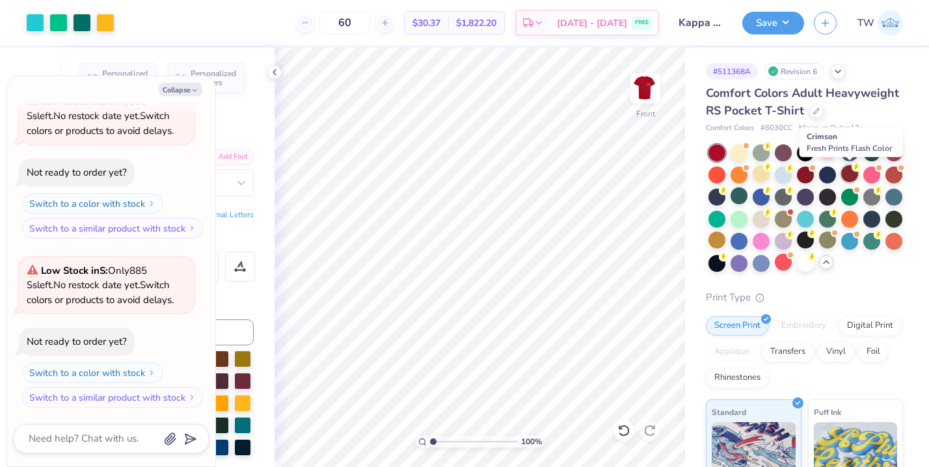
click at [850, 176] on div at bounding box center [849, 173] width 17 height 17
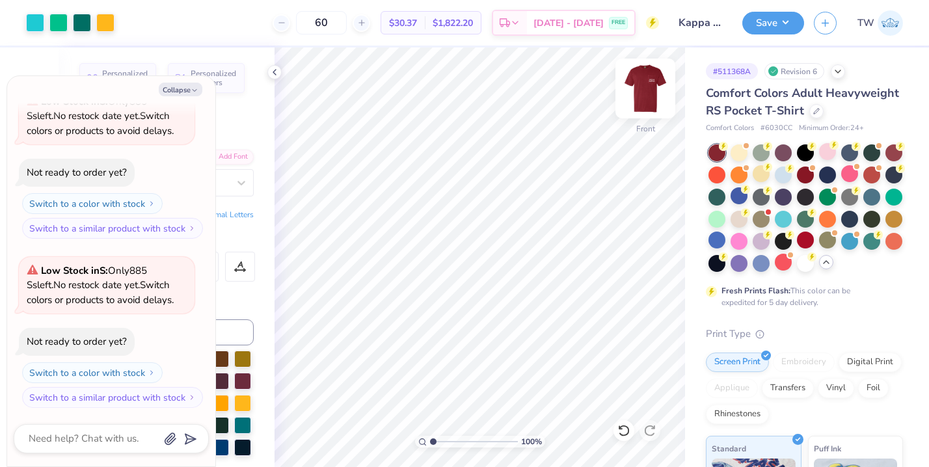
click at [657, 103] on div at bounding box center [645, 89] width 60 height 60
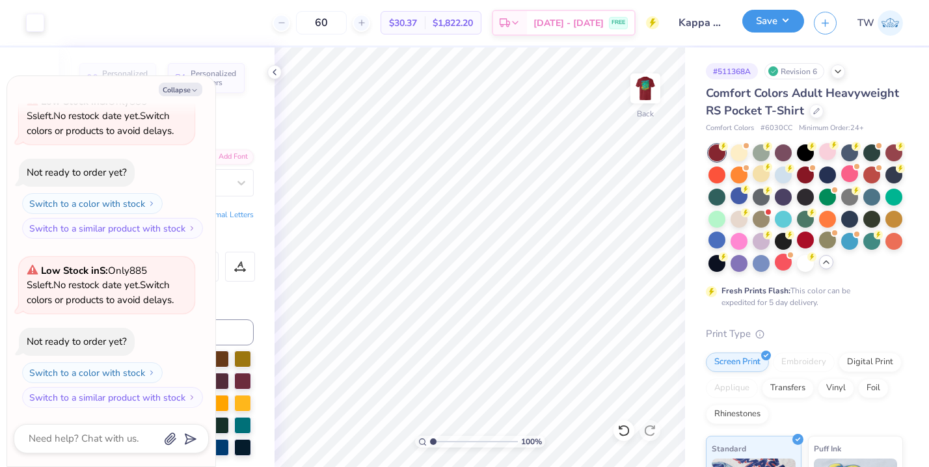
click at [759, 29] on button "Save" at bounding box center [773, 21] width 62 height 23
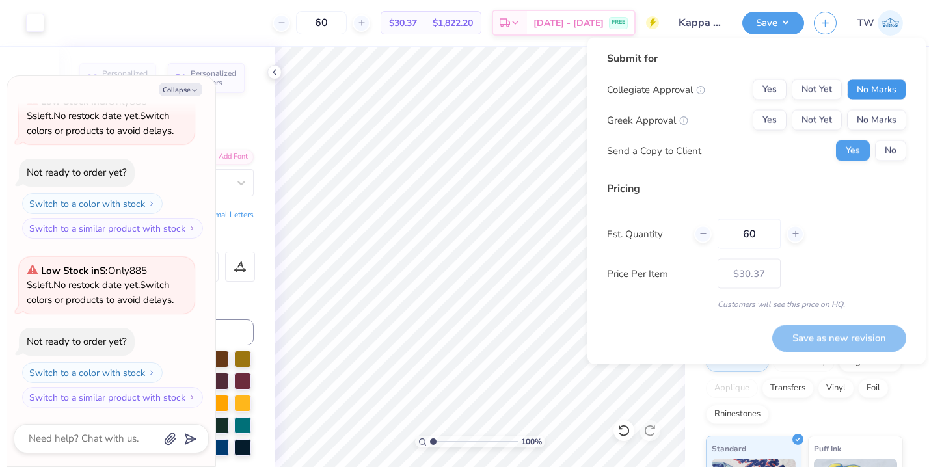
click at [856, 94] on button "No Marks" at bounding box center [876, 89] width 59 height 21
click at [822, 116] on button "Not Yet" at bounding box center [817, 120] width 50 height 21
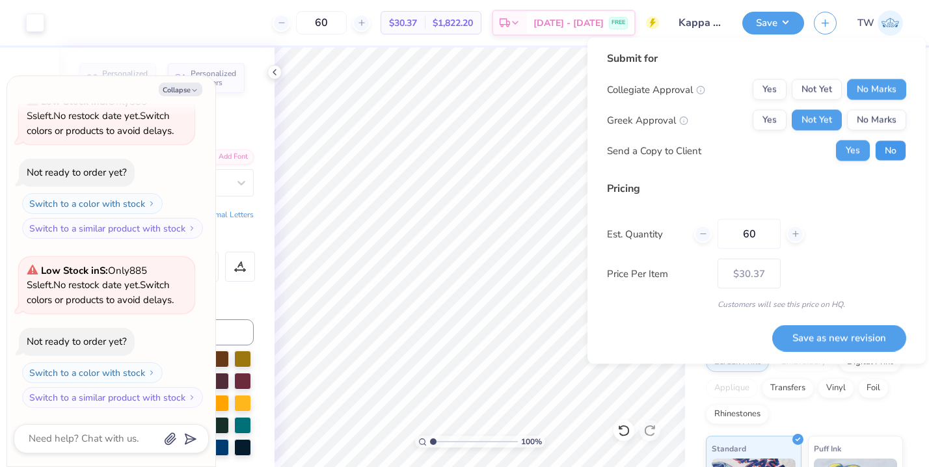
click at [886, 146] on button "No" at bounding box center [890, 151] width 31 height 21
type textarea "x"
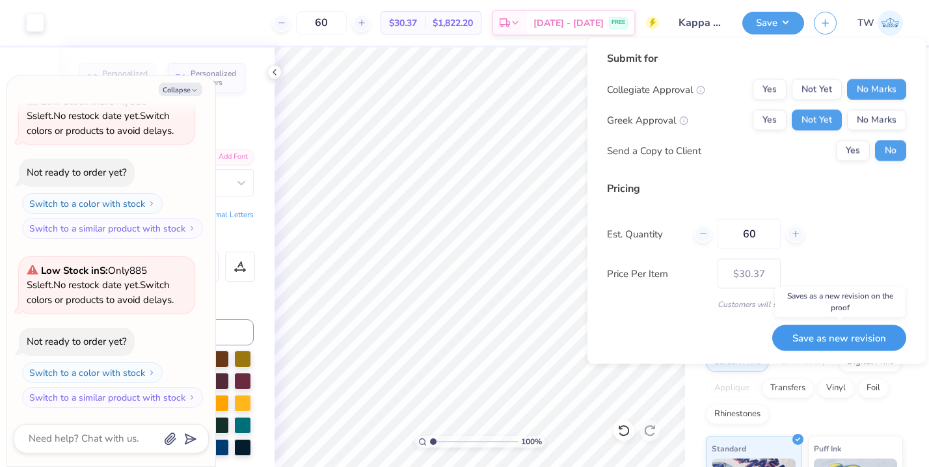
click at [850, 343] on button "Save as new revision" at bounding box center [839, 338] width 134 height 27
type input "$30.37"
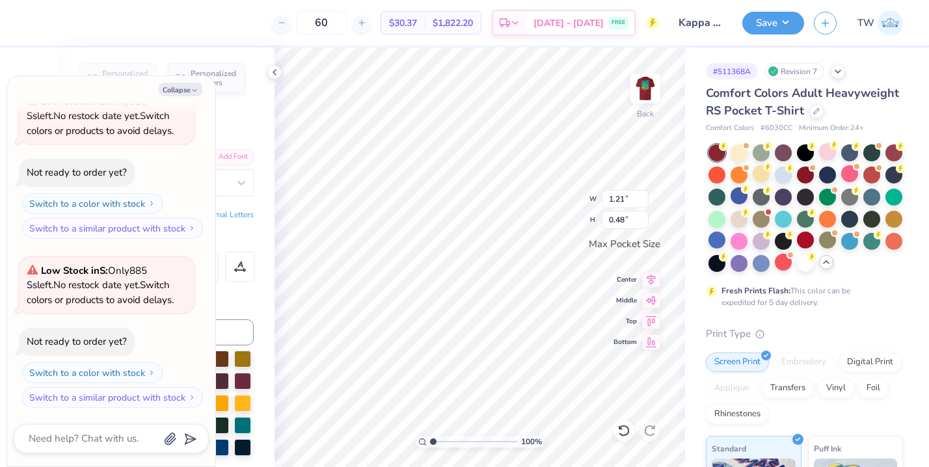
type textarea "x"
type textarea "Χ"
type textarea "x"
type textarea "Χ"
type textarea "x"
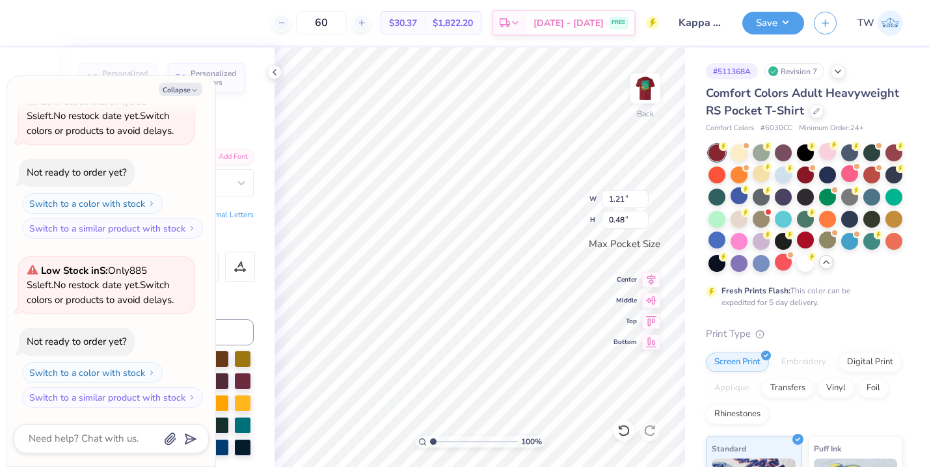
type textarea "ΧΟ"
type textarea "x"
drag, startPoint x: 435, startPoint y: 440, endPoint x: 444, endPoint y: 440, distance: 9.1
type input "2.25"
click at [444, 440] on input "range" at bounding box center [474, 442] width 88 height 12
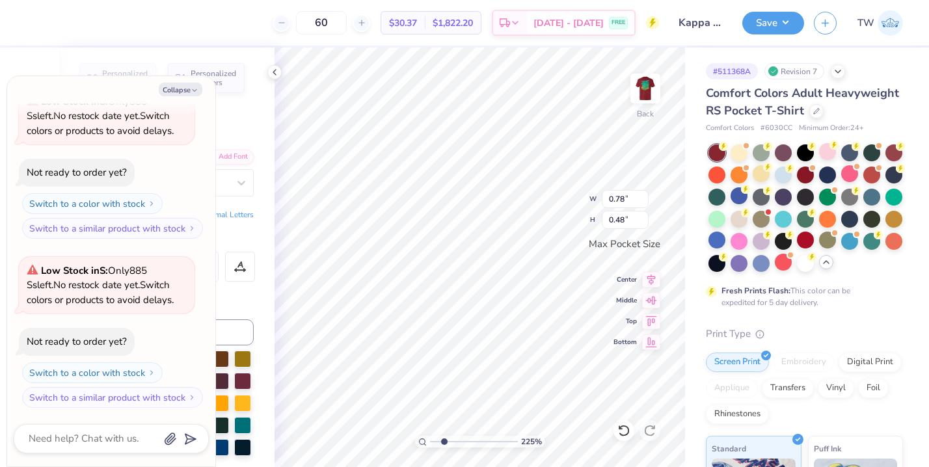
type textarea "x"
type input "0.95"
type input "0.59"
type textarea "x"
type input "0.81"
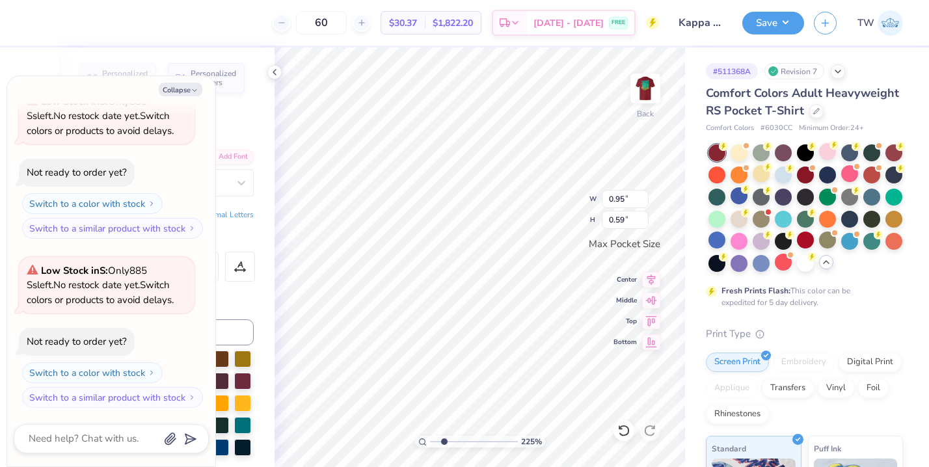
type input "0.53"
type textarea "x"
type input "0.96"
type input "0.63"
type textarea "x"
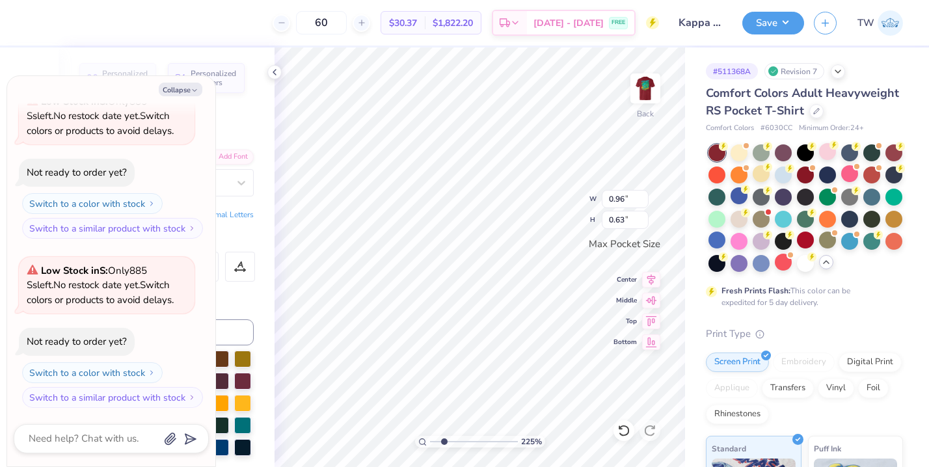
type input "0.89"
type input "0.58"
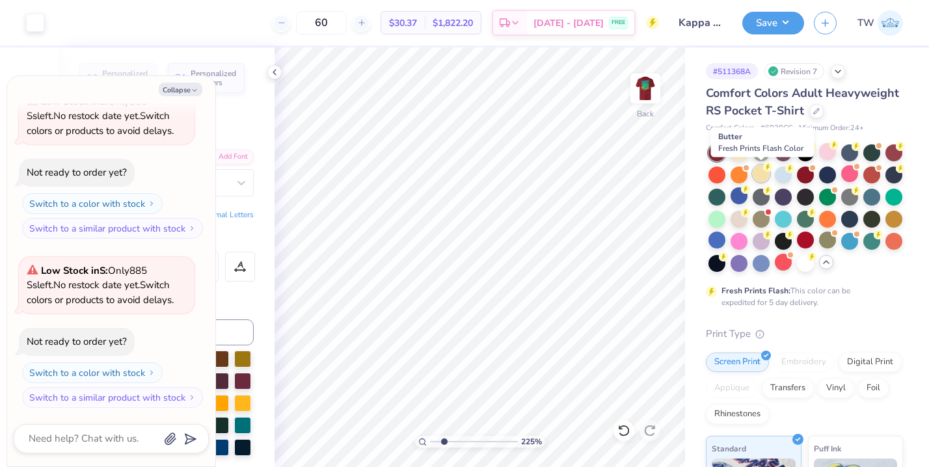
click at [759, 174] on div at bounding box center [761, 173] width 17 height 17
type textarea "x"
drag, startPoint x: 444, startPoint y: 443, endPoint x: 435, endPoint y: 443, distance: 9.8
type input "1.22"
click at [435, 443] on input "range" at bounding box center [474, 442] width 88 height 12
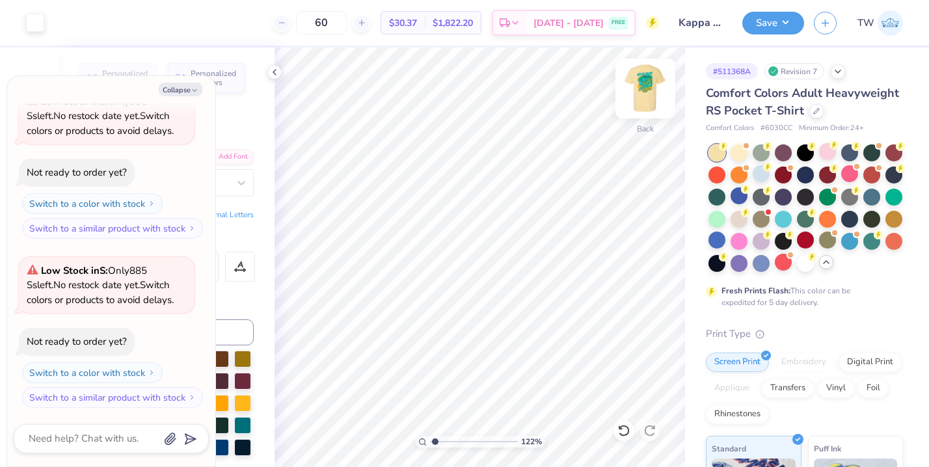
click at [639, 112] on div at bounding box center [645, 89] width 60 height 60
click at [639, 101] on img at bounding box center [645, 88] width 26 height 26
click at [784, 34] on div "Save" at bounding box center [773, 23] width 62 height 23
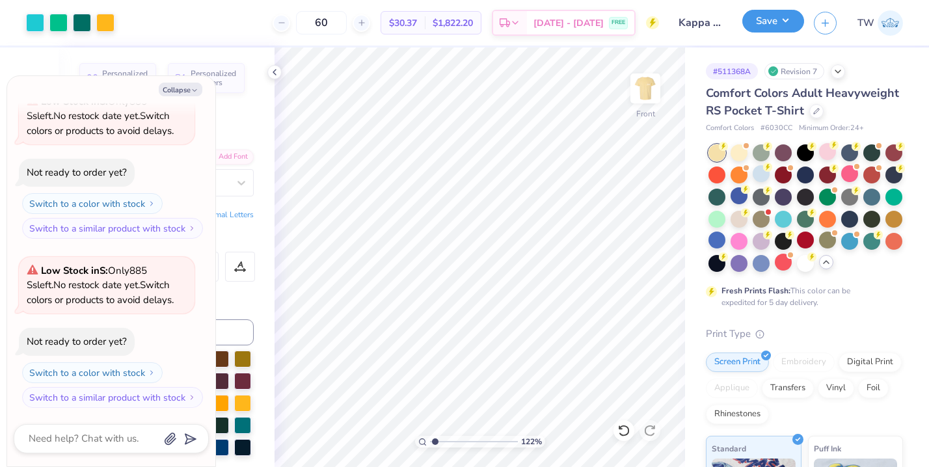
click at [783, 25] on button "Save" at bounding box center [773, 21] width 62 height 23
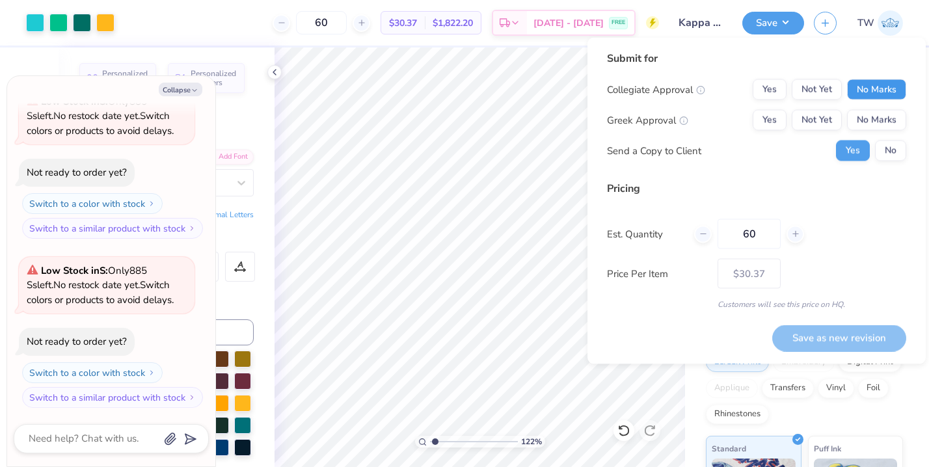
click at [857, 92] on button "No Marks" at bounding box center [876, 89] width 59 height 21
click at [814, 118] on button "Not Yet" at bounding box center [817, 120] width 50 height 21
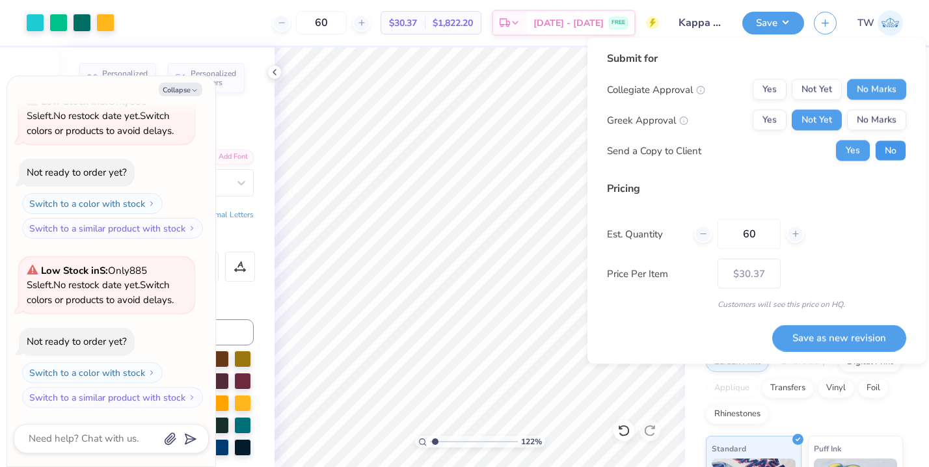
click at [876, 144] on button "No" at bounding box center [890, 151] width 31 height 21
type textarea "x"
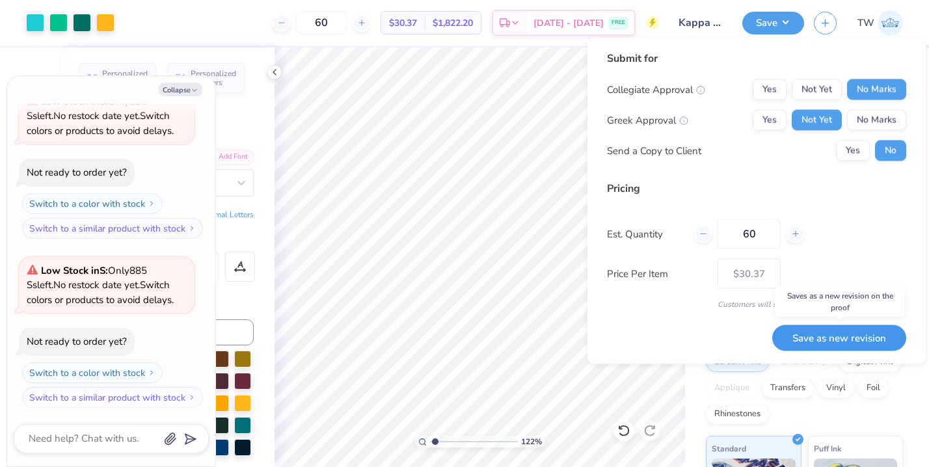
click at [833, 339] on button "Save as new revision" at bounding box center [839, 338] width 134 height 27
type input "$30.37"
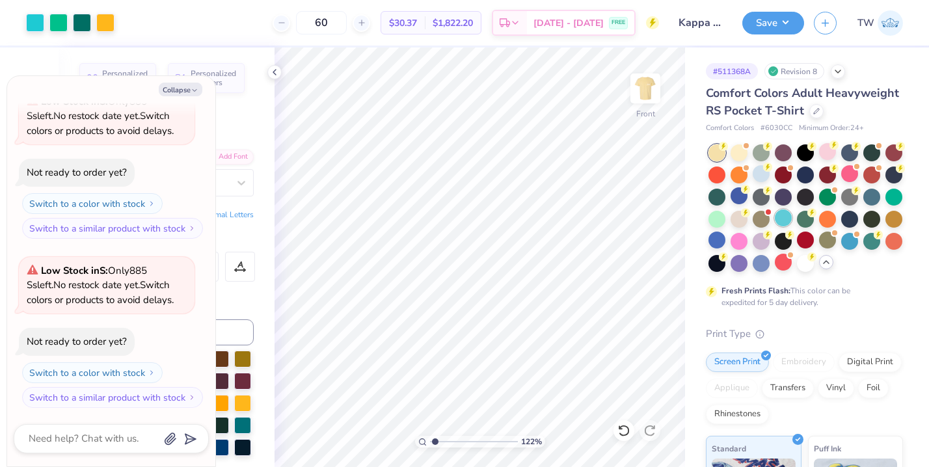
click at [784, 219] on div at bounding box center [783, 217] width 17 height 17
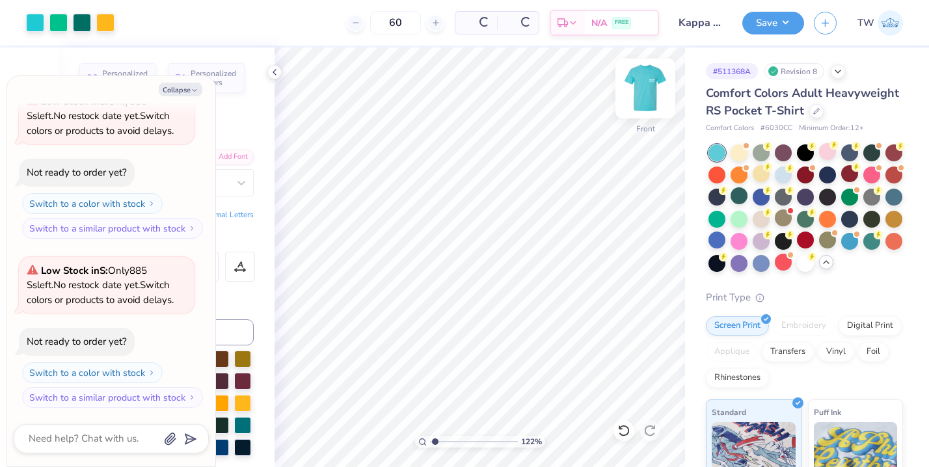
click at [645, 98] on img at bounding box center [645, 88] width 52 height 52
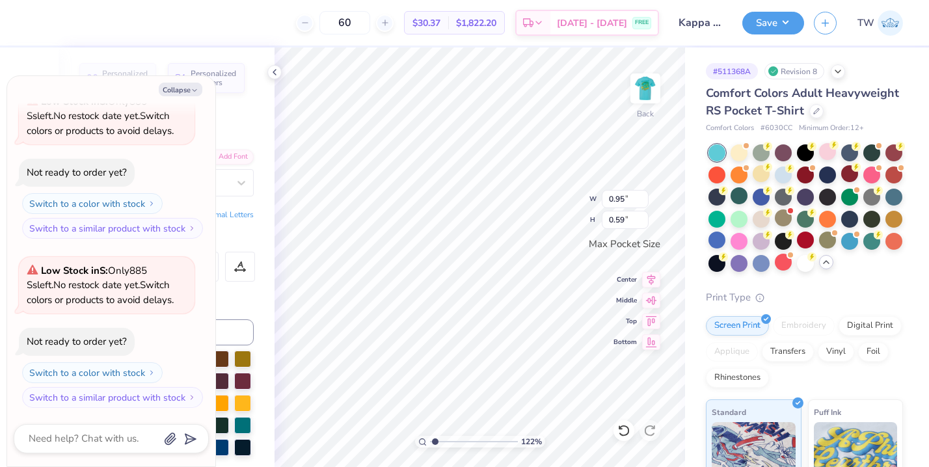
type textarea "x"
type textarea "Ζ"
type textarea "x"
type textarea "ΖΤ"
type textarea "x"
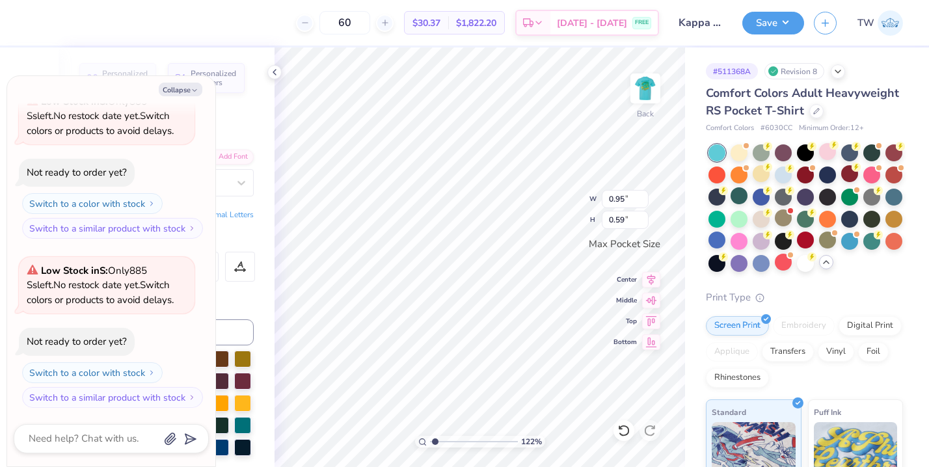
type textarea "ΖΤΑ"
type textarea "x"
type input "1.13"
type input "0.47"
drag, startPoint x: 433, startPoint y: 440, endPoint x: 444, endPoint y: 440, distance: 10.4
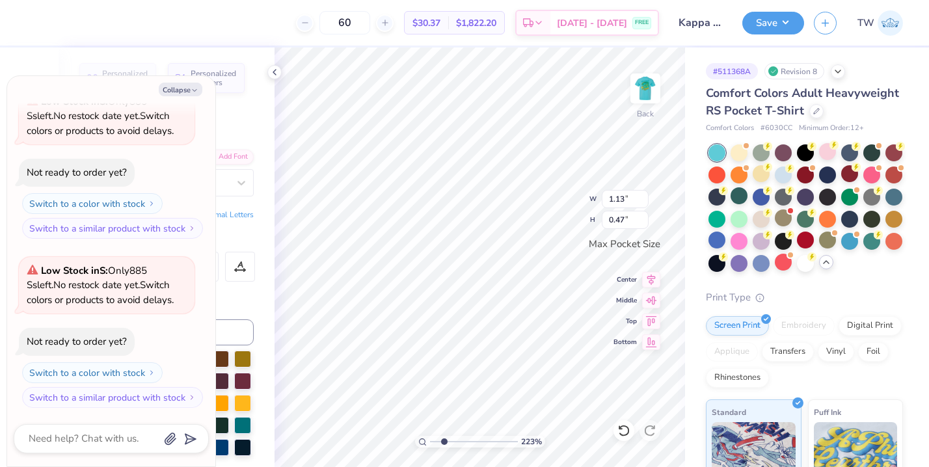
type input "2.28"
click at [444, 440] on input "range" at bounding box center [474, 442] width 88 height 12
type textarea "x"
type input "1.24"
type input "0.52"
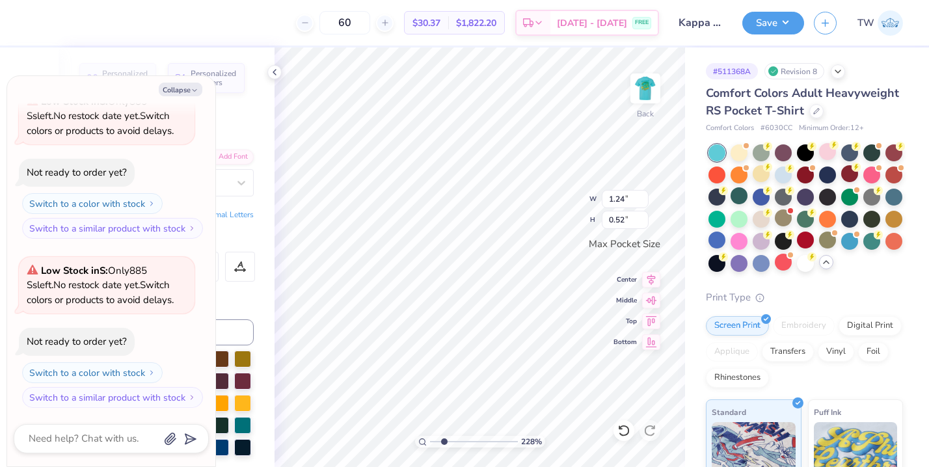
type textarea "x"
type input "0.89"
type input "0.58"
type textarea "x"
type input "0.73"
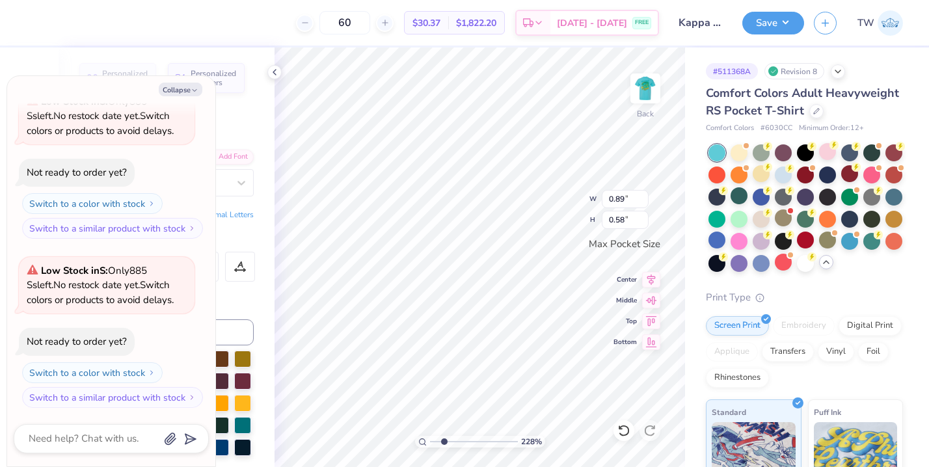
type input "0.48"
type textarea "x"
type input "0.86"
type input "0.56"
type textarea "x"
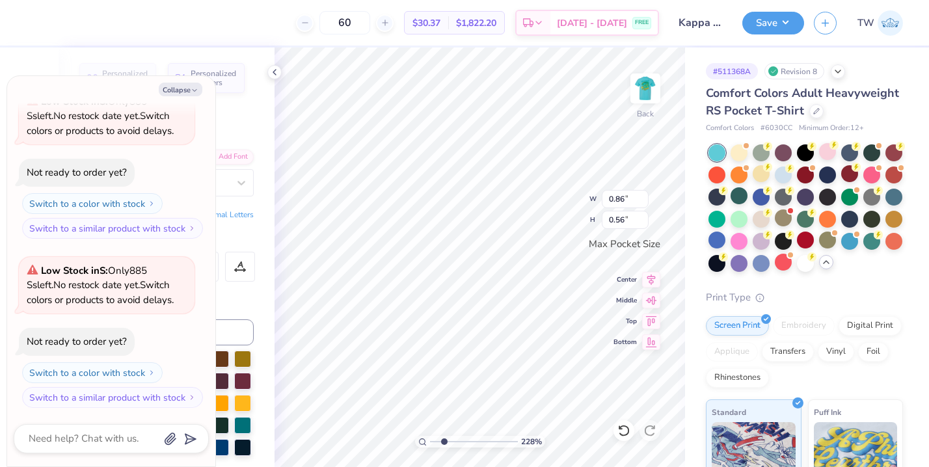
type input "1.24"
type input "0.52"
click at [783, 23] on button "Save" at bounding box center [773, 21] width 62 height 23
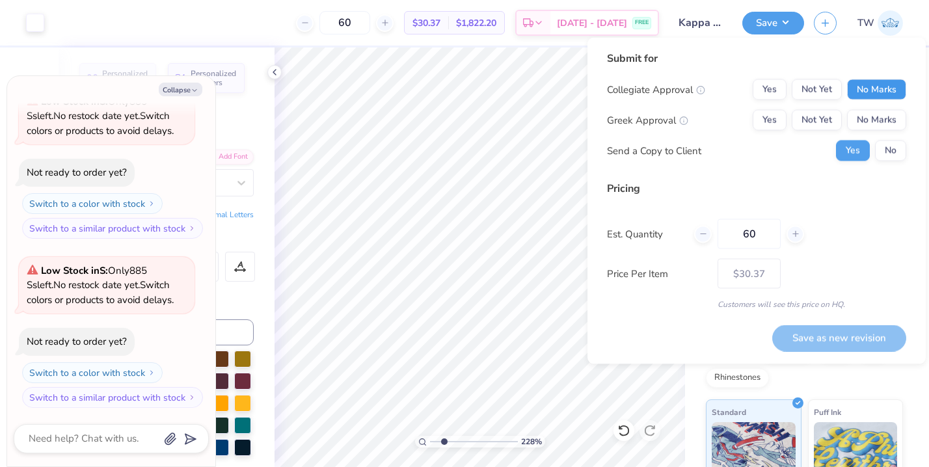
click at [854, 89] on button "No Marks" at bounding box center [876, 89] width 59 height 21
click at [822, 117] on button "Not Yet" at bounding box center [817, 120] width 50 height 21
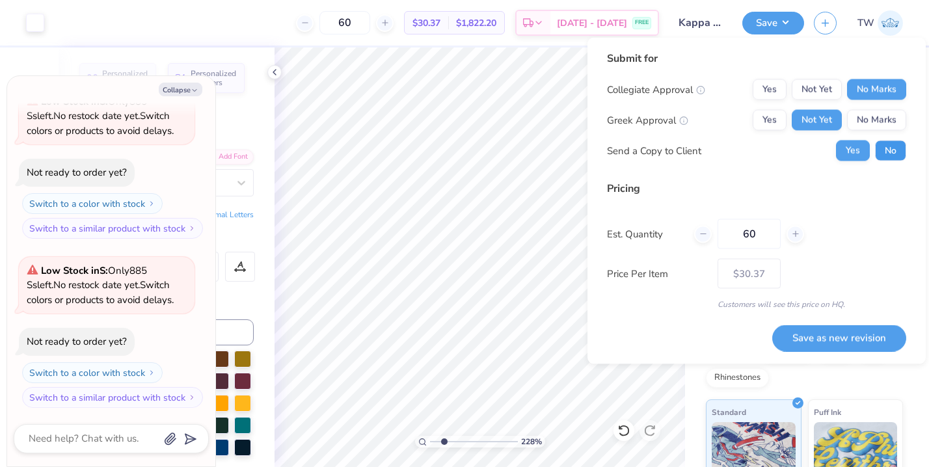
click at [883, 150] on button "No" at bounding box center [890, 151] width 31 height 21
type textarea "x"
click at [813, 334] on button "Save as new revision" at bounding box center [839, 338] width 134 height 27
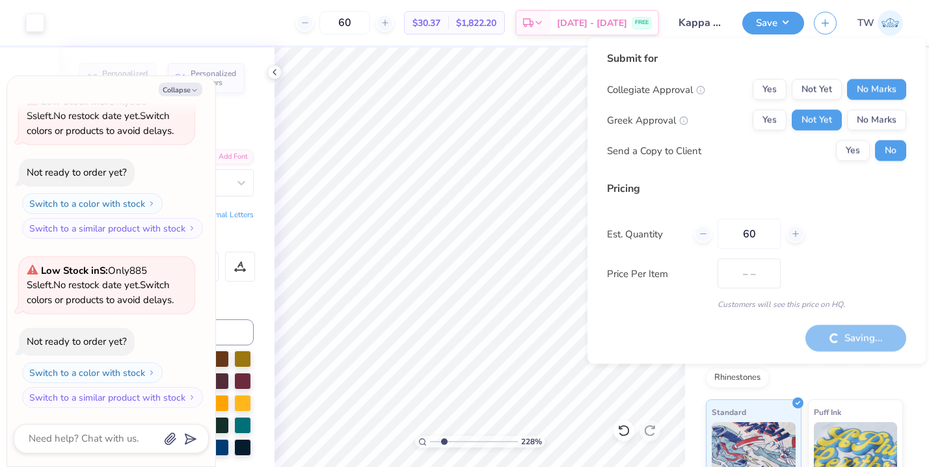
type input "$30.37"
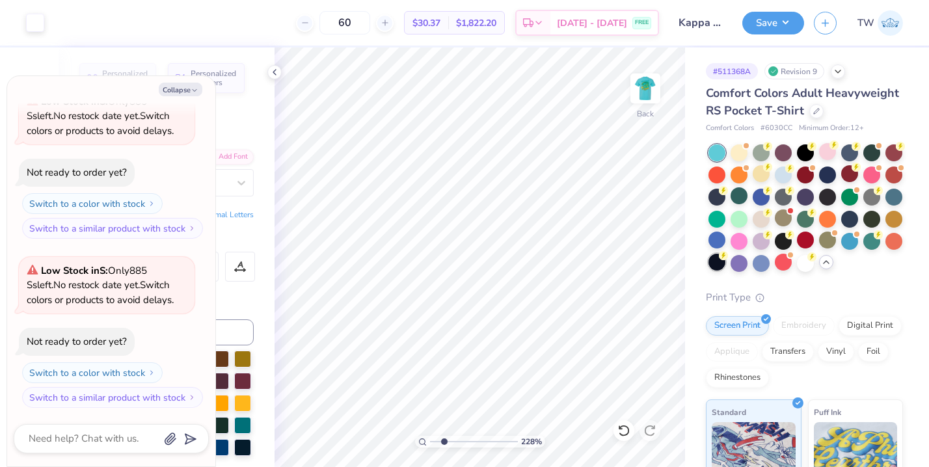
click at [720, 262] on div at bounding box center [716, 262] width 17 height 17
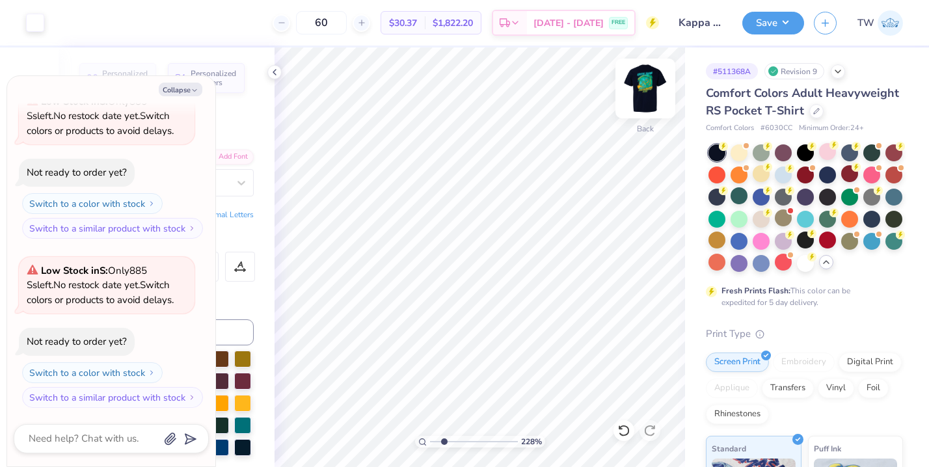
click at [637, 90] on img at bounding box center [645, 88] width 52 height 52
type textarea "x"
drag, startPoint x: 442, startPoint y: 440, endPoint x: 433, endPoint y: 440, distance: 9.8
type input "1"
click at [433, 440] on input "range" at bounding box center [474, 442] width 88 height 12
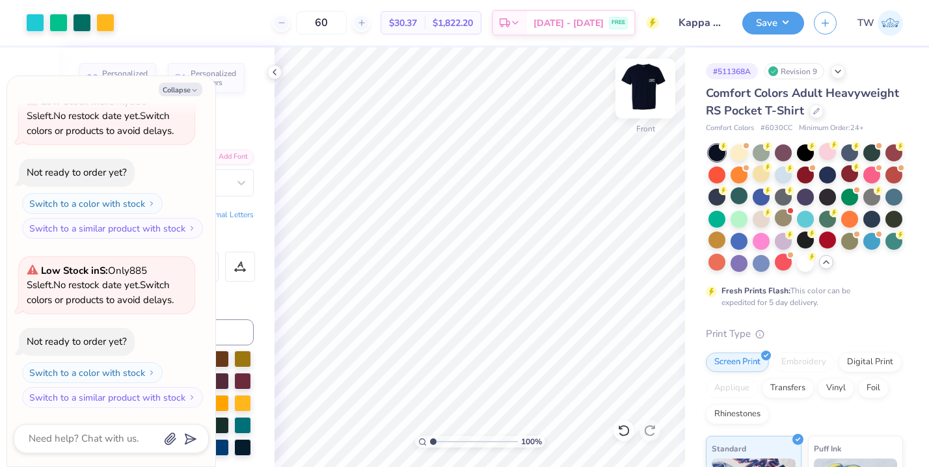
click at [637, 89] on img at bounding box center [645, 88] width 52 height 52
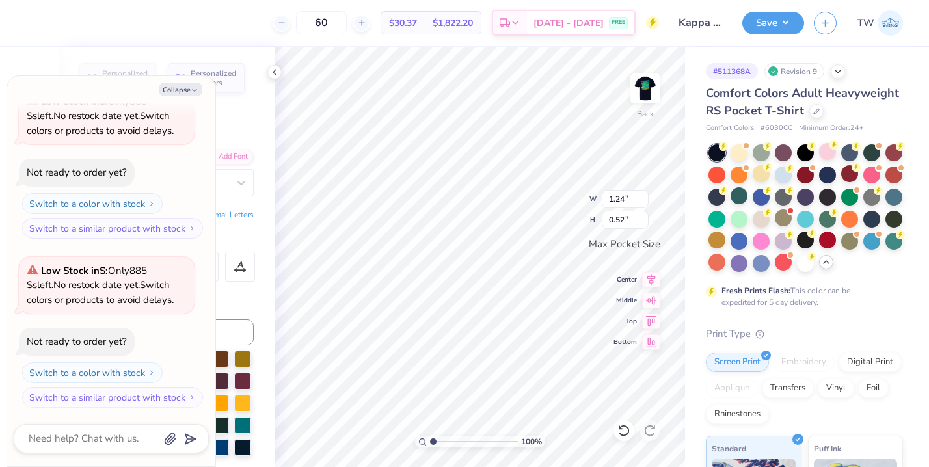
type textarea "x"
type textarea "Δ"
type textarea "x"
type textarea "ΔΓ"
type textarea "x"
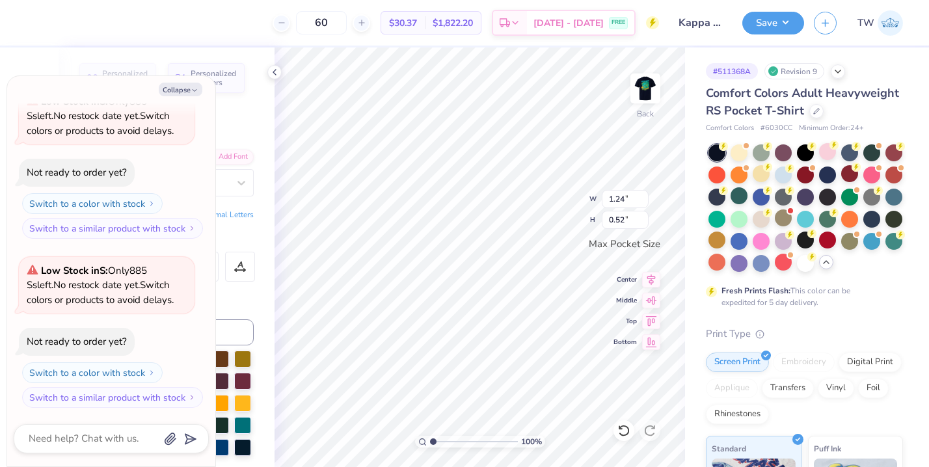
type textarea "Δ"
type textarea "x"
type textarea "ΔΓ"
type textarea "x"
drag, startPoint x: 435, startPoint y: 441, endPoint x: 442, endPoint y: 441, distance: 7.2
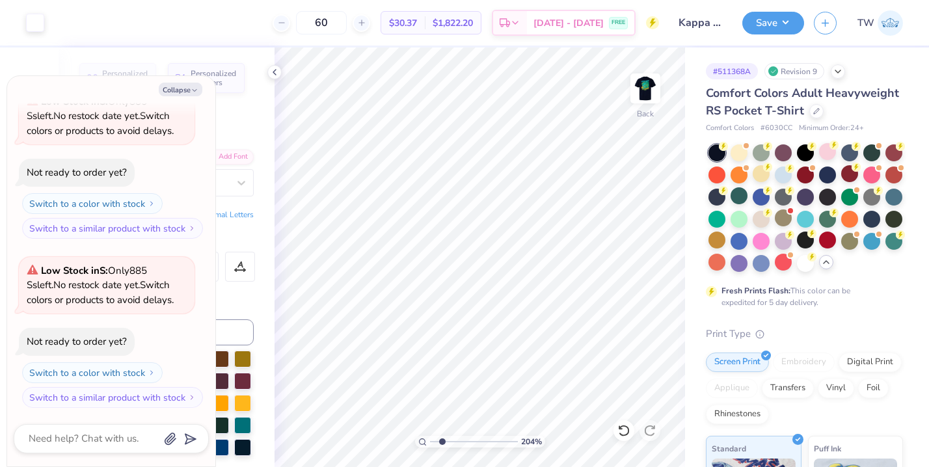
type input "2.04"
click at [442, 441] on input "range" at bounding box center [474, 442] width 88 height 12
type textarea "x"
type input "0.86"
type input "0.55"
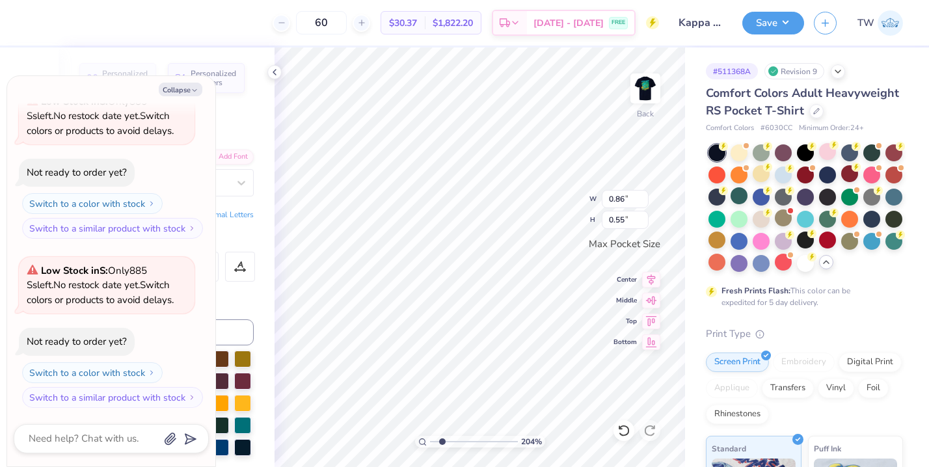
type textarea "x"
type input "0.91"
type input "0.57"
click at [764, 29] on button "Save" at bounding box center [773, 21] width 62 height 23
click at [758, 30] on button "Save" at bounding box center [773, 21] width 62 height 23
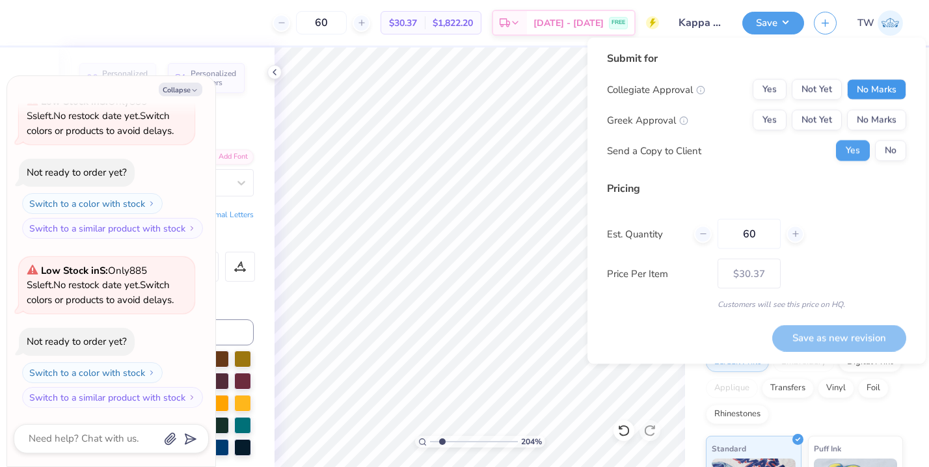
click at [863, 81] on button "No Marks" at bounding box center [876, 89] width 59 height 21
click at [835, 111] on button "Not Yet" at bounding box center [817, 120] width 50 height 21
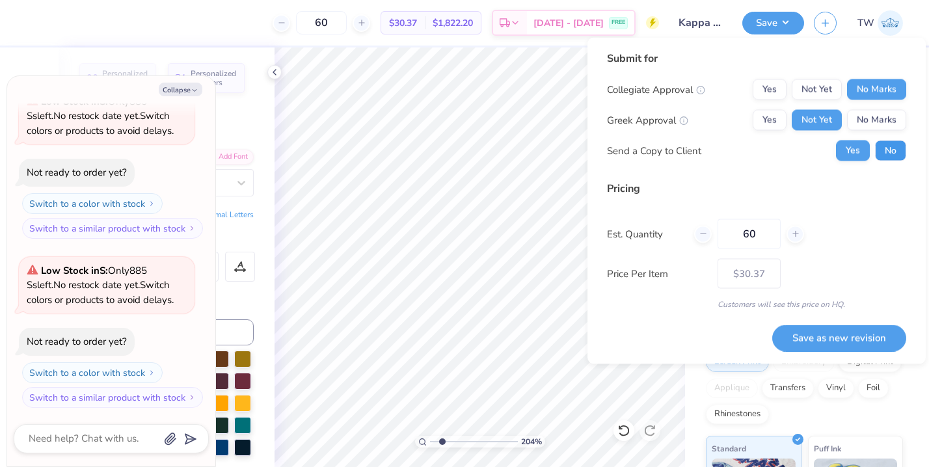
click at [887, 143] on button "No" at bounding box center [890, 151] width 31 height 21
type textarea "x"
click at [846, 337] on button "Save as new revision" at bounding box center [839, 338] width 134 height 27
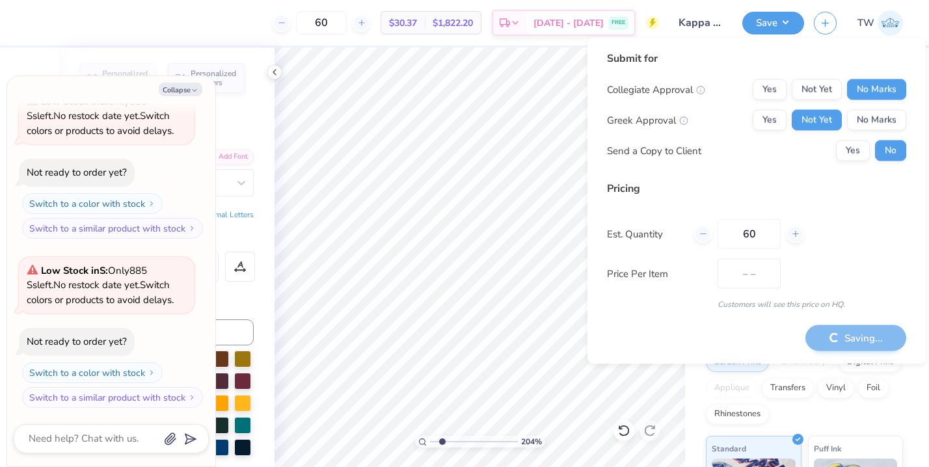
type input "$30.37"
type textarea "x"
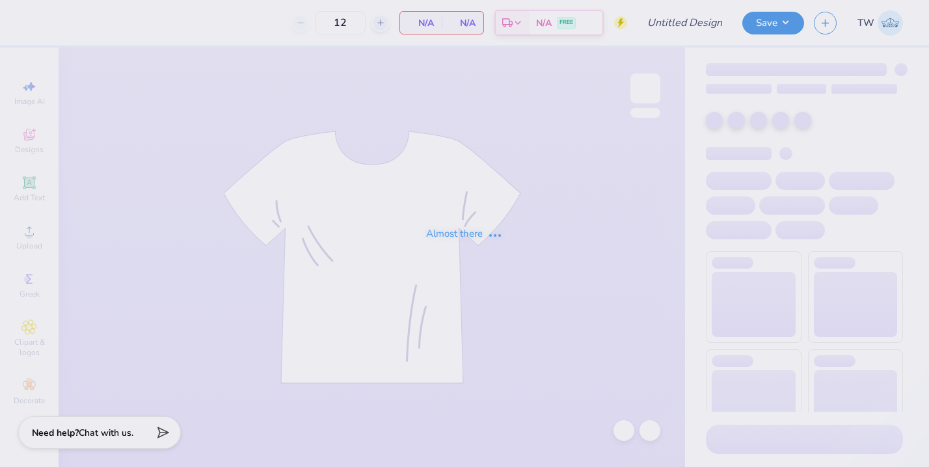
type input "Kappa Sigma Southseas"
type input "60"
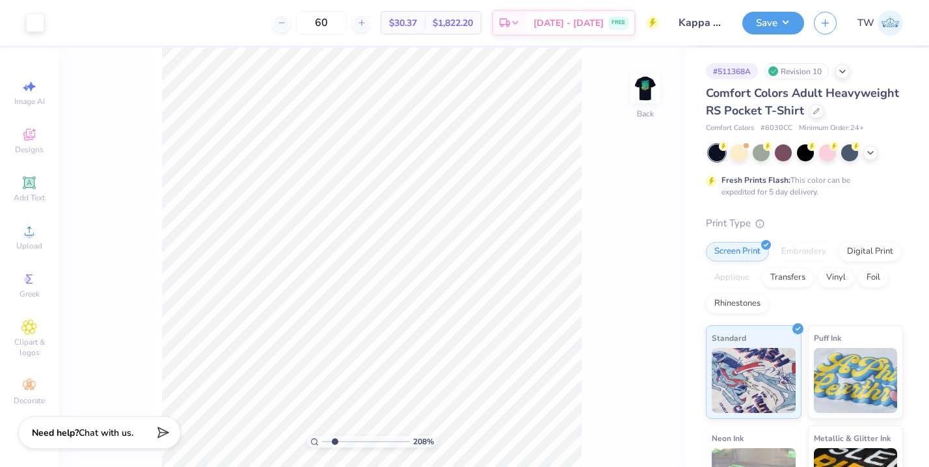
drag, startPoint x: 325, startPoint y: 442, endPoint x: 334, endPoint y: 442, distance: 9.1
type input "2.09"
click at [334, 442] on input "range" at bounding box center [366, 442] width 88 height 12
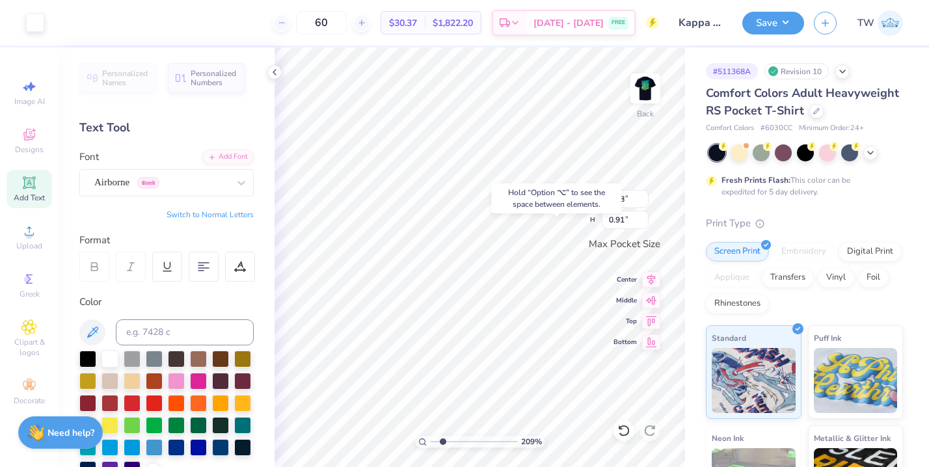
type input "0.86"
type input "0.56"
type input "1.67"
type input "1.09"
type input "1.38"
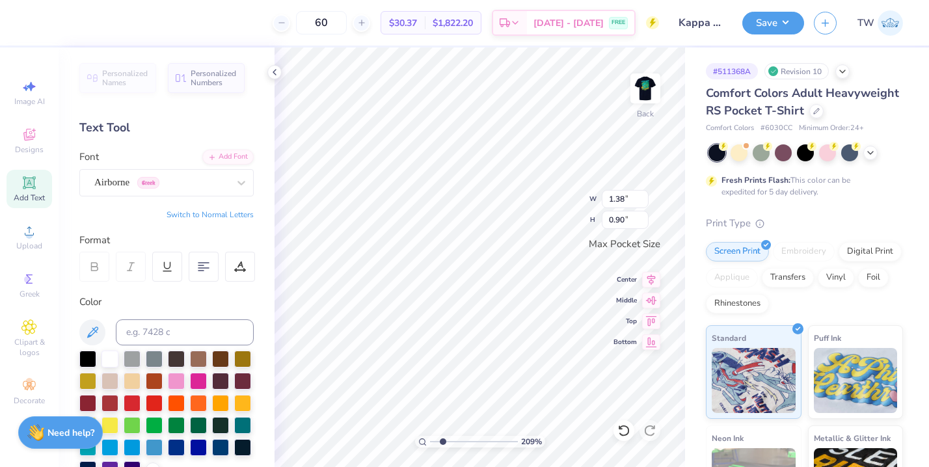
type input "0.90"
type input "0.78"
type input "0.91"
type input "3.35"
type input "0.60"
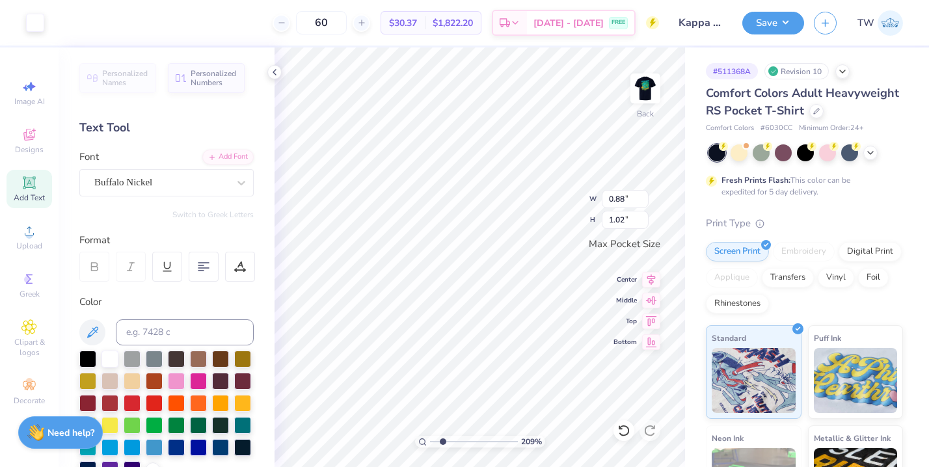
type input "0.88"
type input "1.02"
type input "1.38"
type input "0.90"
type input "1.54"
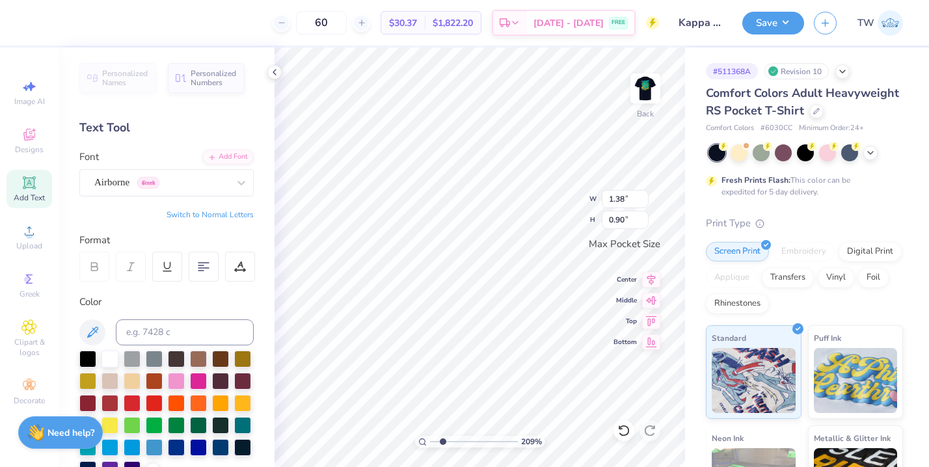
type input "1.01"
click at [643, 92] on img at bounding box center [645, 88] width 52 height 52
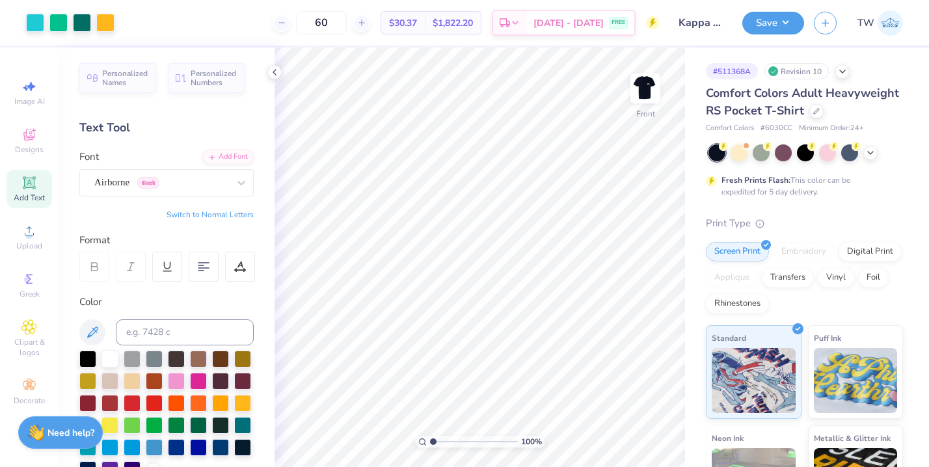
drag, startPoint x: 441, startPoint y: 441, endPoint x: 427, endPoint y: 441, distance: 13.7
click at [430, 441] on input "range" at bounding box center [474, 442] width 88 height 12
click at [867, 161] on div "Fresh Prints Flash: This color can be expedited for 5 day delivery." at bounding box center [804, 170] width 197 height 53
click at [869, 153] on icon at bounding box center [870, 151] width 10 height 10
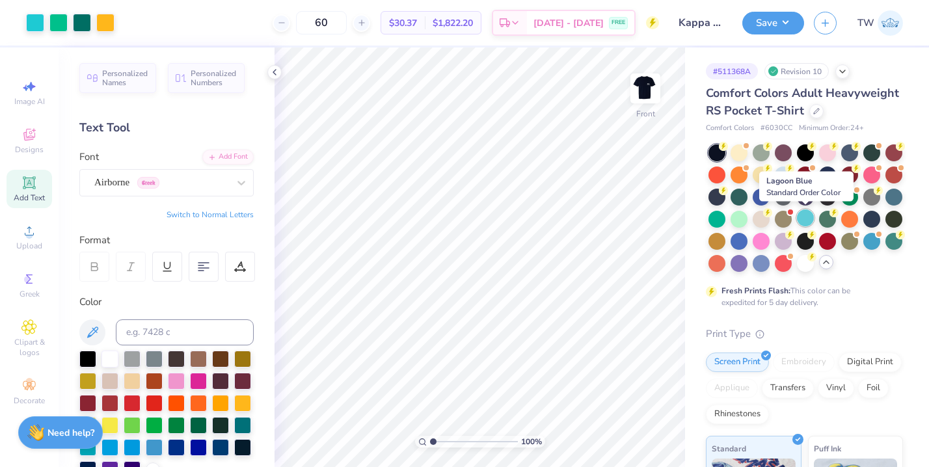
click at [803, 218] on div at bounding box center [805, 217] width 17 height 17
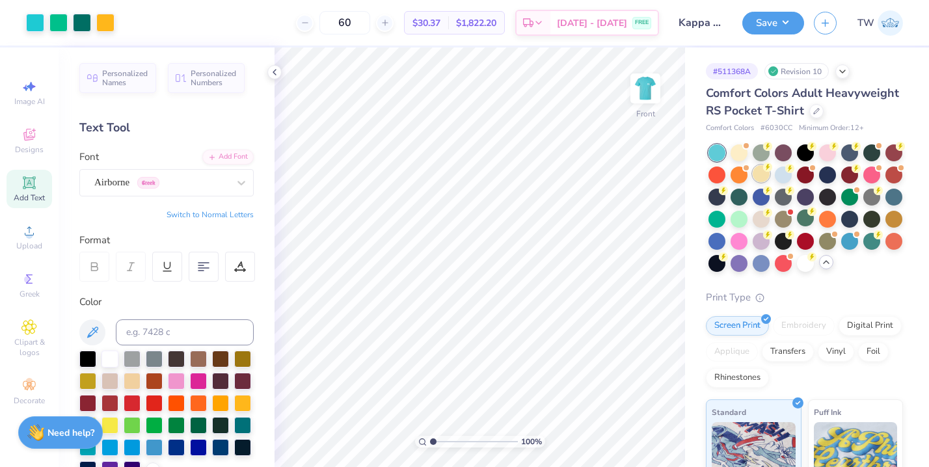
click at [765, 176] on div at bounding box center [761, 173] width 17 height 17
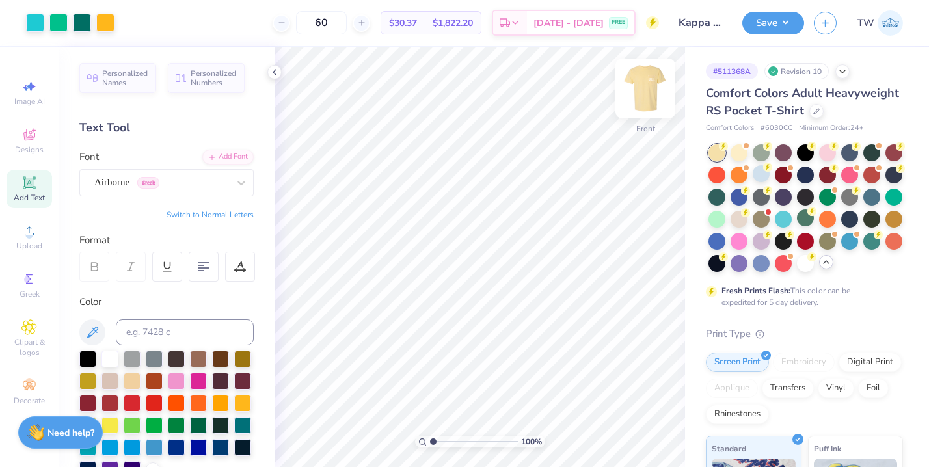
click at [660, 68] on img at bounding box center [645, 88] width 52 height 52
click at [649, 88] on img at bounding box center [645, 88] width 52 height 52
type input "1.83"
click at [440, 442] on input "range" at bounding box center [474, 442] width 88 height 12
click at [24, 196] on span "Add Text" at bounding box center [29, 198] width 31 height 10
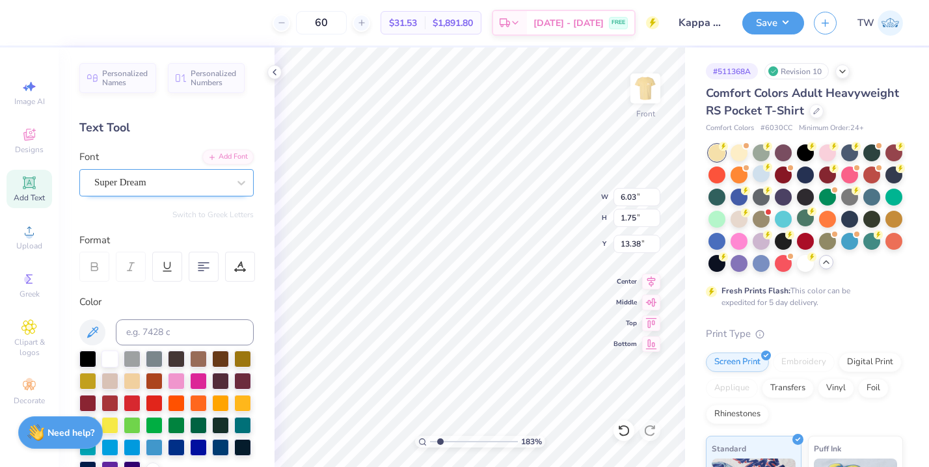
click at [192, 189] on div "Super Dream" at bounding box center [161, 182] width 137 height 20
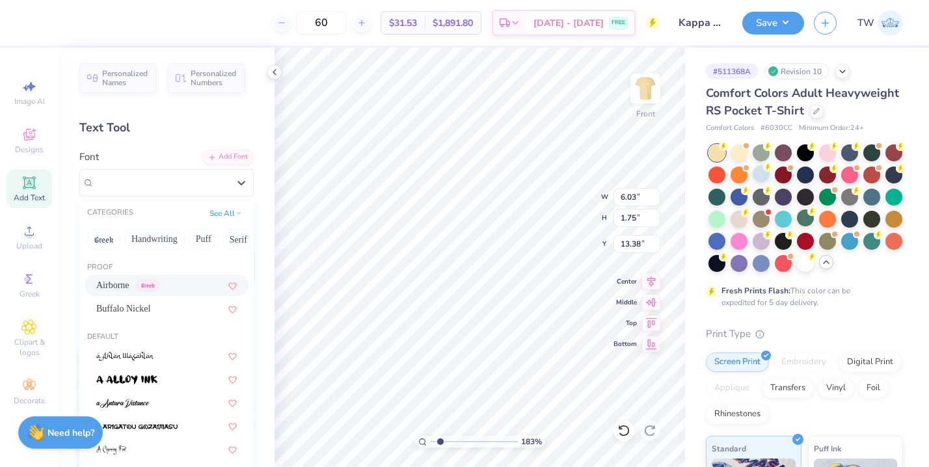
drag, startPoint x: 163, startPoint y: 286, endPoint x: 176, endPoint y: 262, distance: 26.8
click at [159, 286] on span "Greek" at bounding box center [148, 286] width 22 height 12
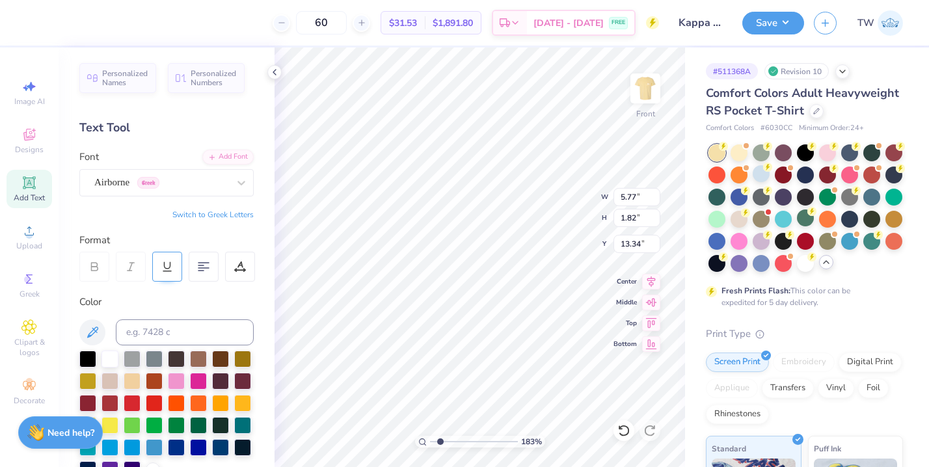
type input "5.77"
type input "1.82"
type input "13.34"
click at [211, 215] on button "Switch to Greek Letters" at bounding box center [212, 214] width 81 height 10
type input "5.75"
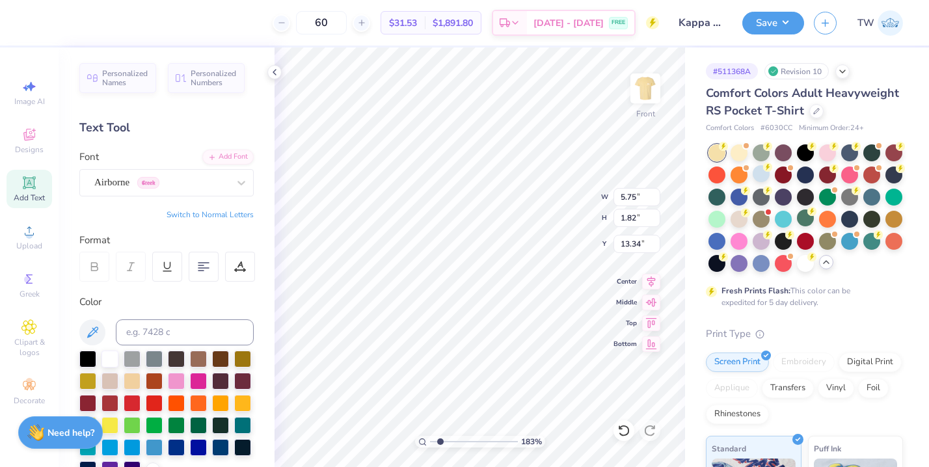
type textarea "Κ"
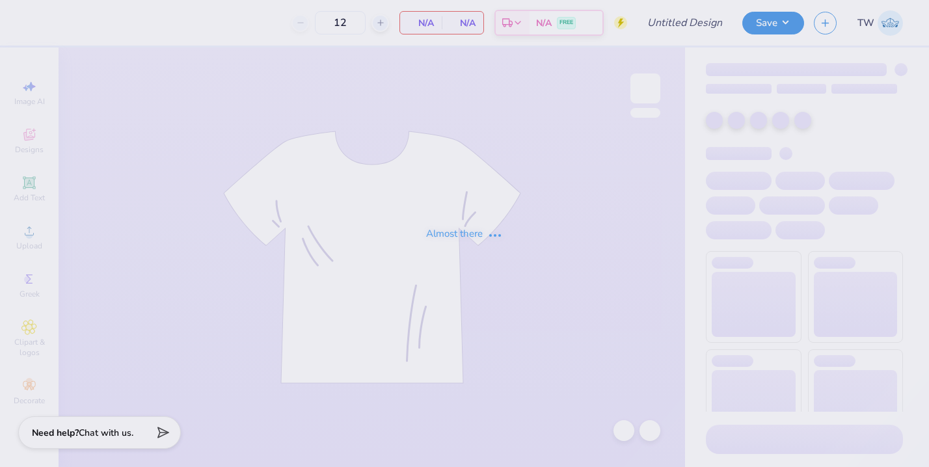
type input "Kappa Sigma Southseas"
type input "60"
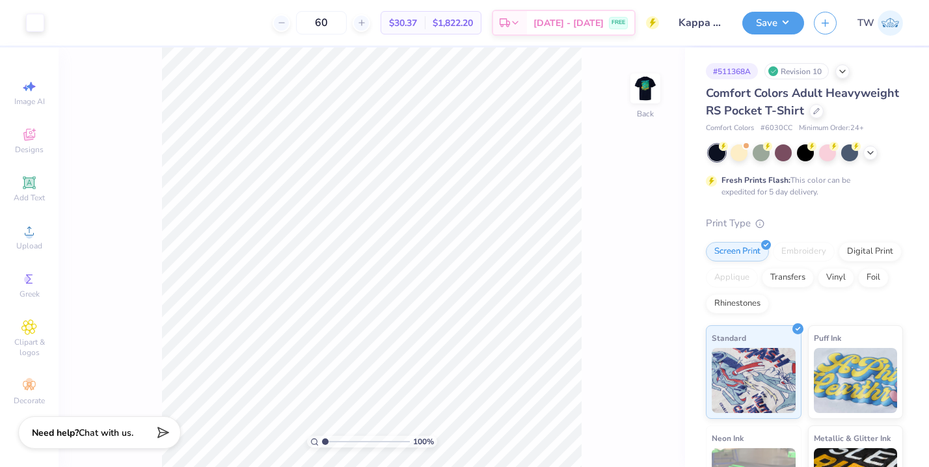
click at [642, 98] on img at bounding box center [645, 88] width 26 height 26
click at [31, 226] on icon at bounding box center [29, 231] width 16 height 16
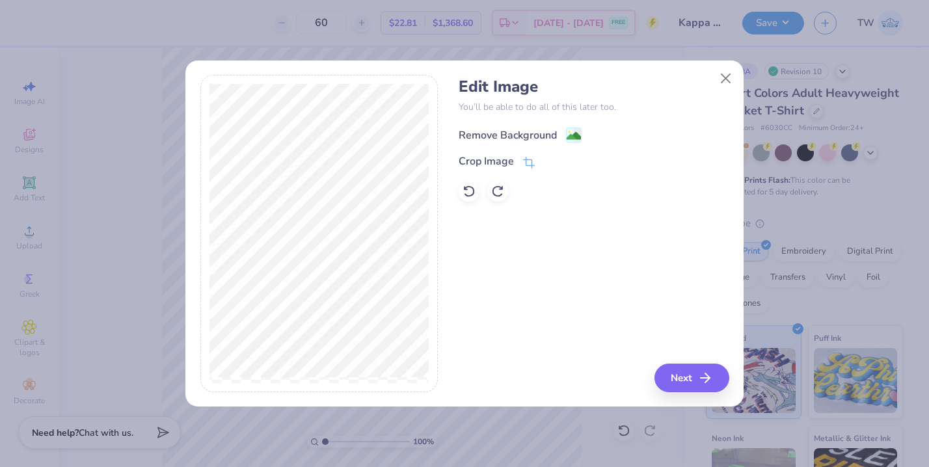
click at [503, 130] on div "Remove Background" at bounding box center [508, 136] width 98 height 16
click at [693, 375] on button "Next" at bounding box center [693, 378] width 75 height 29
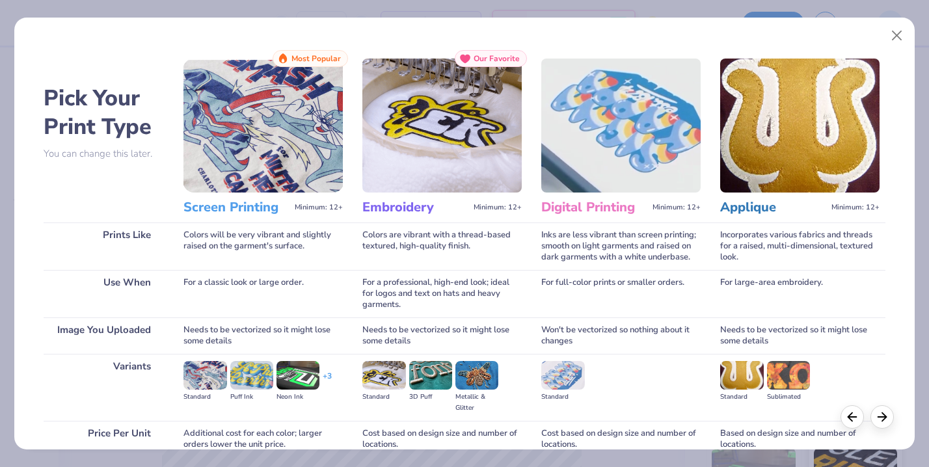
scroll to position [116, 0]
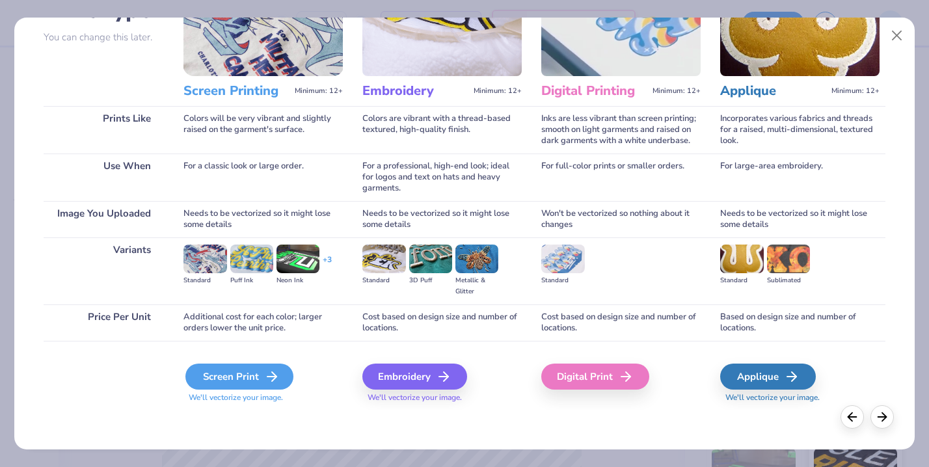
click at [258, 368] on div "Screen Print" at bounding box center [239, 377] width 108 height 26
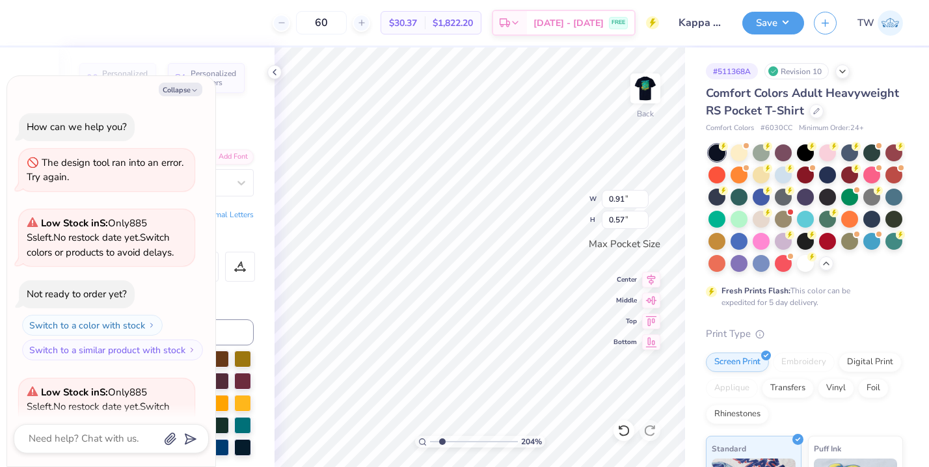
scroll to position [122, 0]
